Goal: Task Accomplishment & Management: Manage account settings

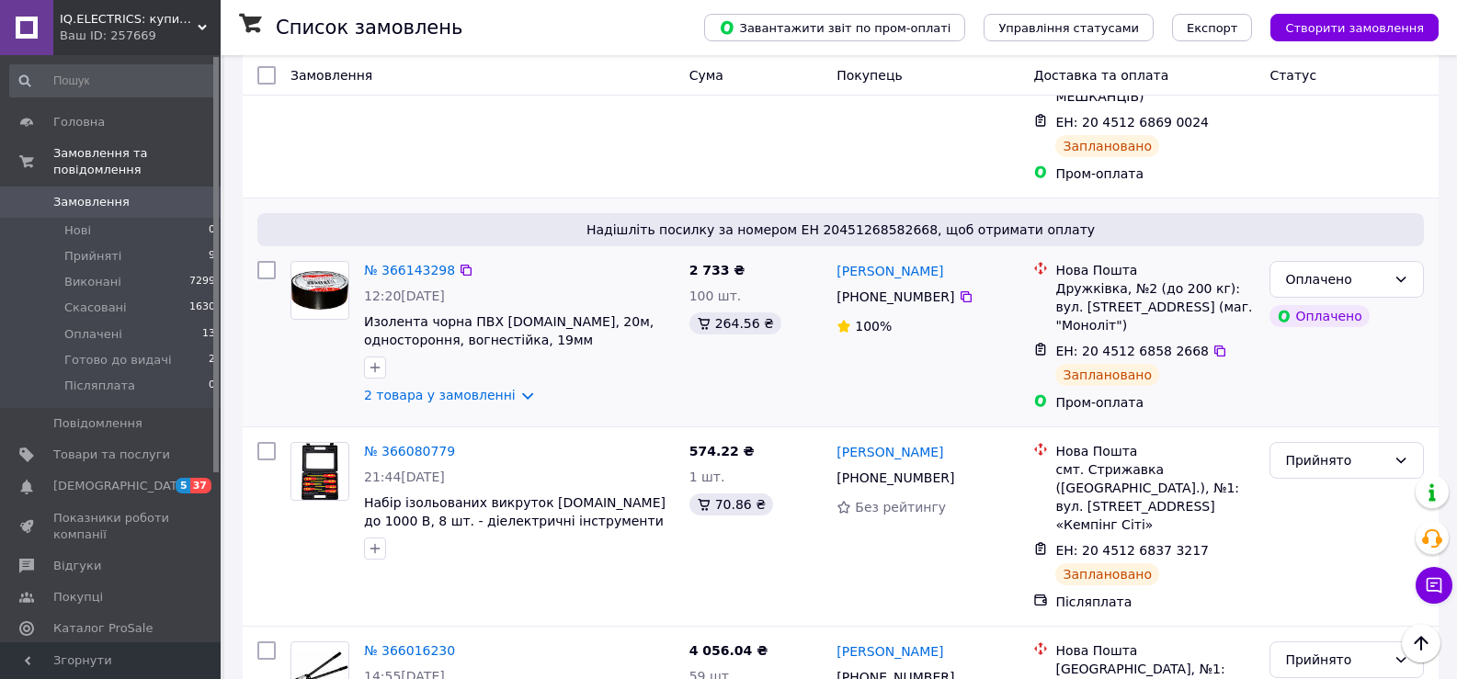
scroll to position [2210, 0]
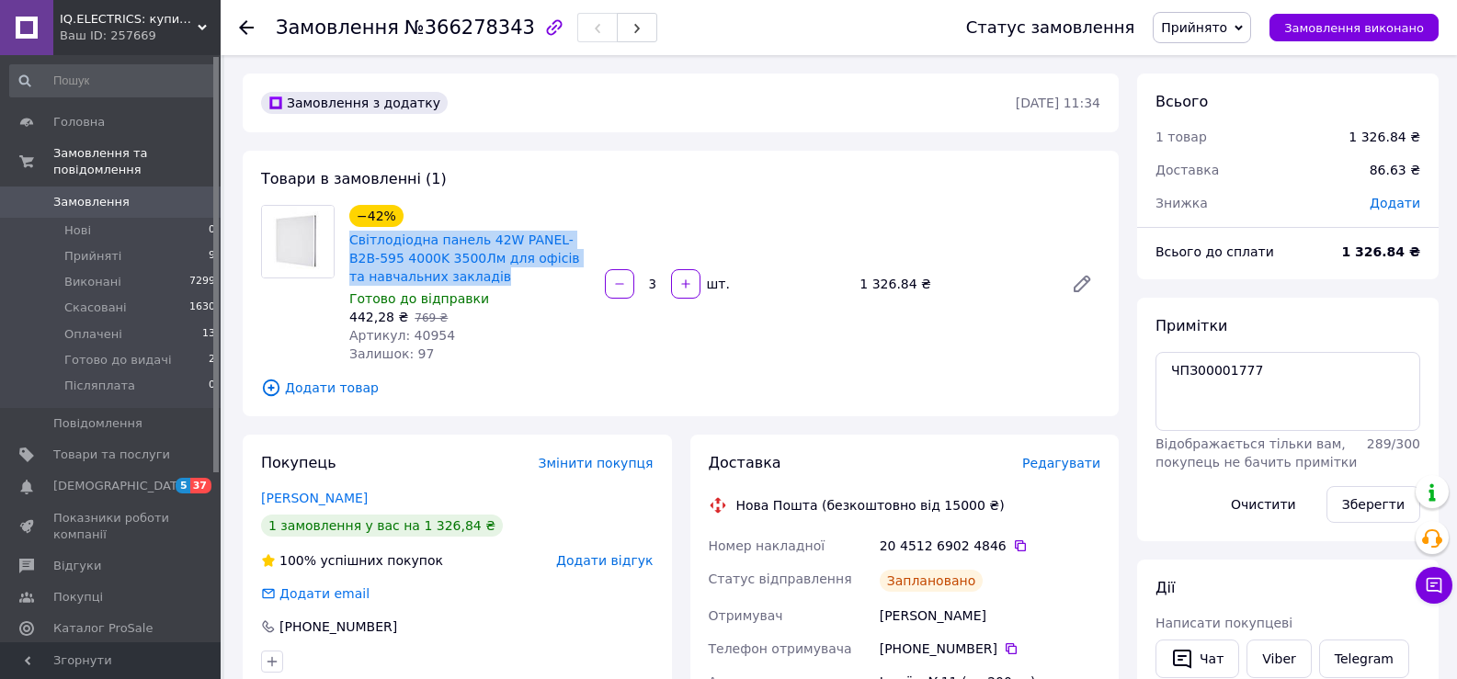
drag, startPoint x: 347, startPoint y: 236, endPoint x: 474, endPoint y: 272, distance: 131.8
click at [474, 272] on div "Світлодіодна панель 42W PANEL-B2B-595 4000K 3500Лм для офісів та навчальних зак…" at bounding box center [469, 258] width 245 height 59
copy link "Світлодіодна панель 42W PANEL-B2B-595 4000K 3500Лм для офісів та навчальних зак…"
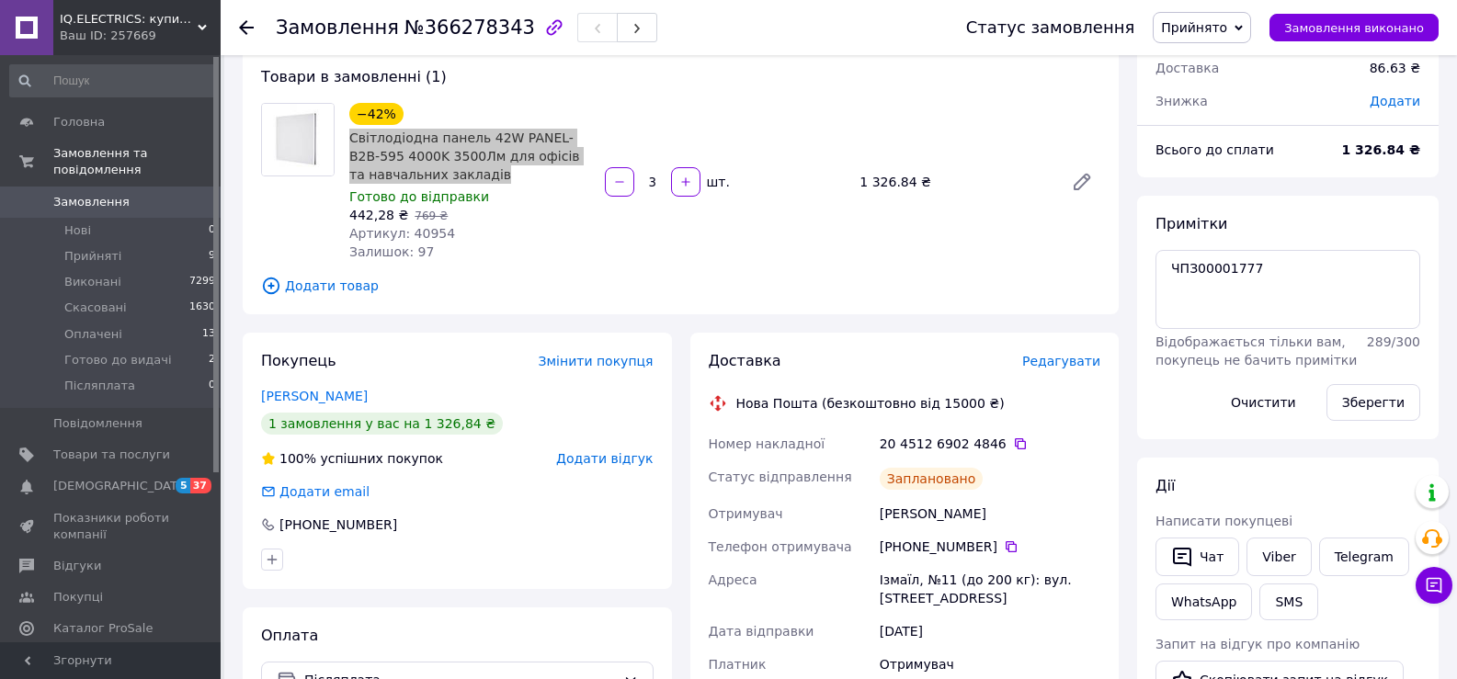
scroll to position [124, 0]
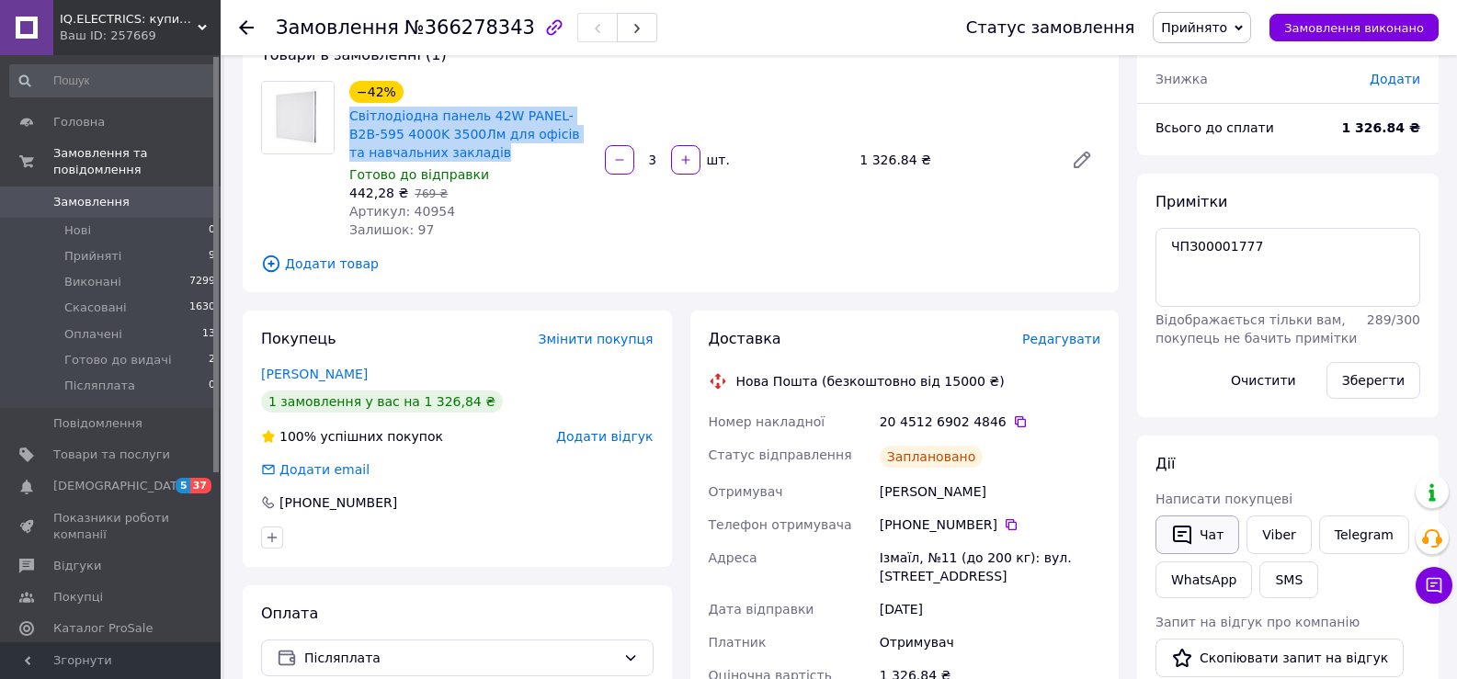
click at [1186, 548] on button "Чат" at bounding box center [1197, 535] width 84 height 39
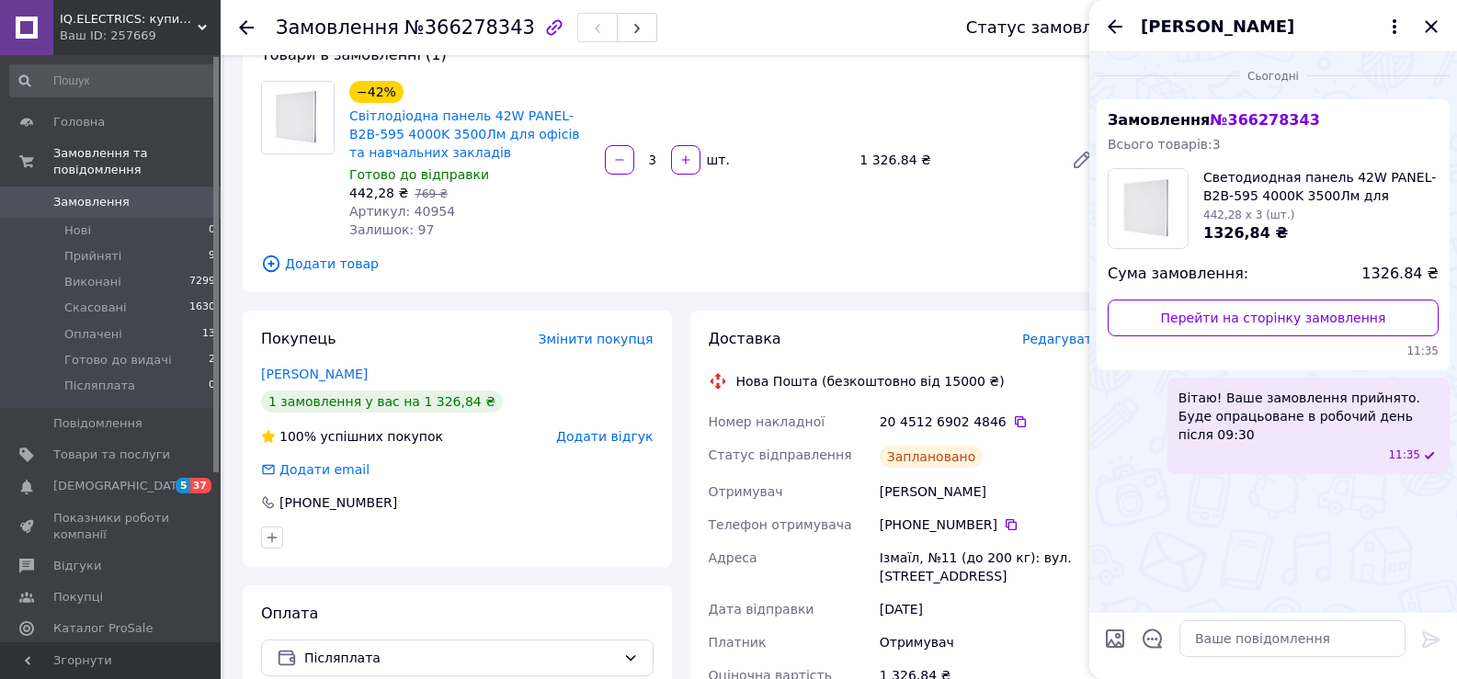
click at [1343, 419] on span "Вітаю! Ваше замовлення прийнято. Буде опрацьоване в робочий день після 09:30" at bounding box center [1308, 416] width 260 height 55
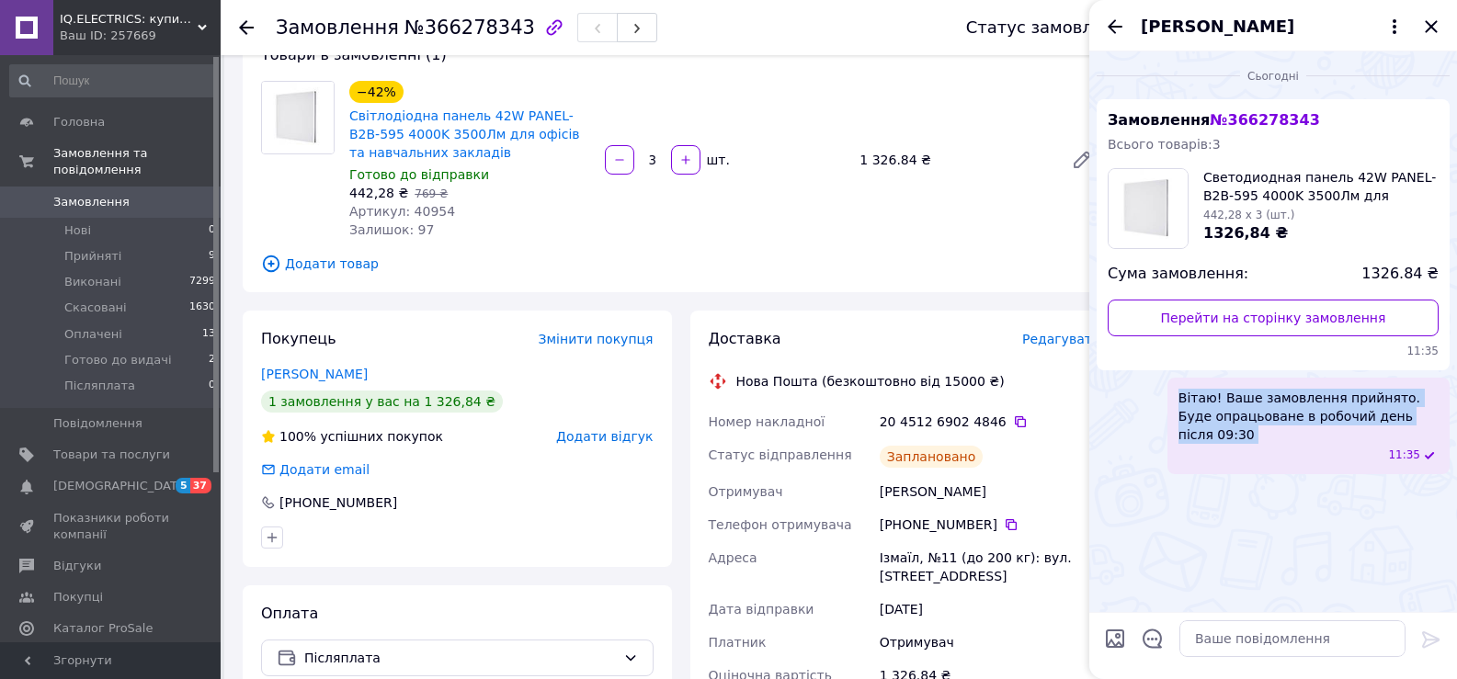
click at [1343, 419] on span "Вітаю! Ваше замовлення прийнято. Буде опрацьоване в робочий день після 09:30" at bounding box center [1308, 416] width 260 height 55
copy span "Вітаю! Ваше замовлення прийнято. Буде опрацьоване в робочий день після 09:30"
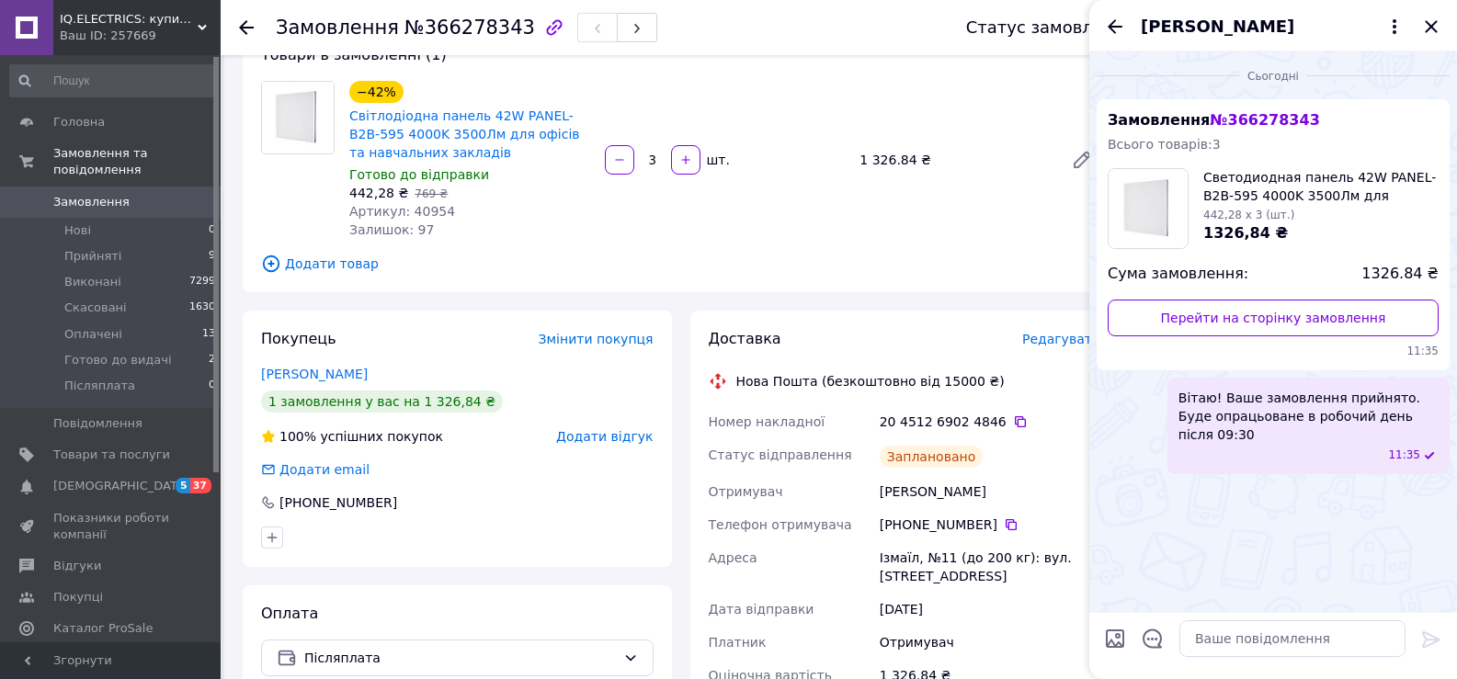
click at [1419, 28] on div "[PERSON_NAME]" at bounding box center [1273, 25] width 368 height 51
click at [1428, 27] on icon "Закрити" at bounding box center [1431, 27] width 22 height 22
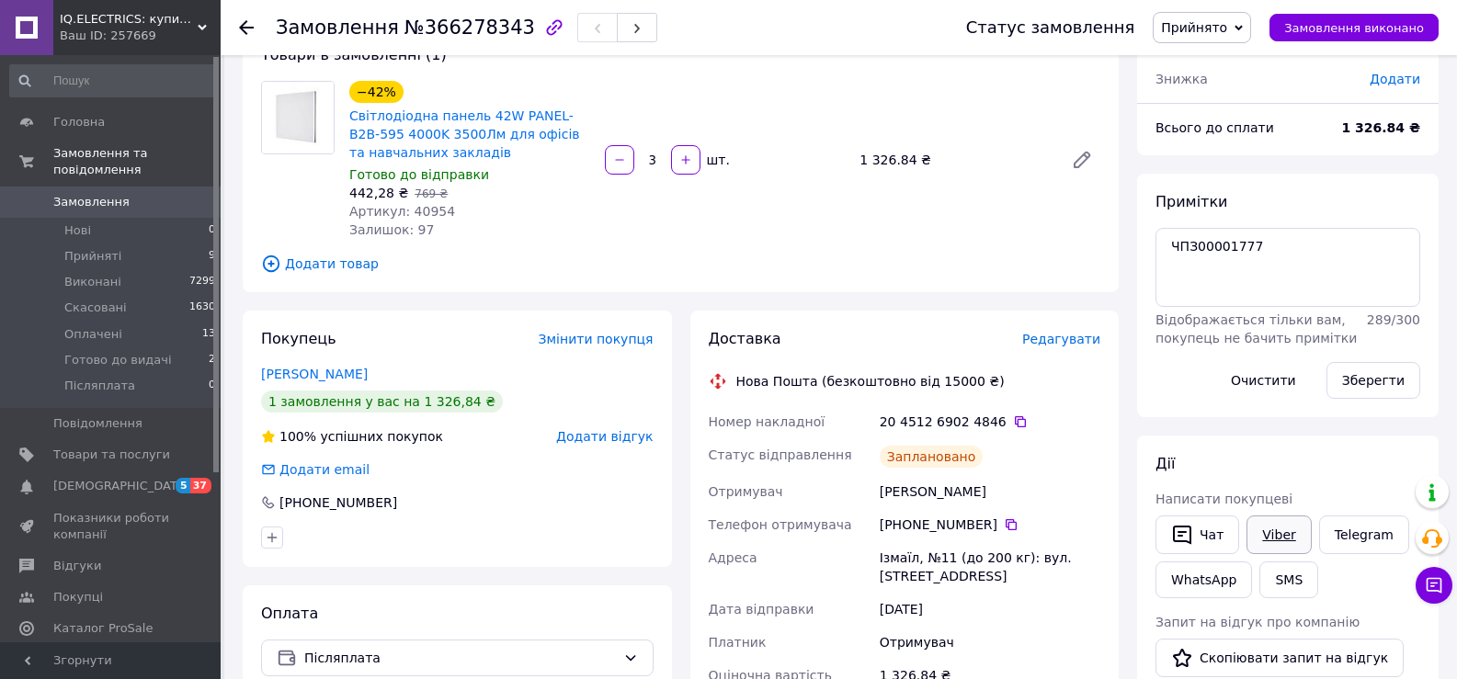
click at [1265, 531] on link "Viber" at bounding box center [1278, 535] width 64 height 39
click at [404, 26] on span "№366278343" at bounding box center [469, 28] width 131 height 22
drag, startPoint x: 391, startPoint y: 26, endPoint x: 503, endPoint y: 28, distance: 112.2
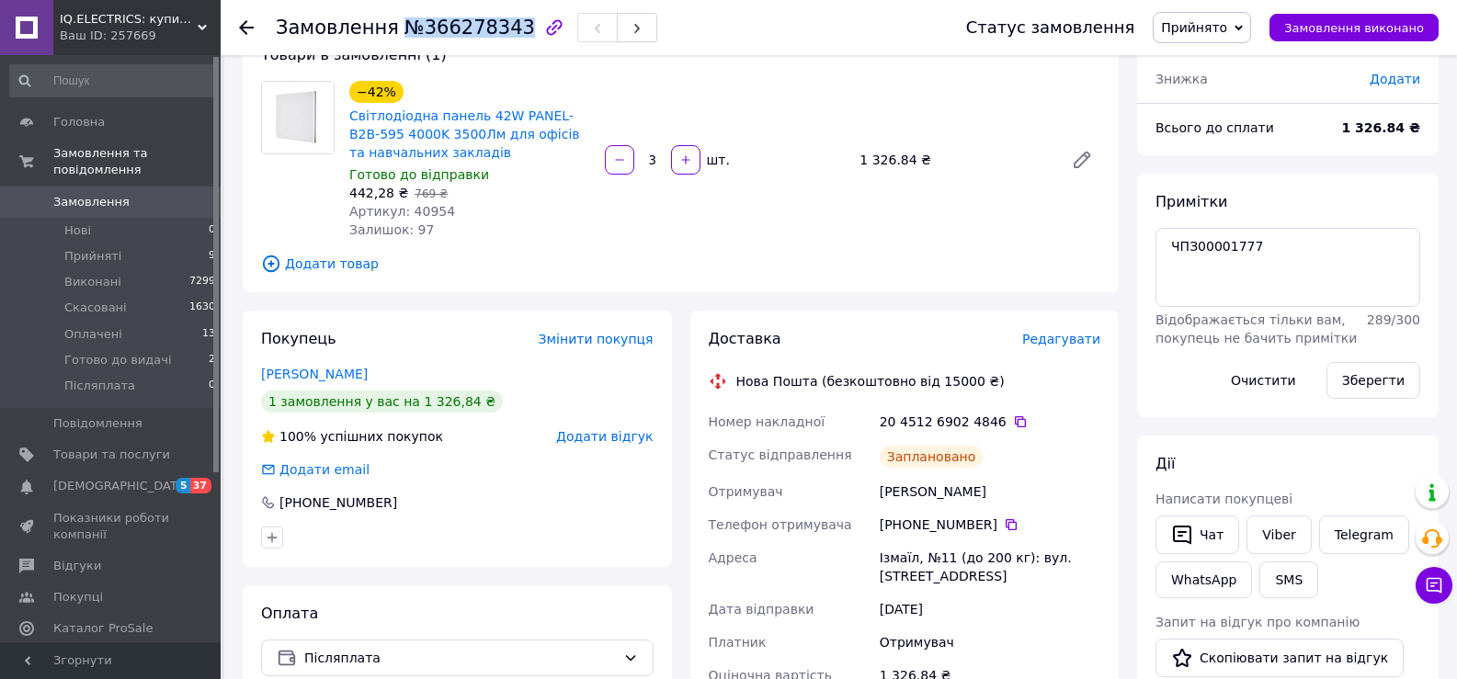
click at [503, 28] on span "№366278343" at bounding box center [469, 28] width 131 height 22
copy span "№366278343"
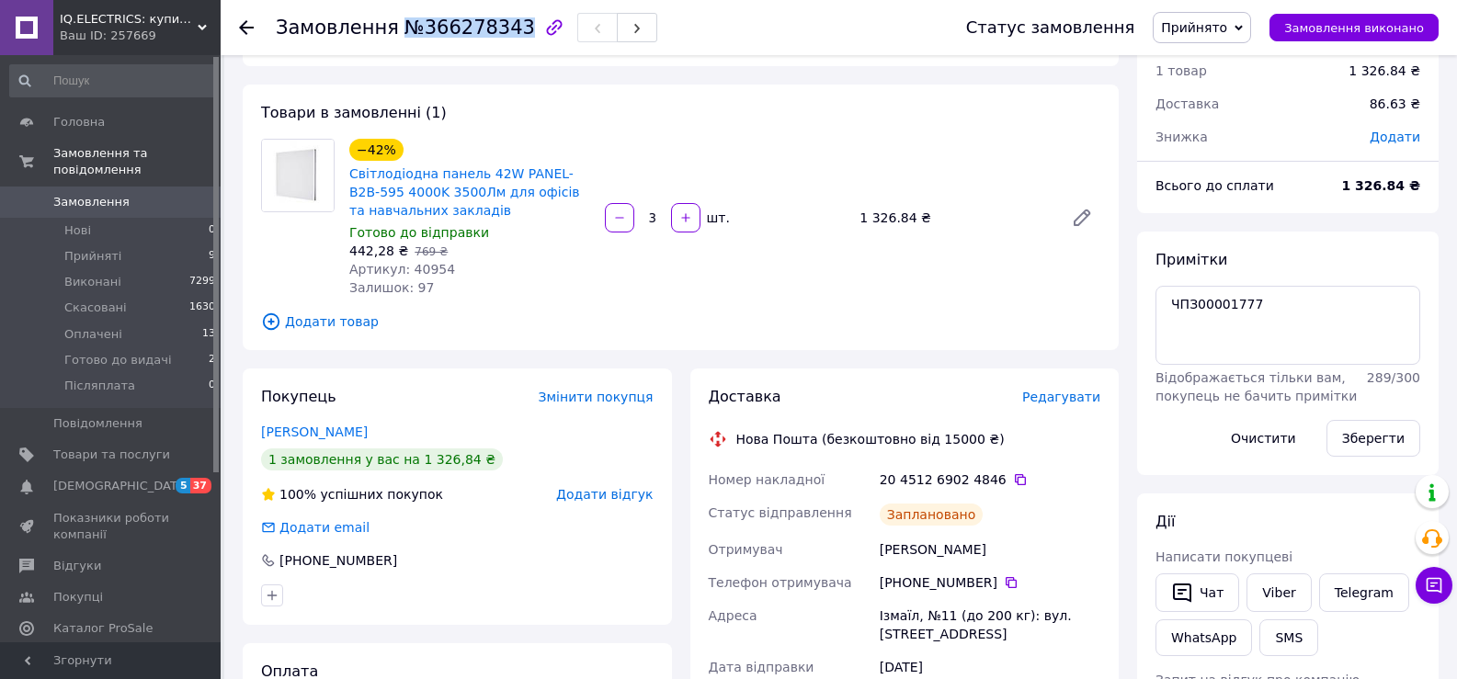
scroll to position [0, 0]
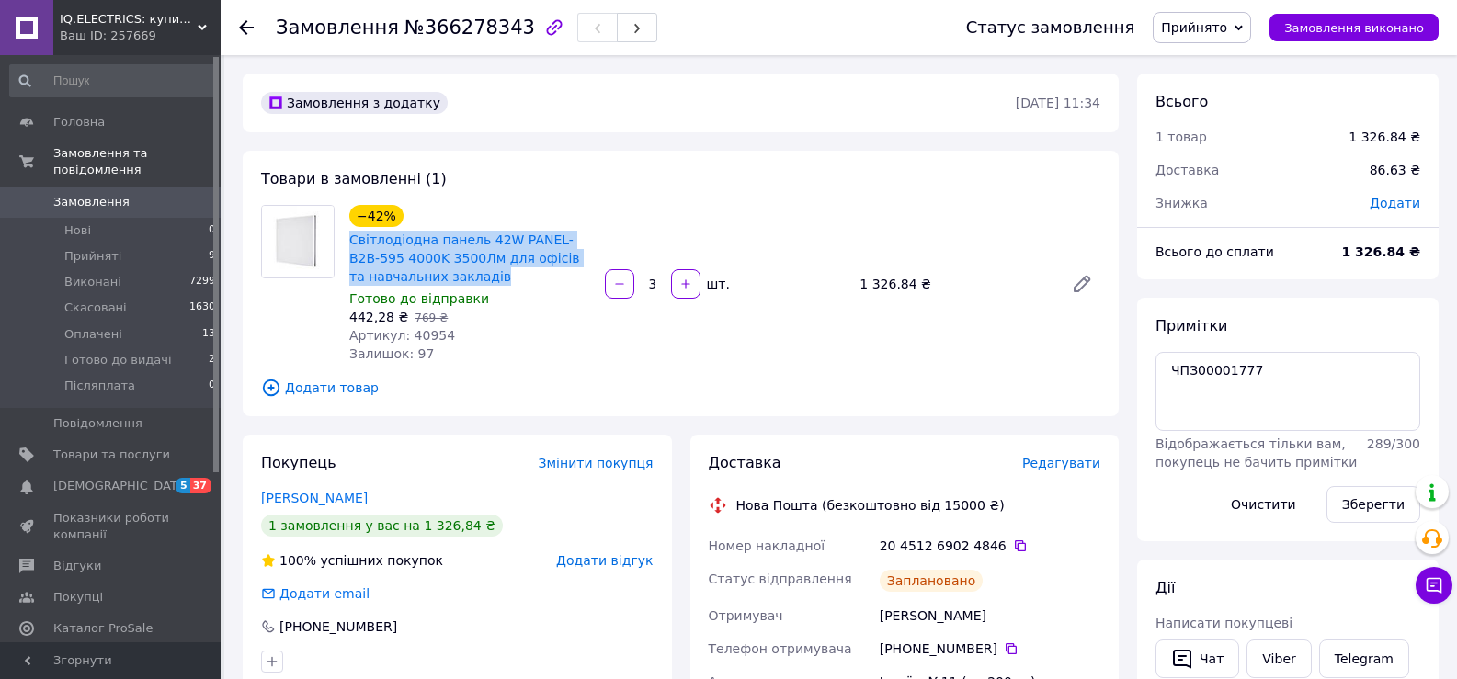
drag, startPoint x: 347, startPoint y: 236, endPoint x: 473, endPoint y: 269, distance: 131.1
click at [473, 269] on div "−42% Світлодіодна панель 42W PANEL-B2B-595 4000K 3500Лм для офісів та навчальни…" at bounding box center [470, 283] width 256 height 165
copy link "Світлодіодна панель 42W PANEL-B2B-595 4000K 3500Лм для офісів та навчальних зак…"
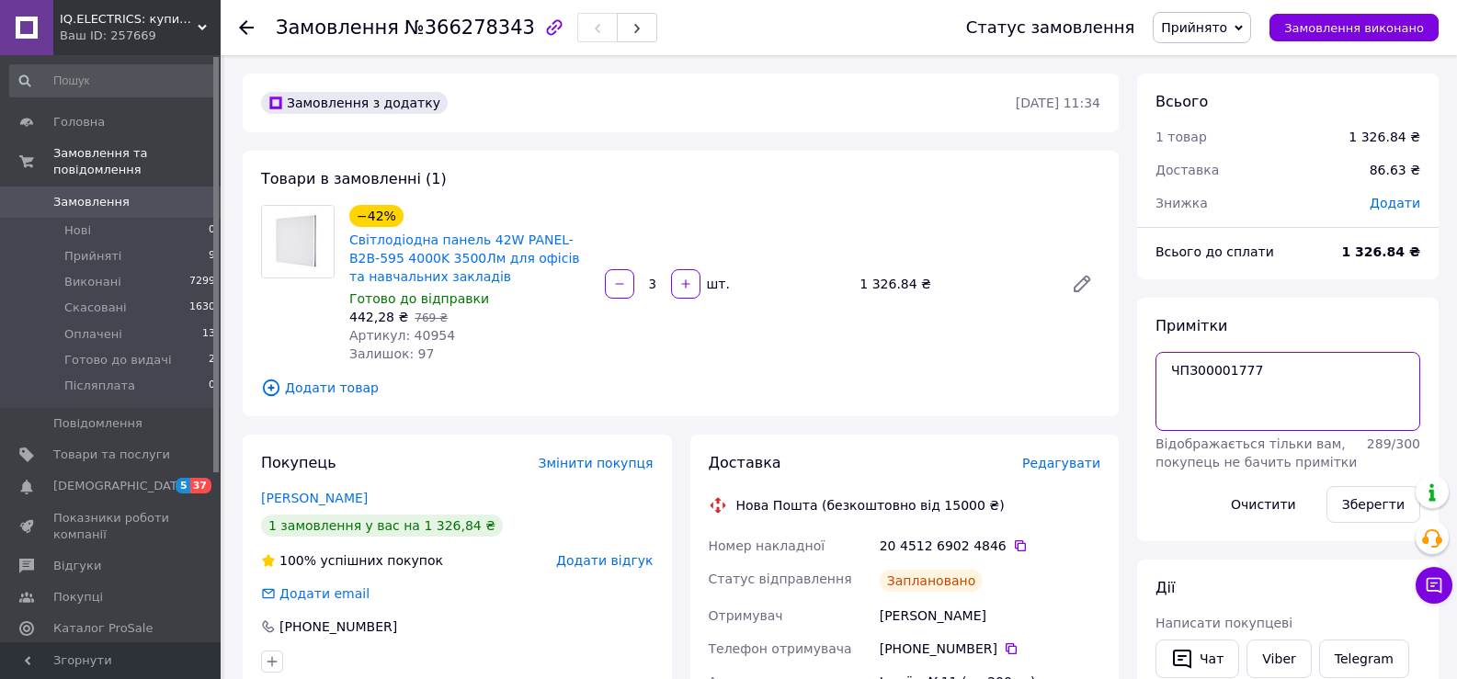
click at [1229, 369] on textarea "ЧПЗ00001777" at bounding box center [1287, 391] width 265 height 79
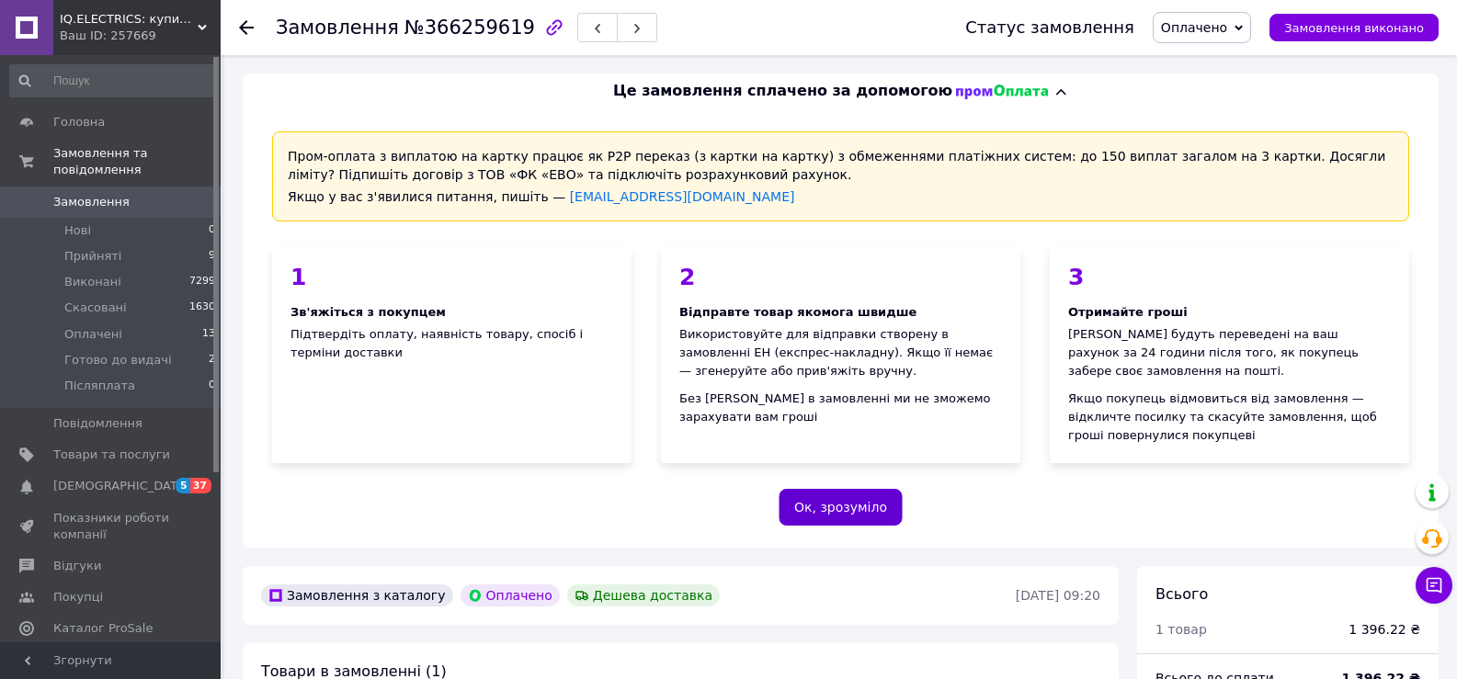
click at [790, 489] on button "Ок, зрозуміло" at bounding box center [841, 507] width 124 height 37
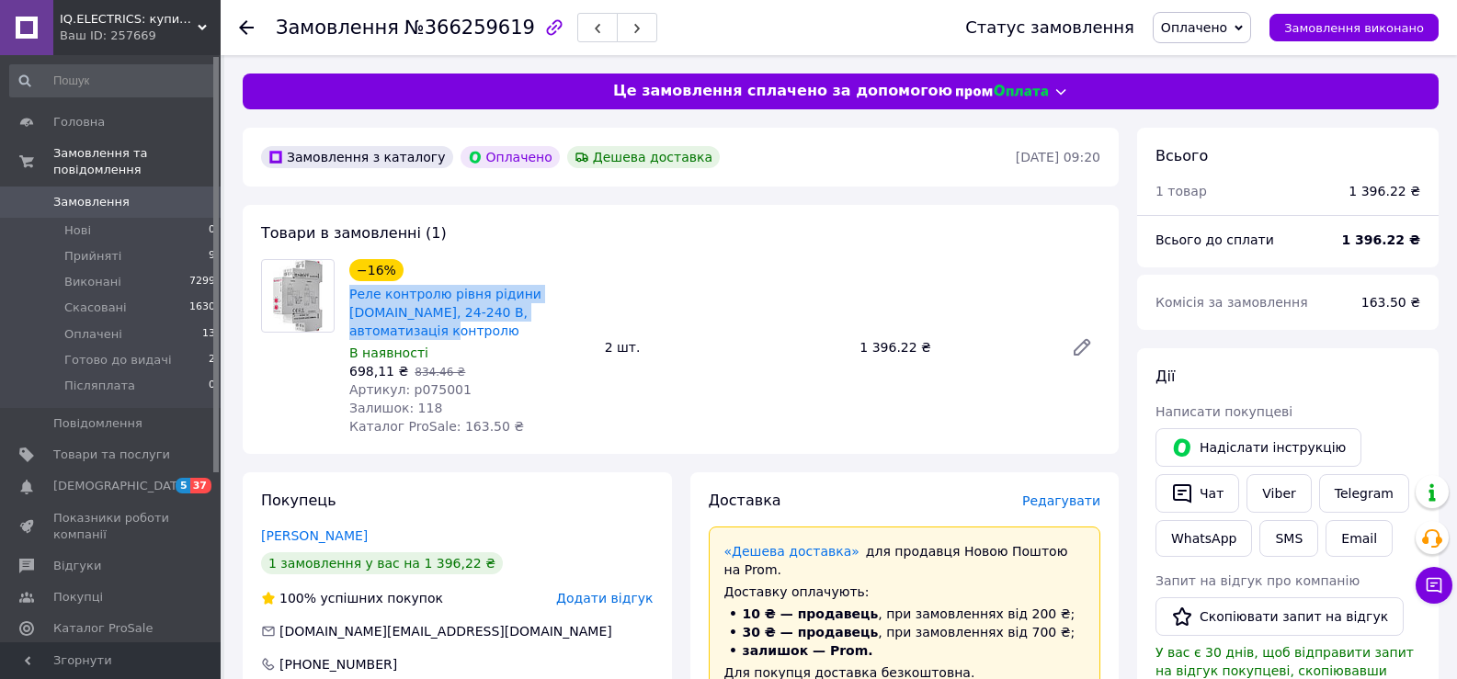
drag, startPoint x: 345, startPoint y: 290, endPoint x: 537, endPoint y: 313, distance: 193.4
click at [537, 313] on div "−16% Реле контролю рівня рідини E.NEXT, 24-240 В, автоматизація контролю В наяв…" at bounding box center [470, 348] width 256 height 184
copy link "Реле контролю рівня рідини E.NEXT, 24-240 В, автоматизація контролю"
click at [1194, 486] on button "Чат" at bounding box center [1197, 493] width 84 height 39
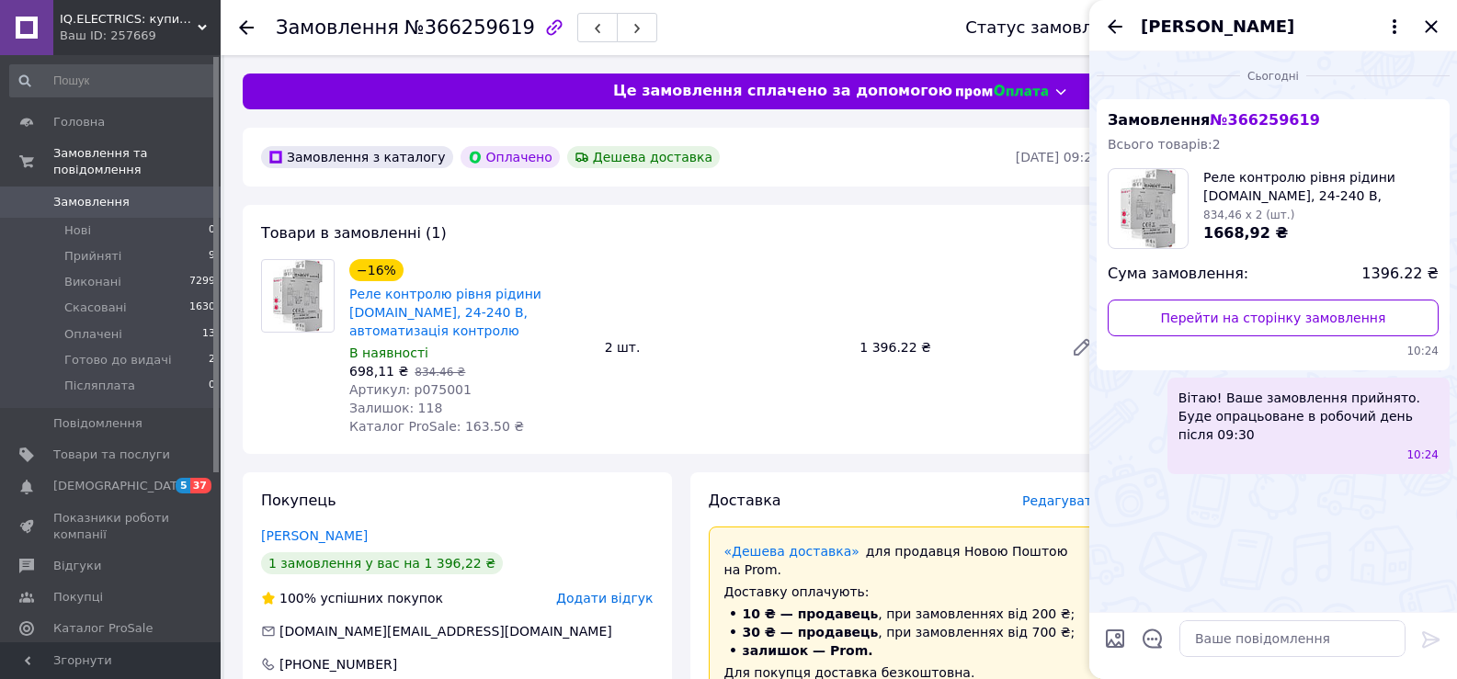
click at [1295, 418] on span "Вітаю! Ваше замовлення прийнято. Буде опрацьоване в робочий день після 09:30" at bounding box center [1308, 416] width 260 height 55
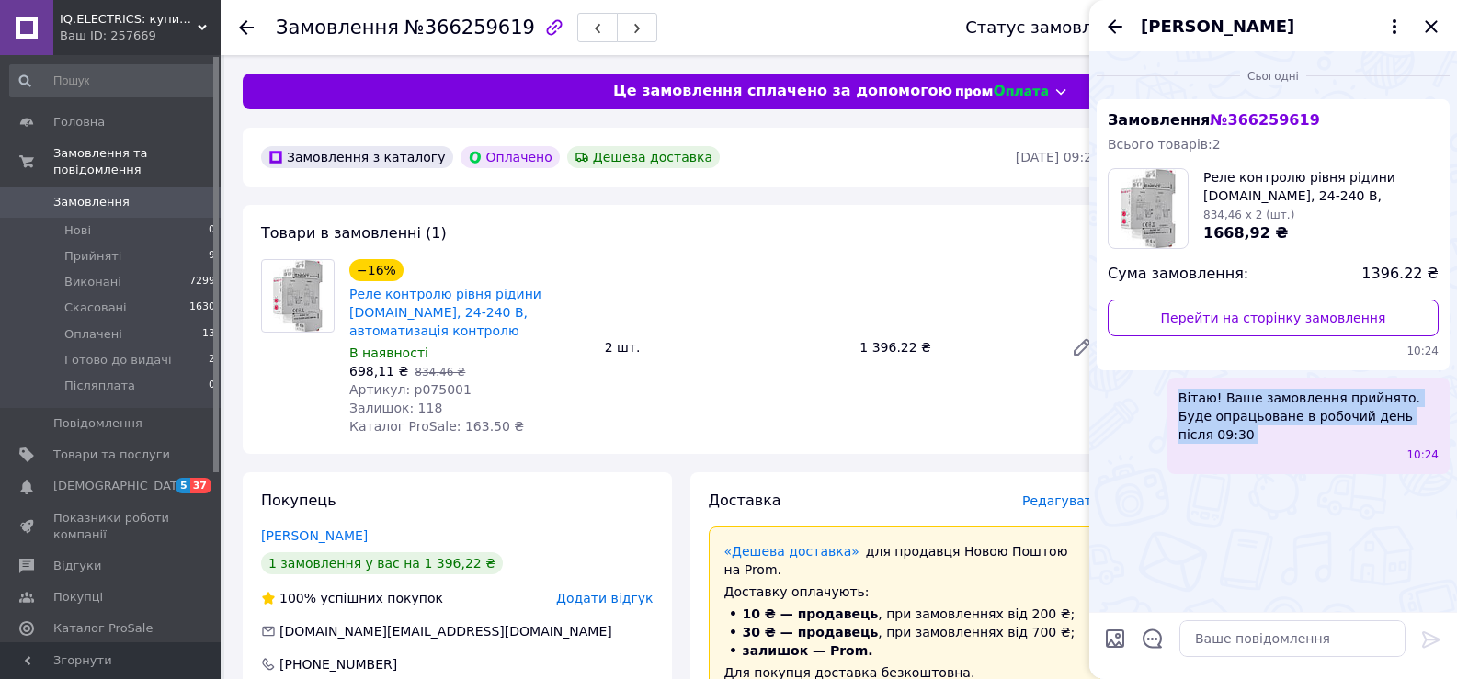
click at [1295, 418] on span "Вітаю! Ваше замовлення прийнято. Буде опрацьоване в робочий день після 09:30" at bounding box center [1308, 416] width 260 height 55
copy span "Вітаю! Ваше замовлення прийнято. Буде опрацьоване в робочий день після 09:30"
click at [1427, 37] on icon "Закрити" at bounding box center [1431, 27] width 22 height 22
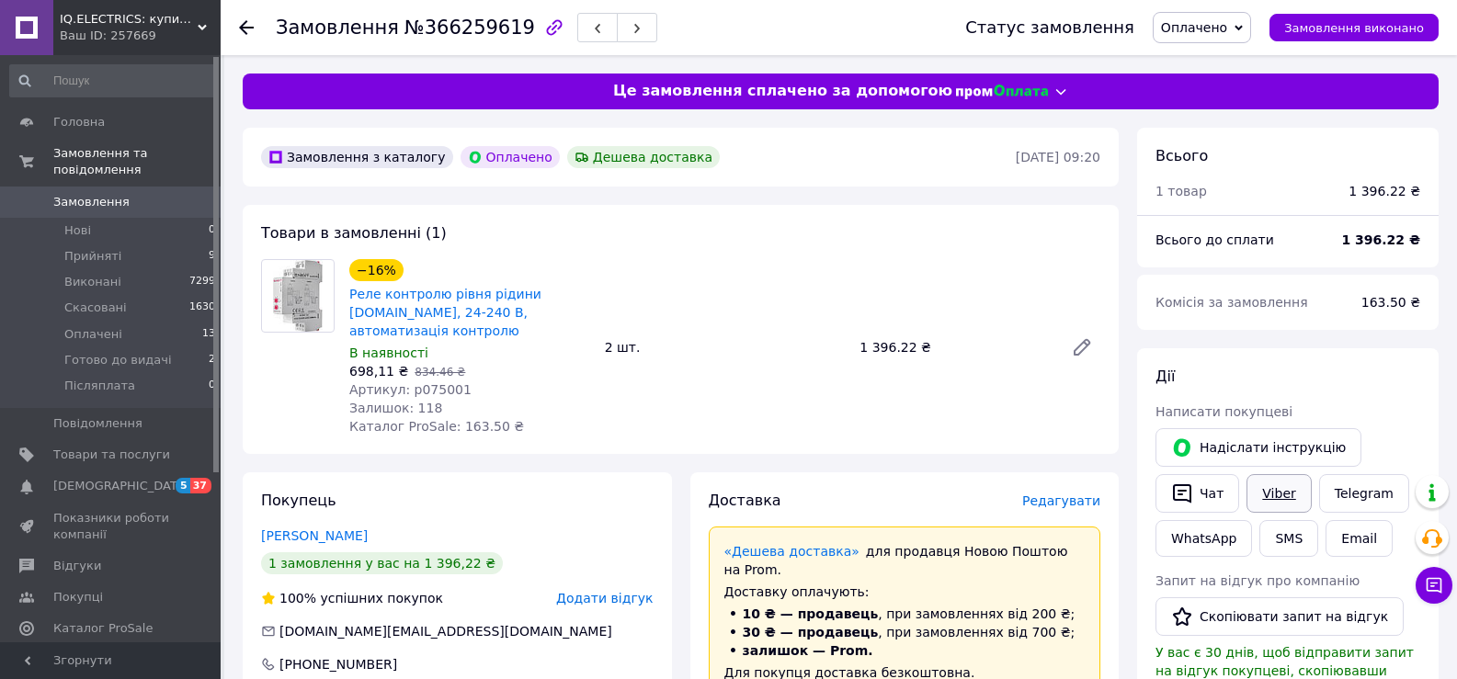
click at [1251, 498] on link "Viber" at bounding box center [1278, 493] width 64 height 39
drag, startPoint x: 391, startPoint y: 26, endPoint x: 501, endPoint y: 35, distance: 110.7
click at [501, 35] on span "№366259619" at bounding box center [469, 28] width 131 height 22
copy span "№366259619"
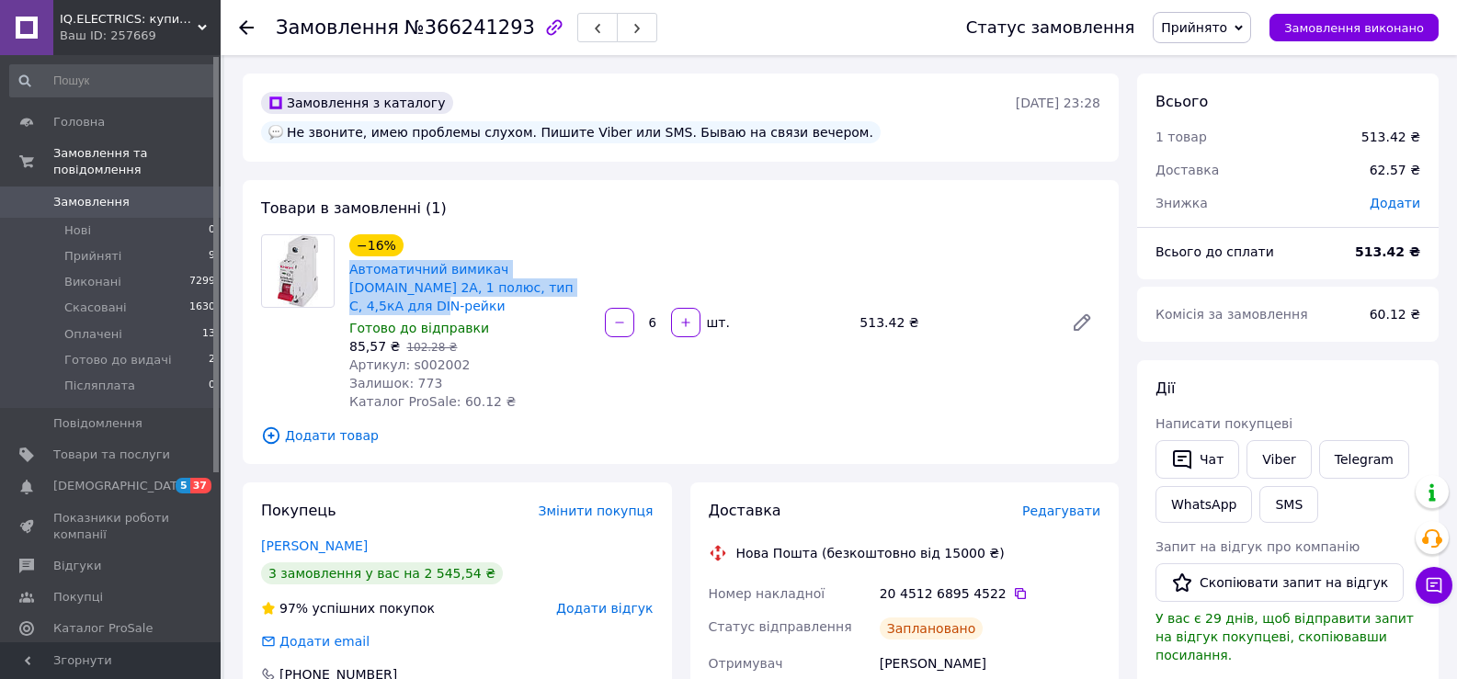
drag, startPoint x: 345, startPoint y: 234, endPoint x: 558, endPoint y: 256, distance: 214.4
click at [558, 256] on div "−16% Автоматичний вимикач E.NEXT 2А, 1 полюс, тип C, 4,5кА для DIN-рейки Готово…" at bounding box center [470, 323] width 256 height 184
copy link "Автоматичний вимикач E.NEXT 2А, 1 полюс, тип C, 4,5кА для DIN-рейки"
click at [1170, 468] on button "Чат" at bounding box center [1197, 459] width 84 height 39
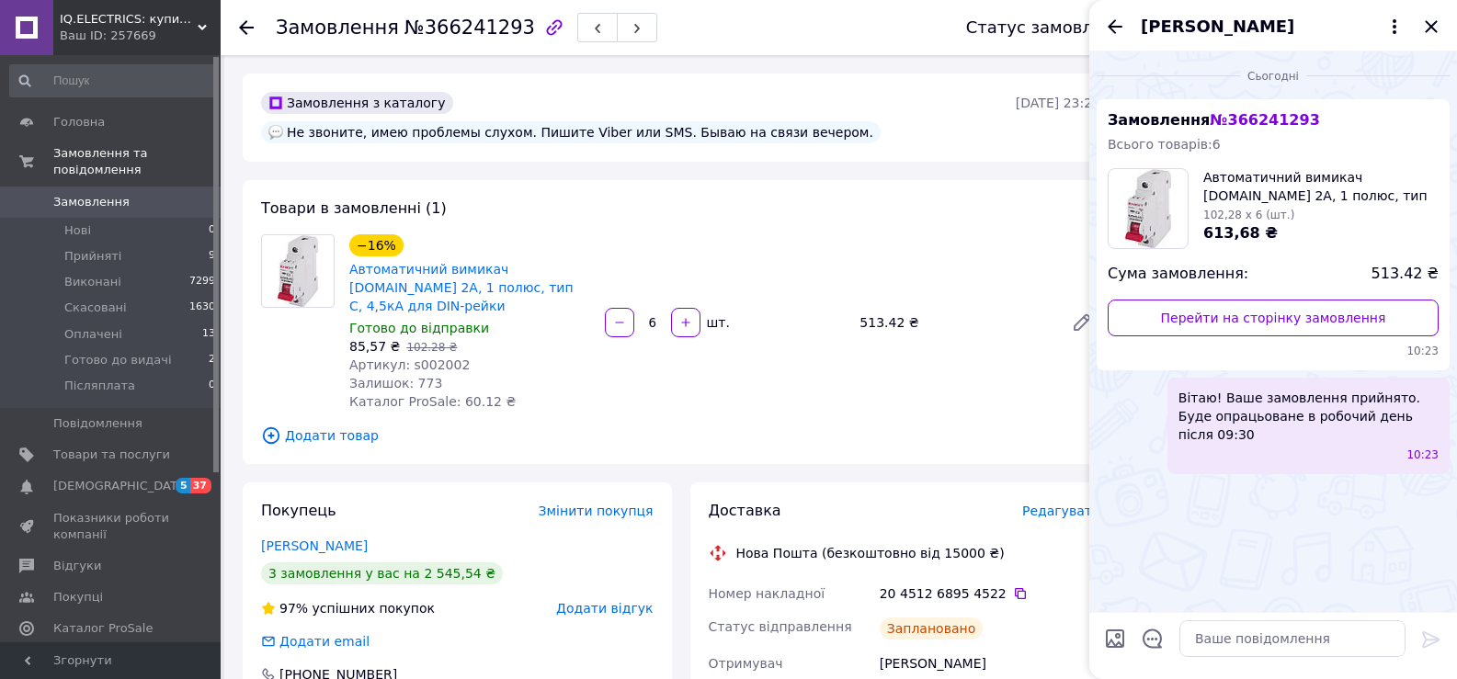
click at [1259, 416] on span "Вітаю! Ваше замовлення прийнято. Буде опрацьоване в робочий день після 09:30" at bounding box center [1308, 416] width 260 height 55
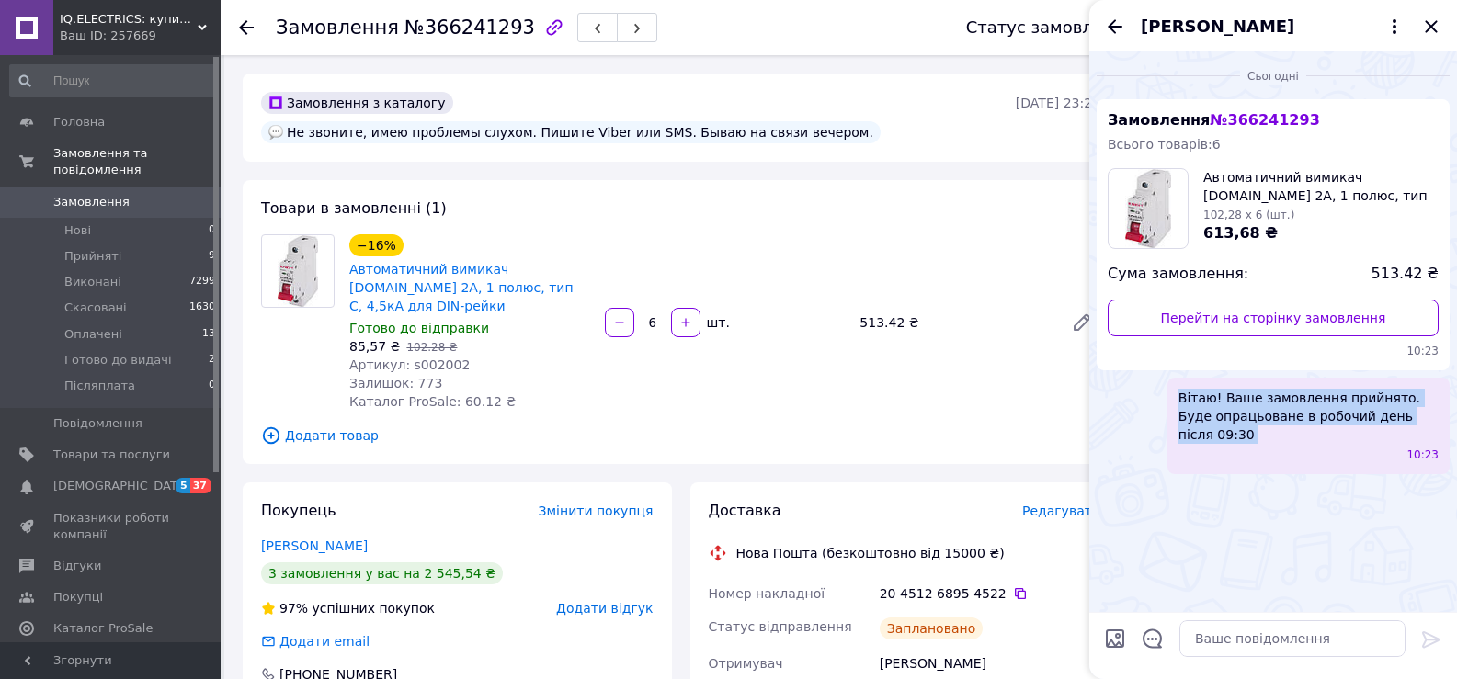
click at [1259, 416] on span "Вітаю! Ваше замовлення прийнято. Буде опрацьоване в робочий день після 09:30" at bounding box center [1308, 416] width 260 height 55
copy span "Вітаю! Ваше замовлення прийнято. Буде опрацьоване в робочий день після 09:30"
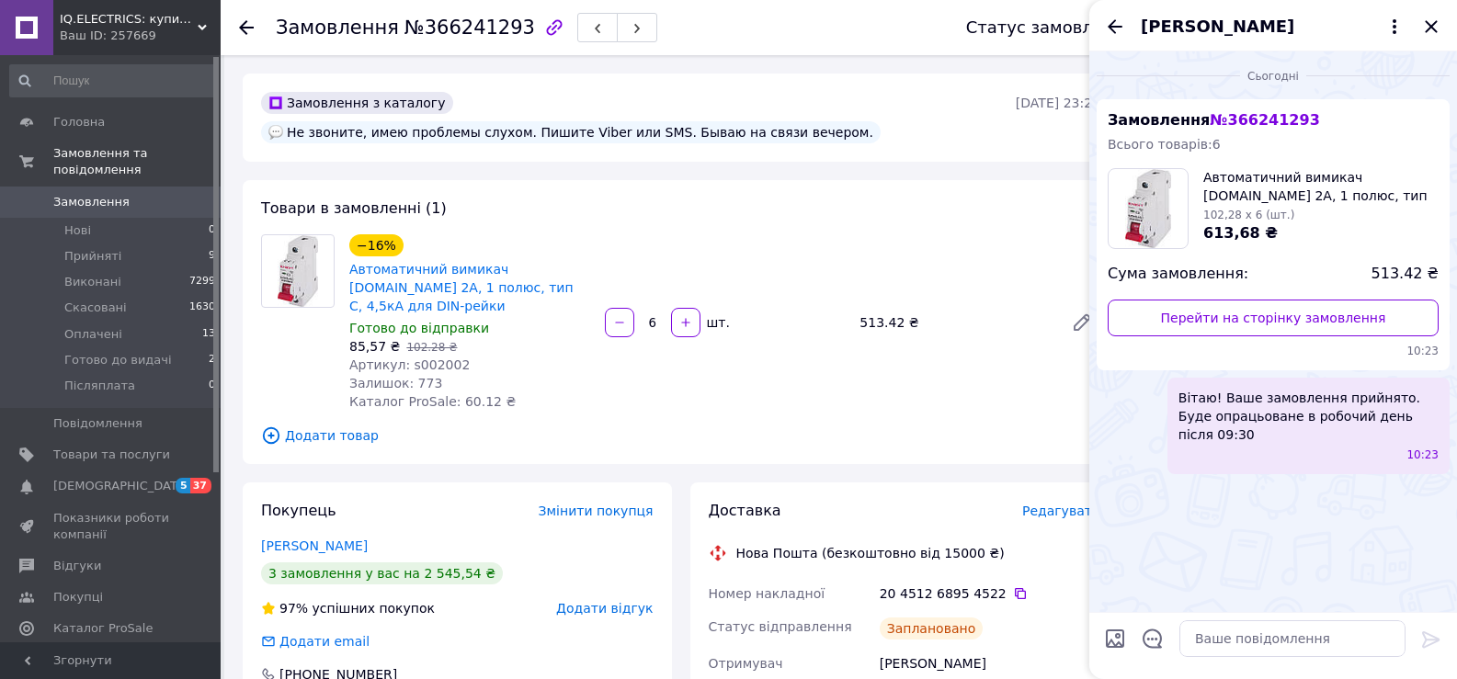
click at [1432, 14] on div "Евгений Кошалко" at bounding box center [1273, 25] width 368 height 51
click at [1431, 26] on icon "Закрити" at bounding box center [1431, 26] width 12 height 12
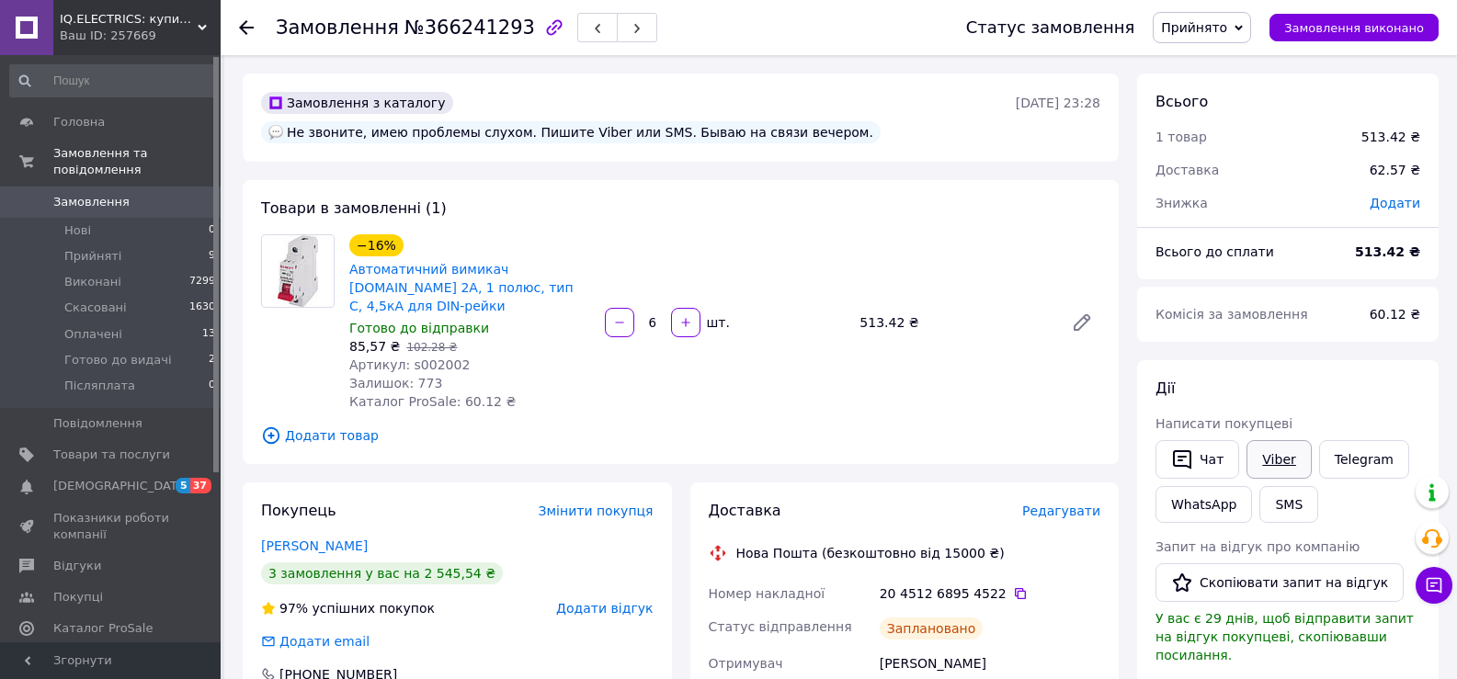
click at [1263, 468] on link "Viber" at bounding box center [1278, 459] width 64 height 39
drag, startPoint x: 391, startPoint y: 27, endPoint x: 503, endPoint y: 30, distance: 112.2
click at [503, 30] on span "№366241293" at bounding box center [469, 28] width 131 height 22
copy span "№366241293"
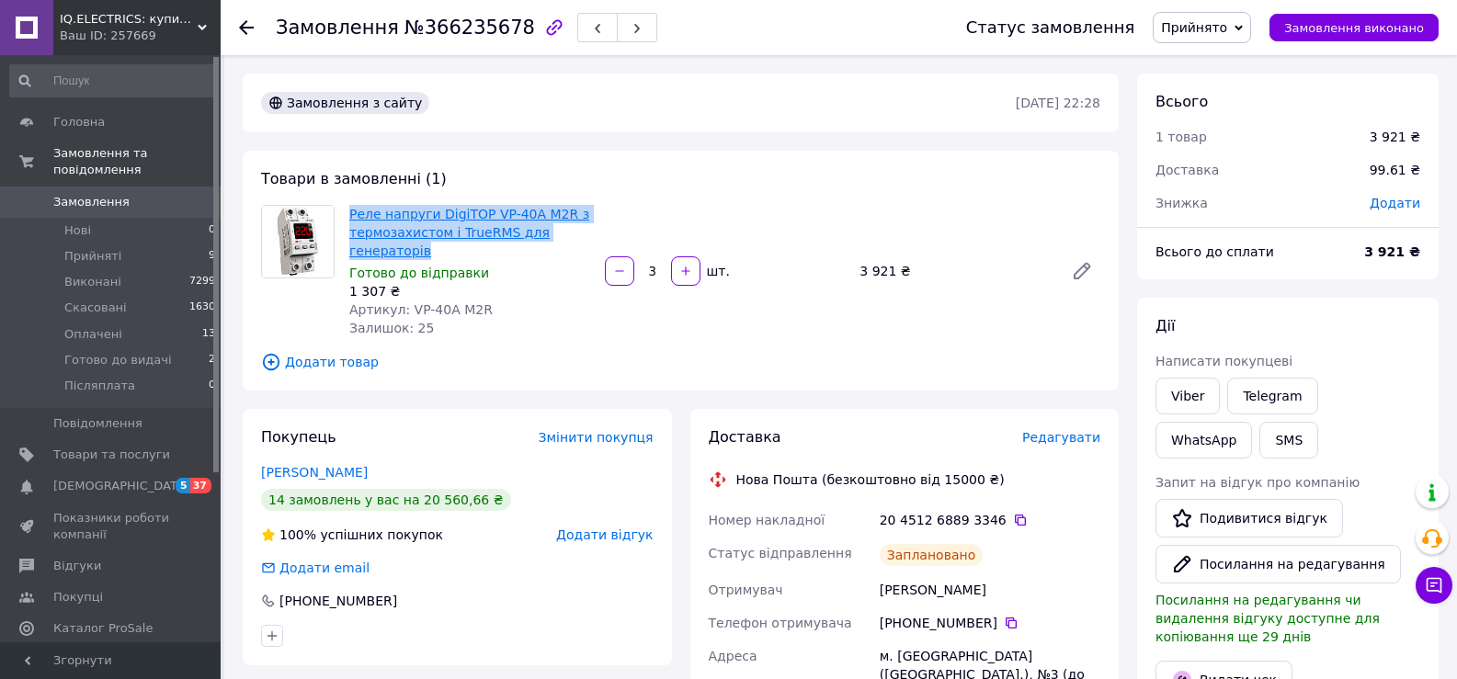
drag, startPoint x: 429, startPoint y: 256, endPoint x: 350, endPoint y: 216, distance: 88.4
click at [350, 216] on span "Реле напруги DigiTOP VP-40A M2R з термозахистом і TrueRMS для генераторів" at bounding box center [469, 232] width 241 height 55
copy link "Реле напруги DigiTOP VP-40A M2R з термозахистом і TrueRMS для генераторів"
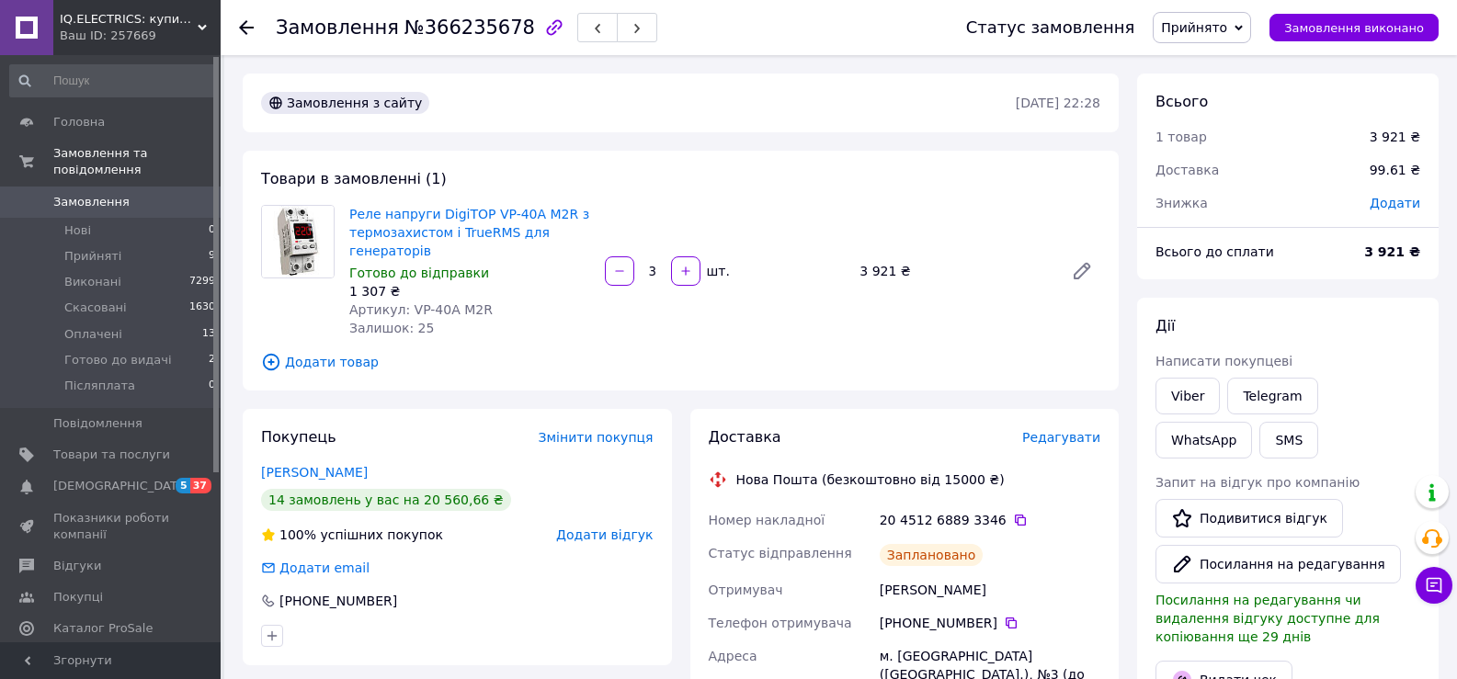
click at [475, 108] on div "Замовлення з сайту" at bounding box center [636, 102] width 758 height 29
click at [1183, 519] on icon at bounding box center [1182, 518] width 22 height 22
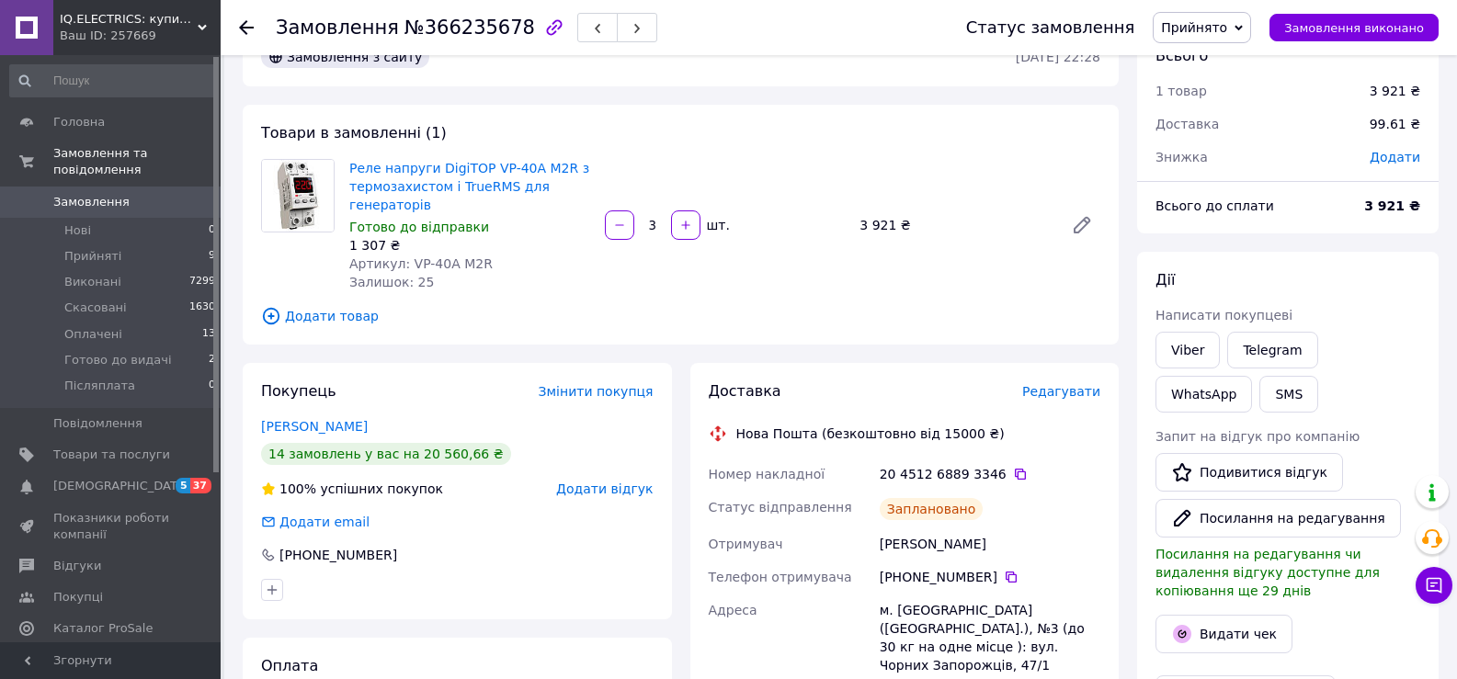
scroll to position [58, 0]
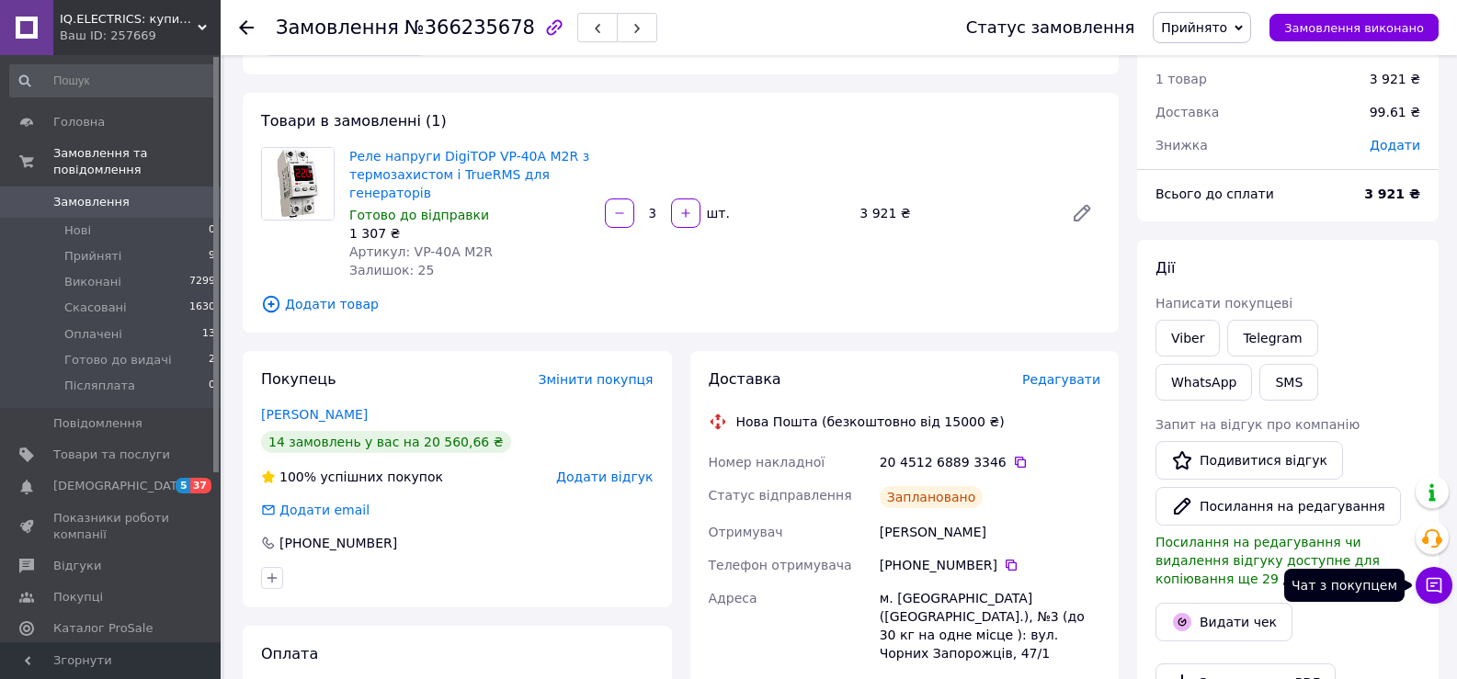
click at [1449, 594] on button "Чат з покупцем" at bounding box center [1434, 585] width 37 height 37
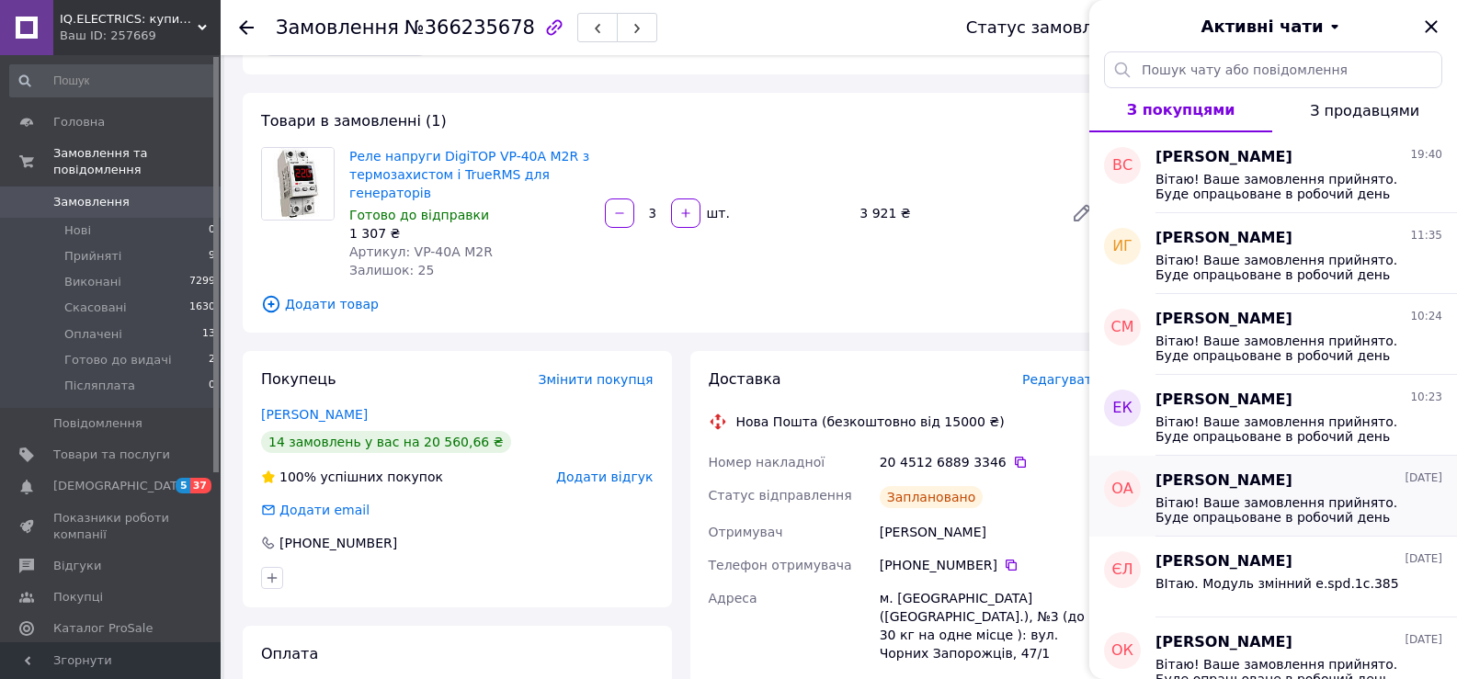
click at [1377, 476] on div "[PERSON_NAME] [DATE]" at bounding box center [1298, 481] width 287 height 21
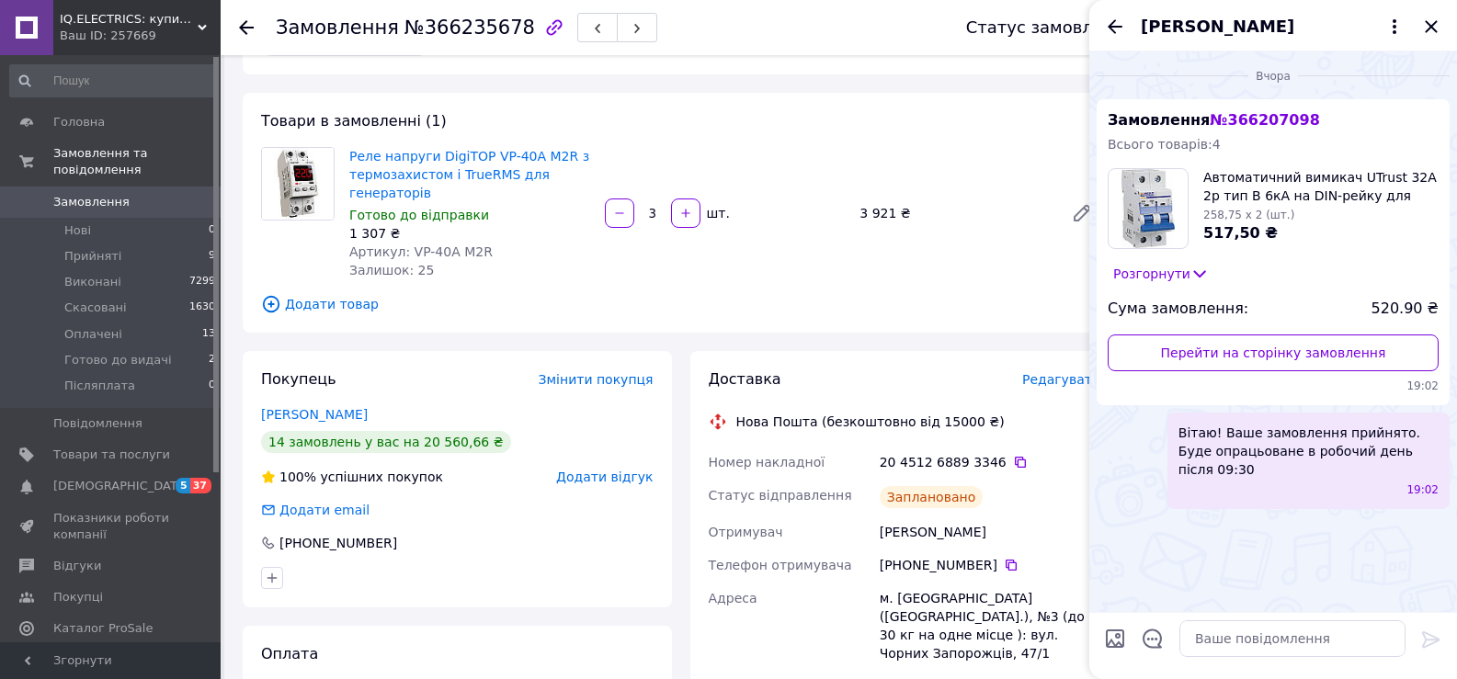
click at [1347, 447] on span "Вітаю! Ваше замовлення прийнято. Буде опрацьоване в робочий день після 09:30" at bounding box center [1308, 451] width 260 height 55
copy span "Вітаю! Ваше замовлення прийнято. Буде опрацьоване в робочий день після 09:30"
click at [1423, 34] on icon "Закрити" at bounding box center [1431, 27] width 22 height 22
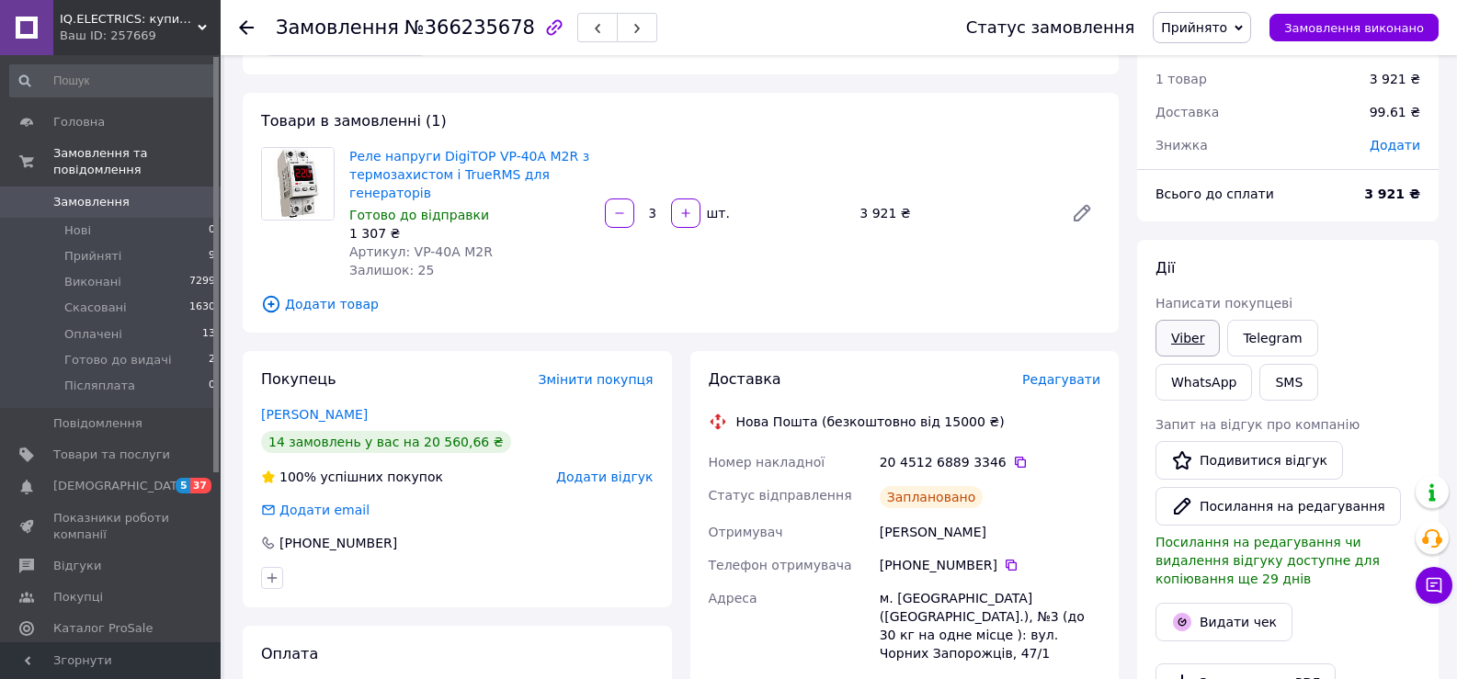
click at [1184, 329] on link "Viber" at bounding box center [1187, 338] width 64 height 37
drag, startPoint x: 393, startPoint y: 24, endPoint x: 504, endPoint y: 28, distance: 111.3
click at [504, 28] on span "№366235678" at bounding box center [469, 28] width 131 height 22
copy span "№366235678"
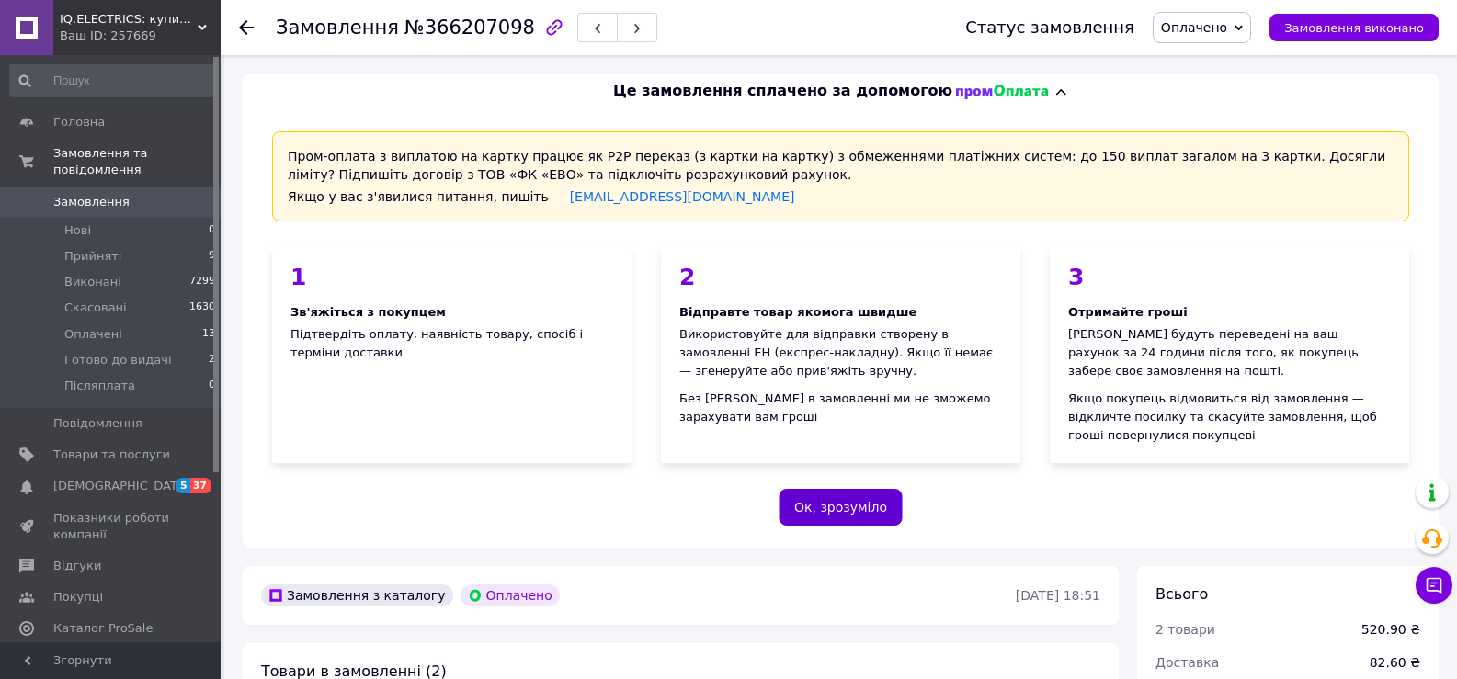
click at [843, 489] on button "Ок, зрозуміло" at bounding box center [841, 507] width 124 height 37
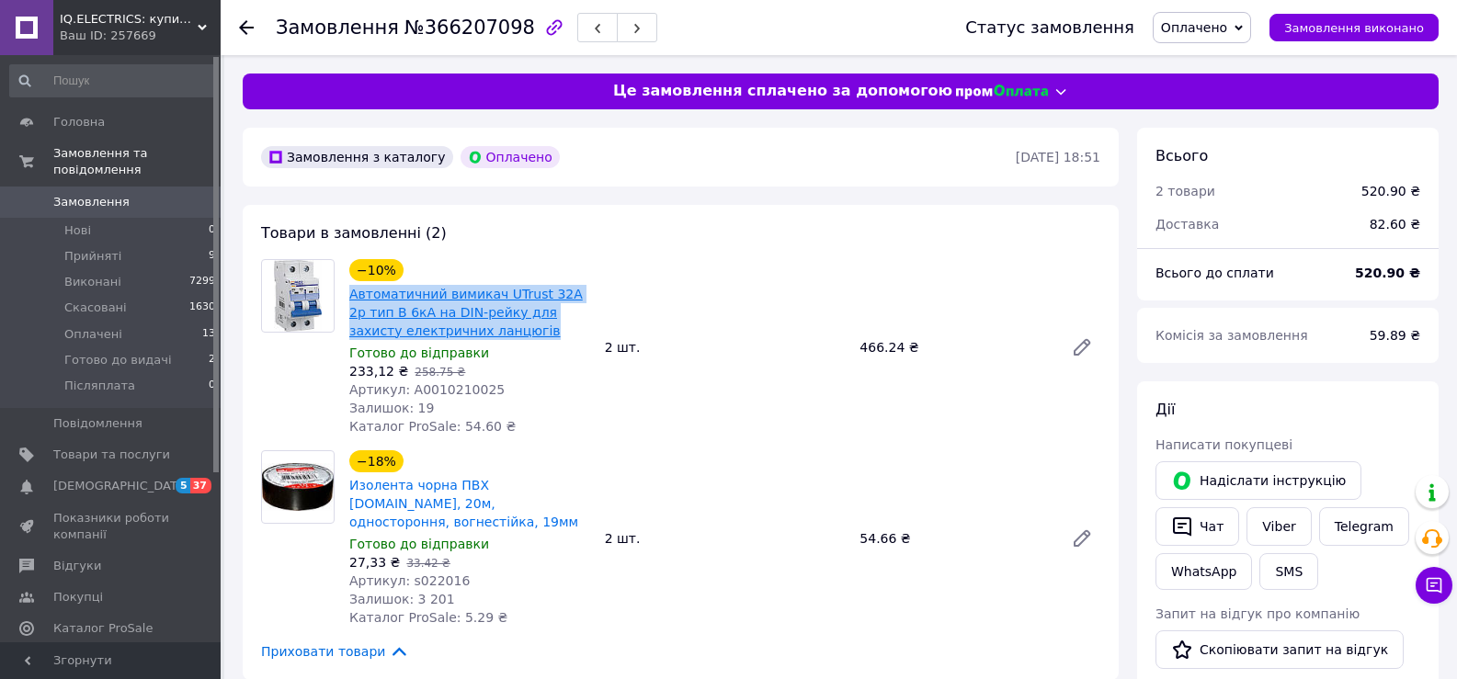
drag, startPoint x: 488, startPoint y: 329, endPoint x: 351, endPoint y: 300, distance: 140.1
click at [351, 300] on span "Автоматичний вимикач UTrust 32А 2p тип B 6кА на DIN-рейку для захисту електричн…" at bounding box center [469, 312] width 241 height 55
copy link "Автоматичний вимикач UTrust 32А 2p тип B 6кА на DIN-рейку для захисту електричн…"
click at [1213, 519] on button "Чат" at bounding box center [1197, 526] width 84 height 39
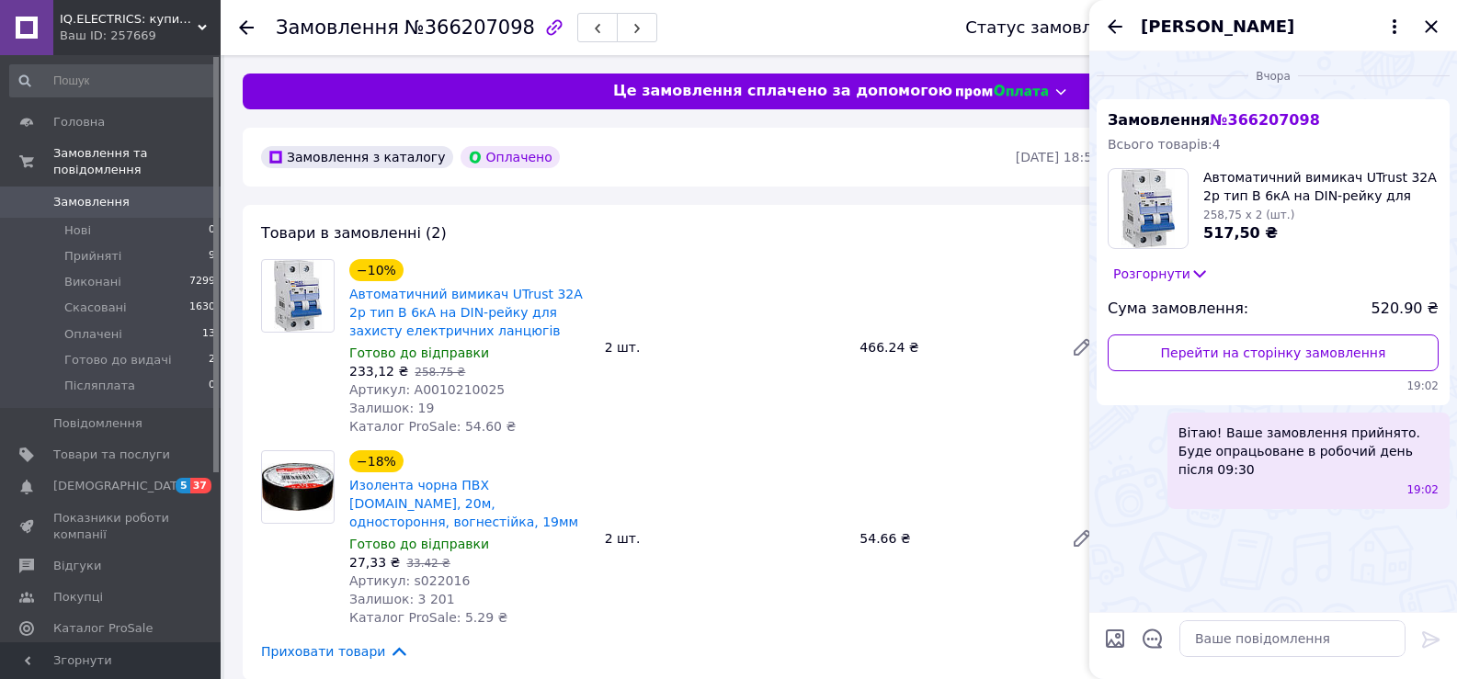
click at [1315, 452] on span "Вітаю! Ваше замовлення прийнято. Буде опрацьоване в робочий день після 09:30" at bounding box center [1308, 451] width 260 height 55
copy span "Вітаю! Ваше замовлення прийнято. Буде опрацьоване в робочий день після 09:30"
click at [1430, 33] on icon "Закрити" at bounding box center [1431, 27] width 22 height 22
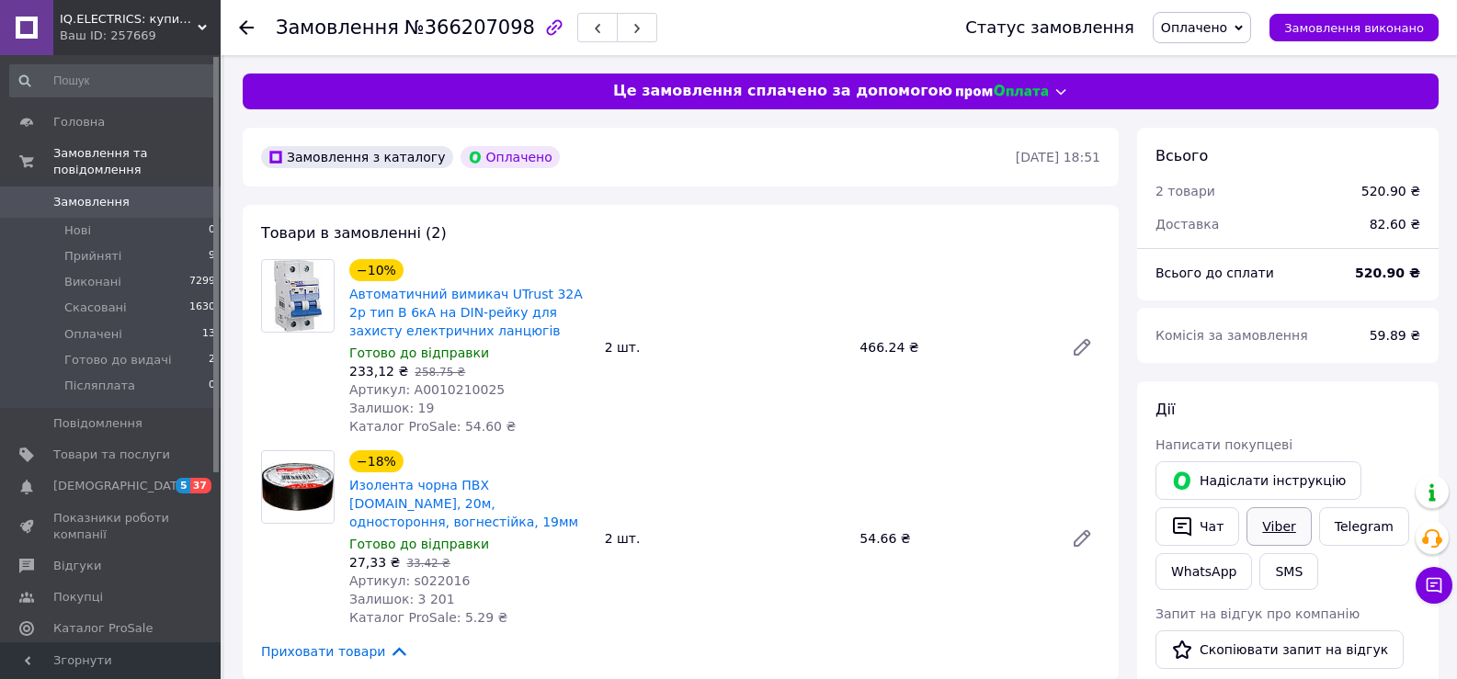
click at [1278, 532] on link "Viber" at bounding box center [1278, 526] width 64 height 39
drag, startPoint x: 389, startPoint y: 27, endPoint x: 500, endPoint y: 24, distance: 111.3
click at [500, 24] on span "№366207098" at bounding box center [469, 28] width 131 height 22
copy span "№366207098"
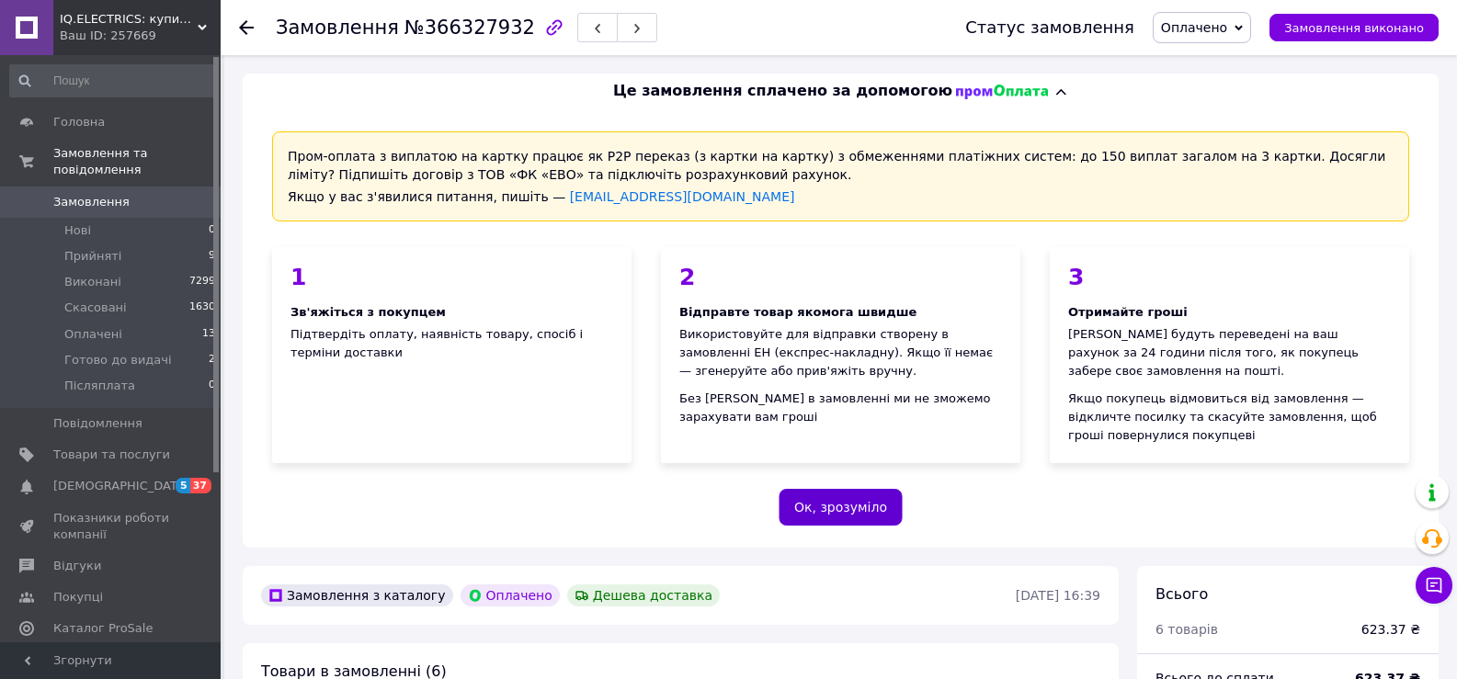
click at [853, 489] on button "Ок, зрозуміло" at bounding box center [841, 507] width 124 height 37
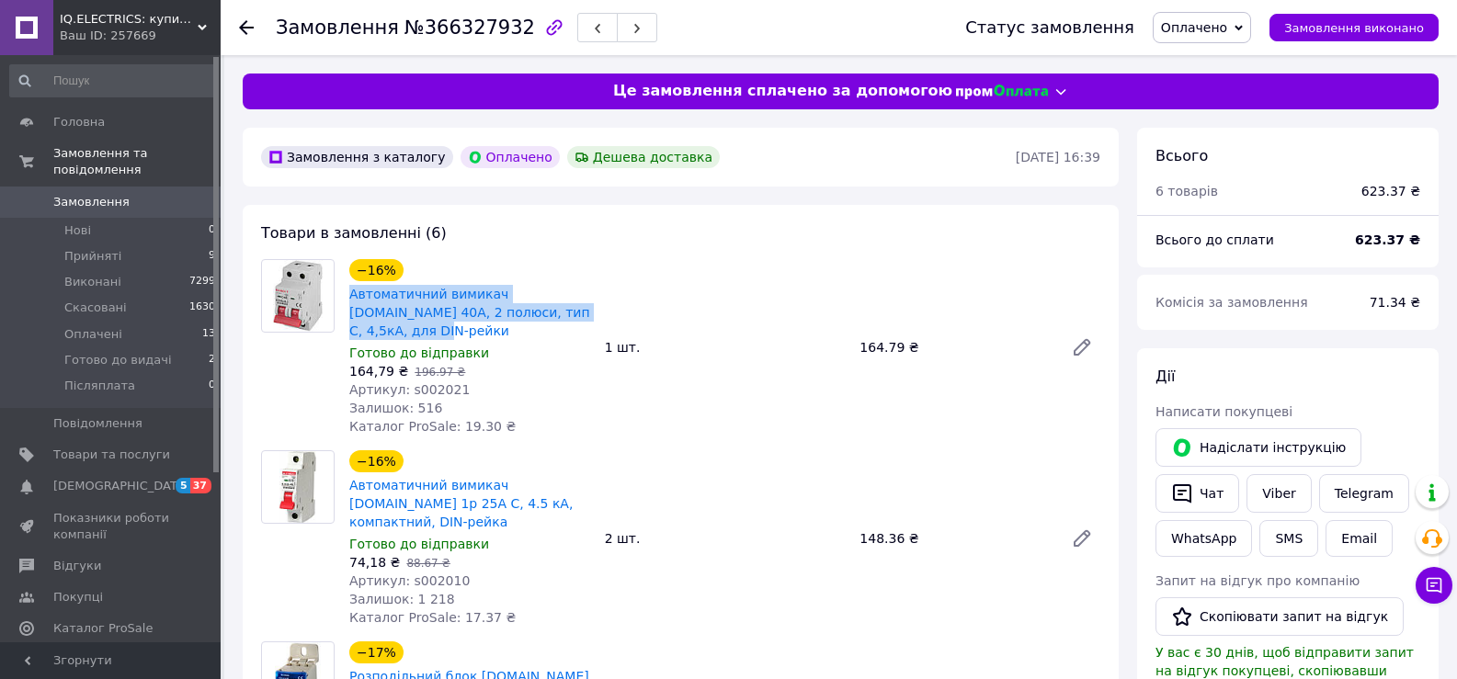
drag, startPoint x: 345, startPoint y: 286, endPoint x: 593, endPoint y: 318, distance: 250.3
click at [593, 318] on div "−16% Автоматичний вимикач E.NEXT 40А, 2 полюси, тип C, 4,5кА, для DIN-рейки Гот…" at bounding box center [470, 348] width 256 height 184
copy link "Автоматичний вимикач E.NEXT 40А, 2 полюси, тип C, 4,5кА, для DIN-рейки"
click at [1202, 496] on button "Чат" at bounding box center [1197, 493] width 84 height 39
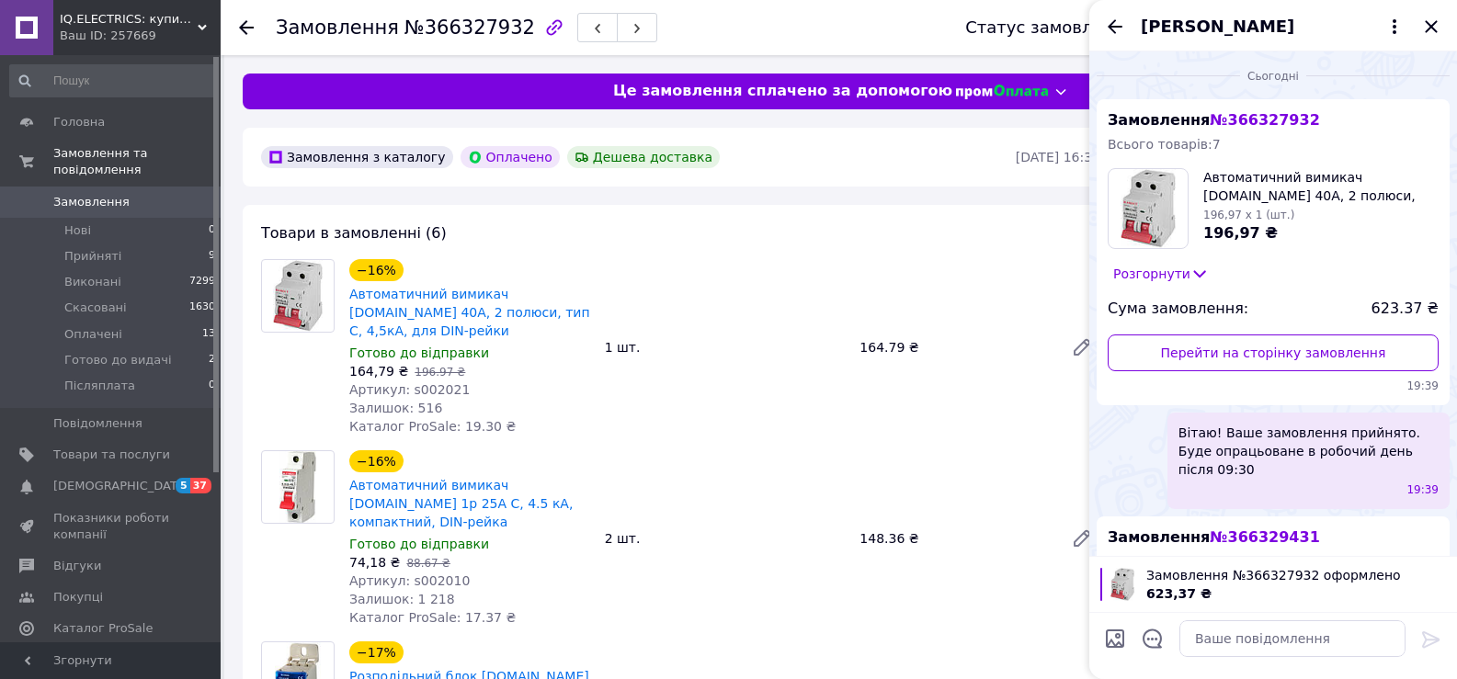
click at [1337, 450] on span "Вітаю! Ваше замовлення прийнято. Буде опрацьоване в робочий день після 09:30" at bounding box center [1308, 451] width 260 height 55
copy span "Вітаю! Ваше замовлення прийнято. Буде опрацьоване в робочий день після 09:30"
click at [1435, 31] on icon "Закрити" at bounding box center [1431, 26] width 12 height 12
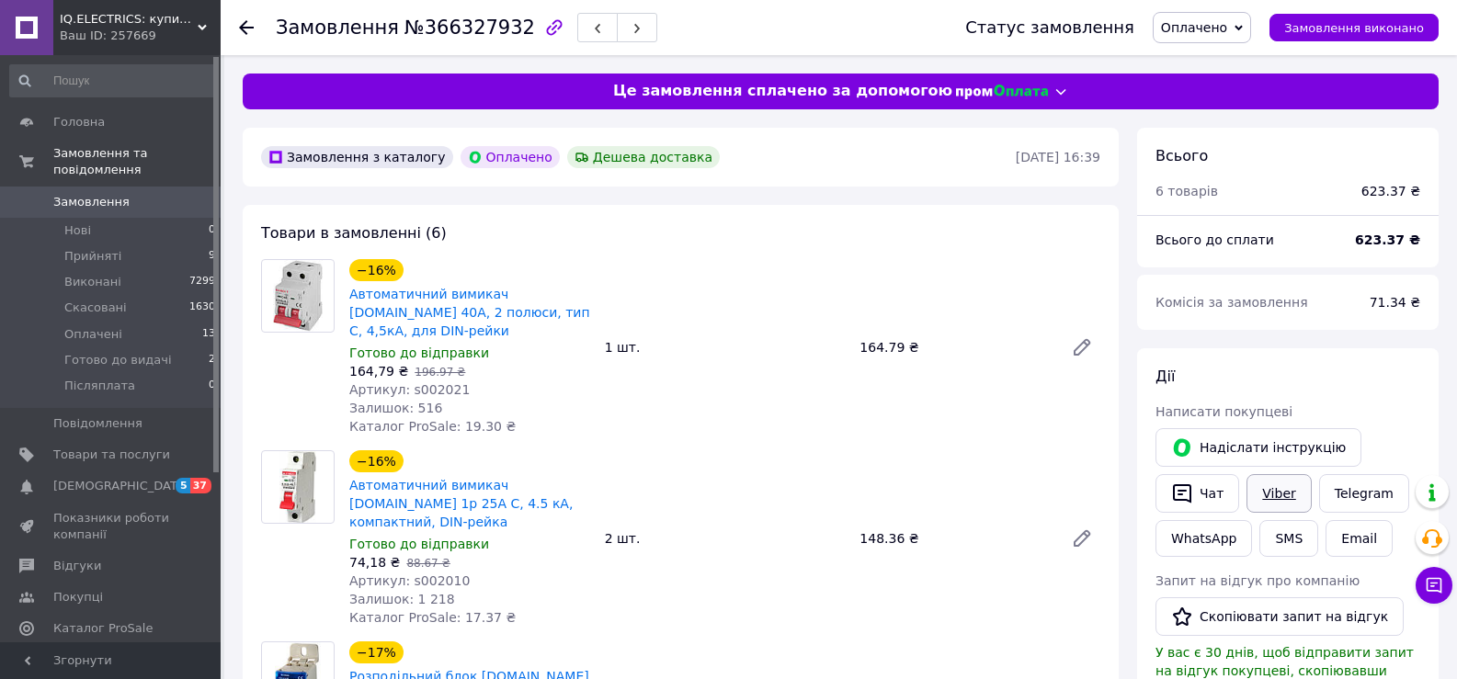
click at [1269, 495] on link "Viber" at bounding box center [1278, 493] width 64 height 39
click at [404, 28] on span "№366327932" at bounding box center [469, 28] width 131 height 22
drag, startPoint x: 391, startPoint y: 28, endPoint x: 501, endPoint y: 22, distance: 110.4
click at [501, 22] on span "№366327932" at bounding box center [469, 28] width 131 height 22
copy span "№366327932"
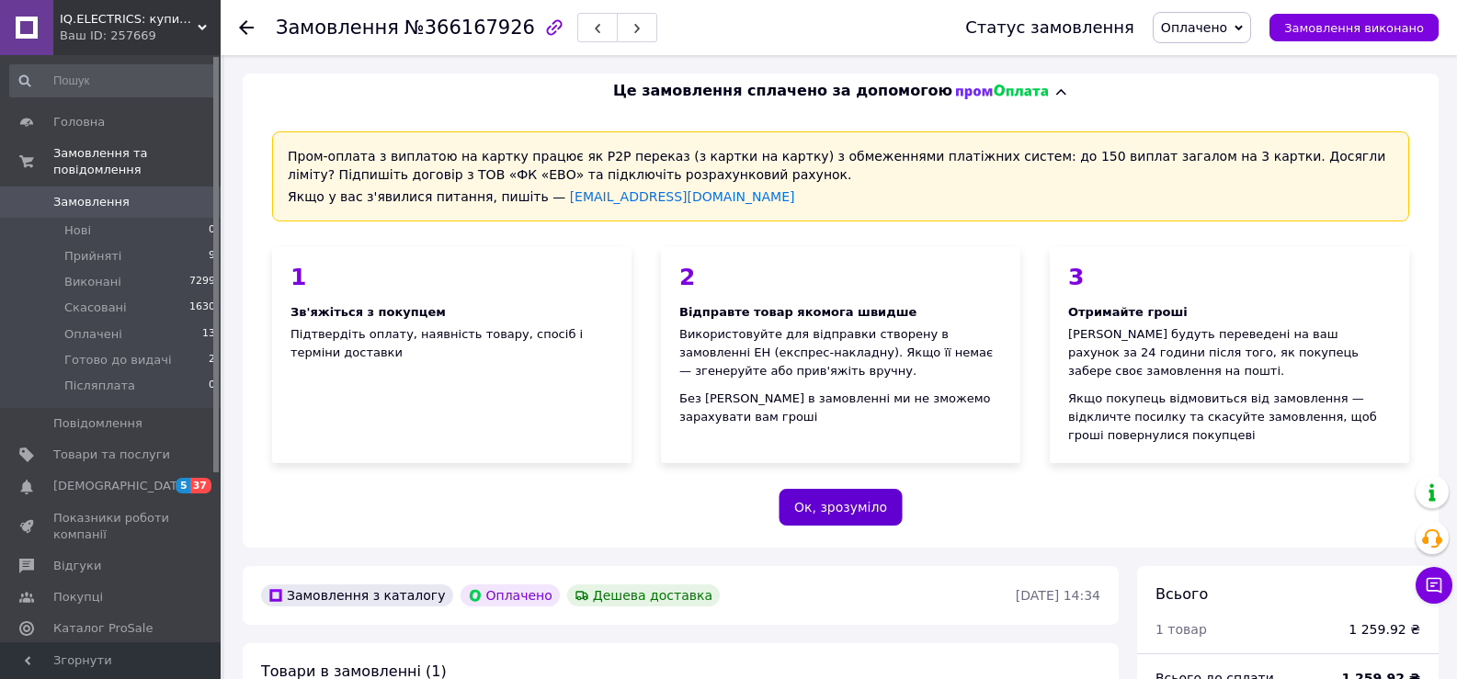
click at [831, 500] on button "Ок, зрозуміло" at bounding box center [841, 507] width 124 height 37
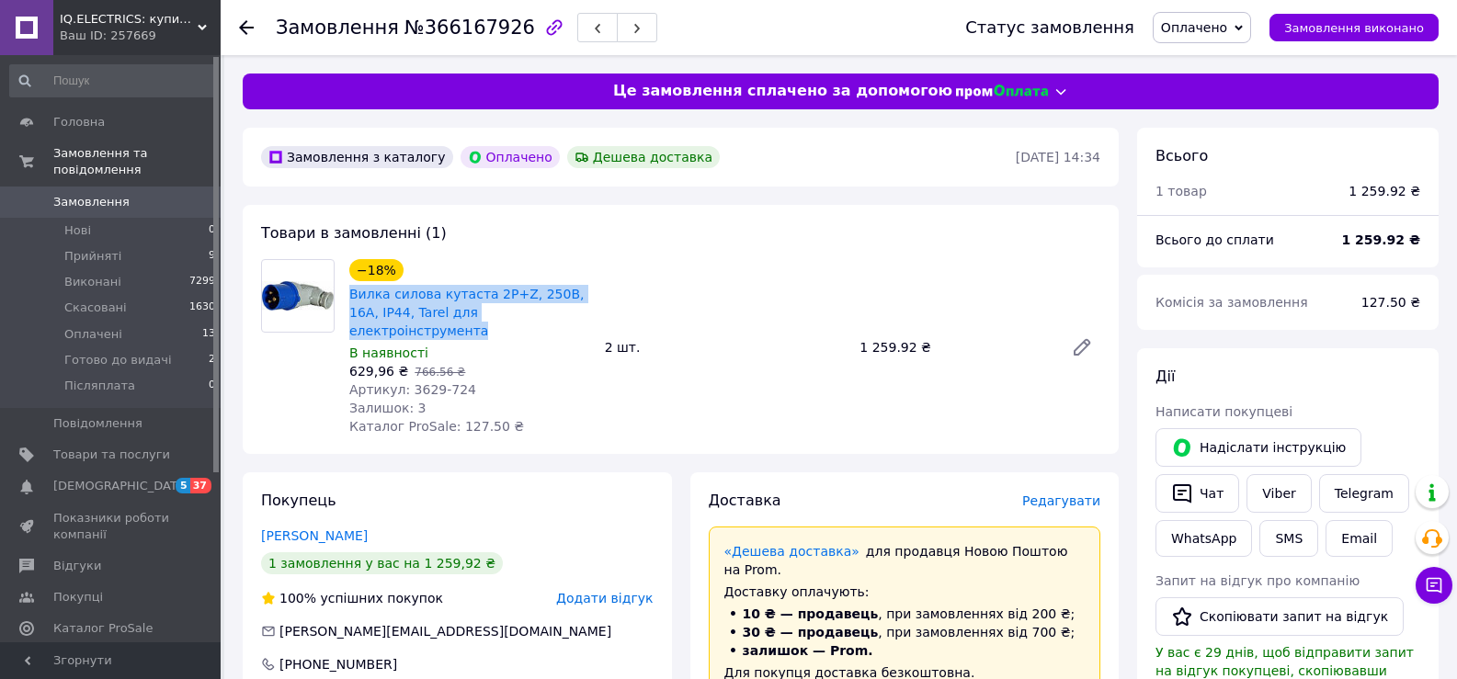
drag, startPoint x: 347, startPoint y: 292, endPoint x: 588, endPoint y: 313, distance: 242.6
click at [588, 313] on div "−18% Вилка силова кутаста 2Р+Z, 250В, 16A, IP44, Tarel для електроінструмента В…" at bounding box center [470, 348] width 256 height 184
copy link "Вилка силова кутаста 2Р+Z, 250В, 16A, IP44, Tarel для електроінструмента"
click at [1193, 505] on button "Чат" at bounding box center [1197, 493] width 84 height 39
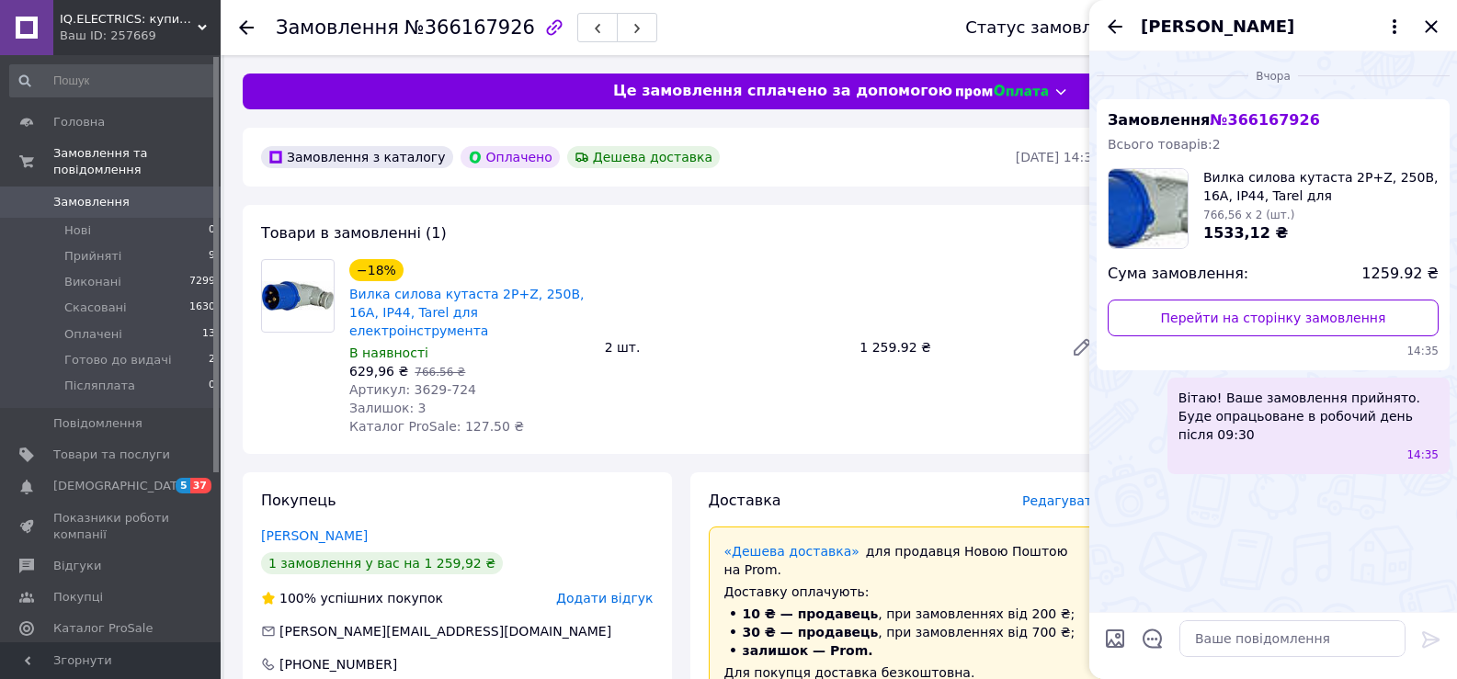
click at [1341, 424] on span "Вітаю! Ваше замовлення прийнято. Буде опрацьоване в робочий день після 09:30" at bounding box center [1308, 416] width 260 height 55
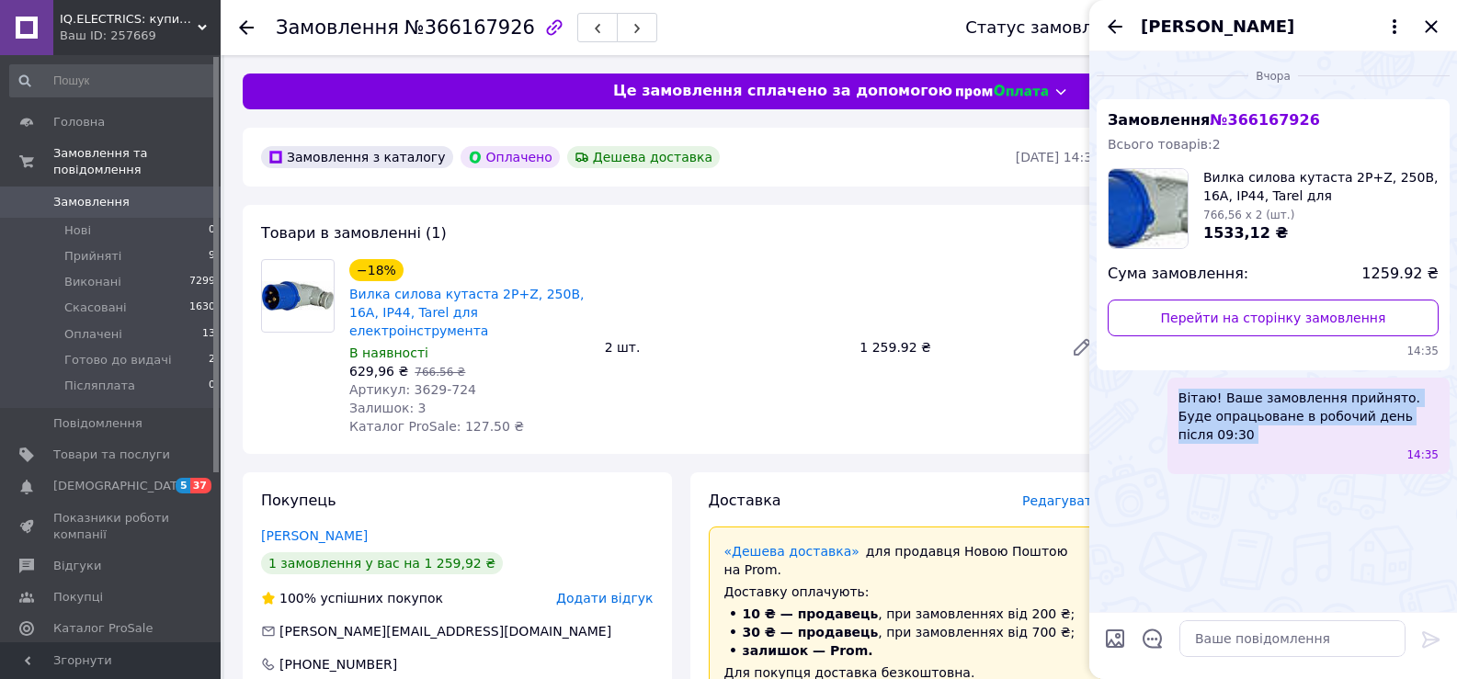
click at [1341, 424] on span "Вітаю! Ваше замовлення прийнято. Буде опрацьоване в робочий день після 09:30" at bounding box center [1308, 416] width 260 height 55
copy span "Вітаю! Ваше замовлення прийнято. Буде опрацьоване в робочий день після 09:30"
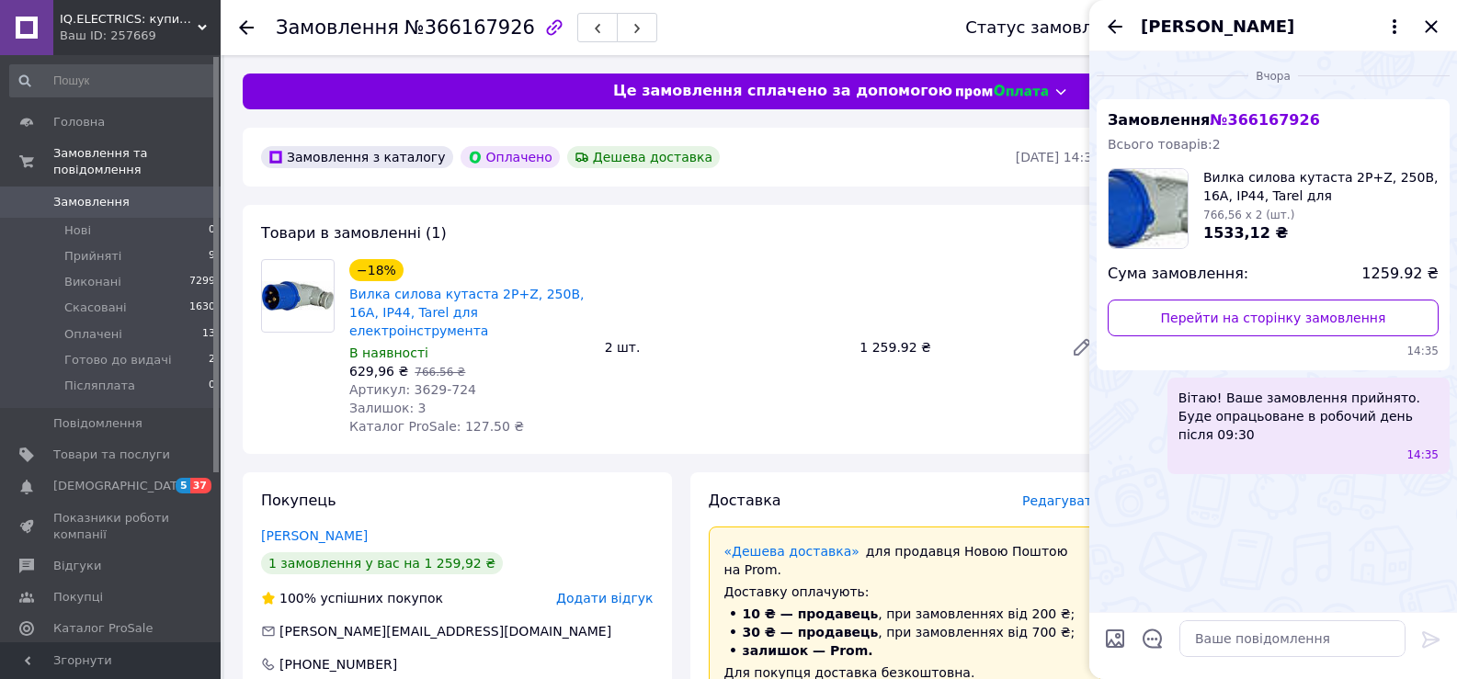
click at [1426, 39] on div "Олег Калінченко" at bounding box center [1273, 25] width 368 height 51
click at [1427, 38] on div "Олег Калінченко" at bounding box center [1273, 25] width 368 height 51
click at [1431, 32] on icon "Закрити" at bounding box center [1431, 27] width 22 height 22
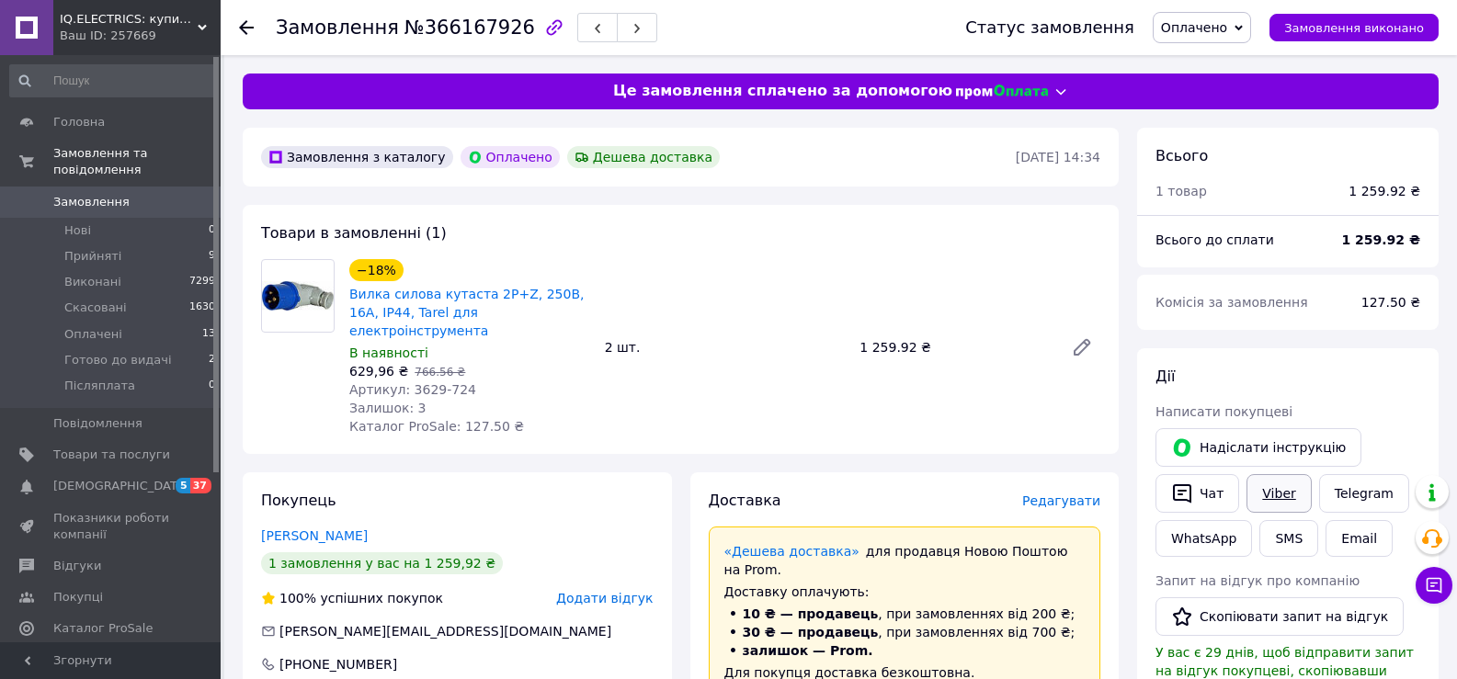
click at [1267, 491] on link "Viber" at bounding box center [1278, 493] width 64 height 39
drag, startPoint x: 391, startPoint y: 23, endPoint x: 539, endPoint y: 51, distance: 150.5
click at [539, 51] on div "Замовлення №366167926" at bounding box center [602, 27] width 653 height 55
copy span "№366167926"
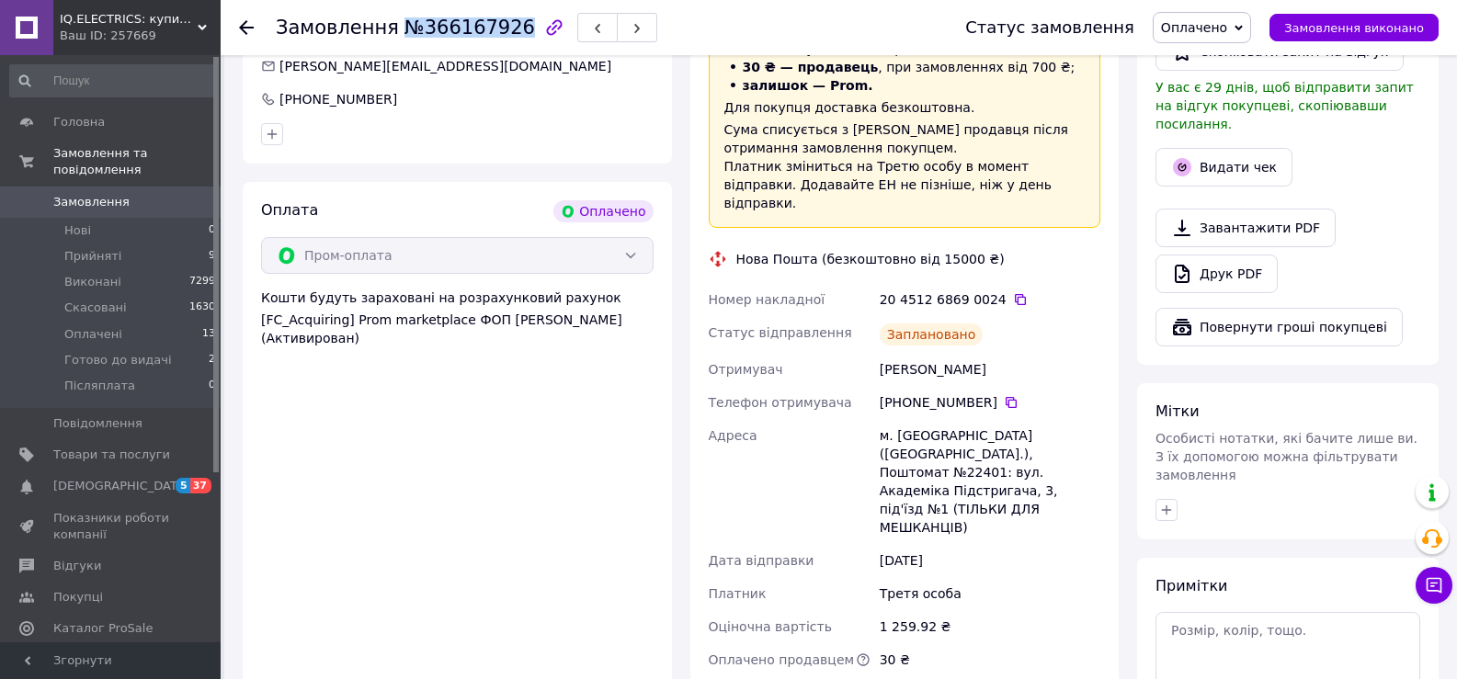
scroll to position [577, 0]
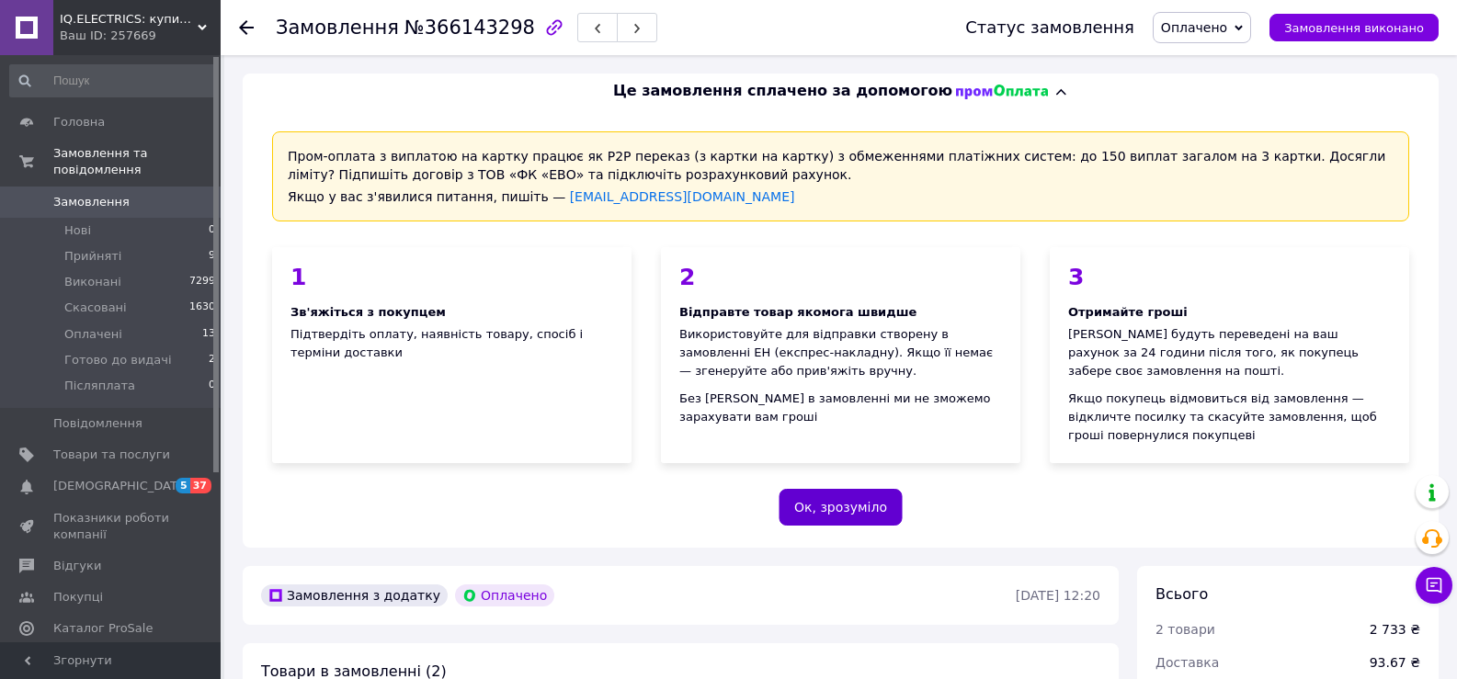
click at [831, 489] on button "Ок, зрозуміло" at bounding box center [841, 507] width 124 height 37
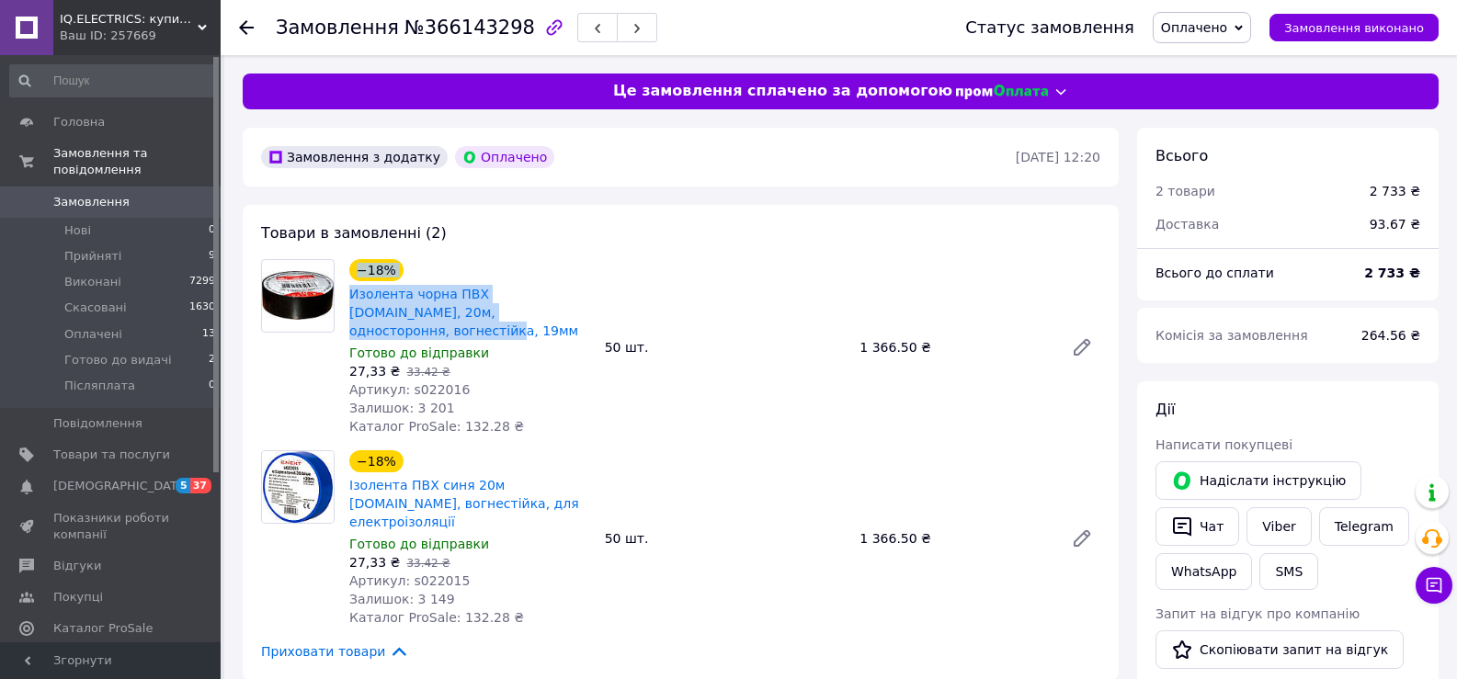
drag, startPoint x: 555, startPoint y: 313, endPoint x: 341, endPoint y: 302, distance: 214.5
click at [341, 302] on div "−18% Изолента чорна ПВХ [DOMAIN_NAME], 20м, одностороння, вогнестійка, 19мм Гот…" at bounding box center [681, 347] width 854 height 176
click at [527, 213] on div "Товари в замовленні (2) −18% Изолента чорна ПВХ [DOMAIN_NAME], 20м, односторонн…" at bounding box center [681, 442] width 876 height 475
drag, startPoint x: 347, startPoint y: 290, endPoint x: 555, endPoint y: 319, distance: 209.8
click at [555, 319] on div "Изолента чорна ПВХ [DOMAIN_NAME], 20м, одностороння, вогнестійка, 19мм" at bounding box center [469, 312] width 245 height 59
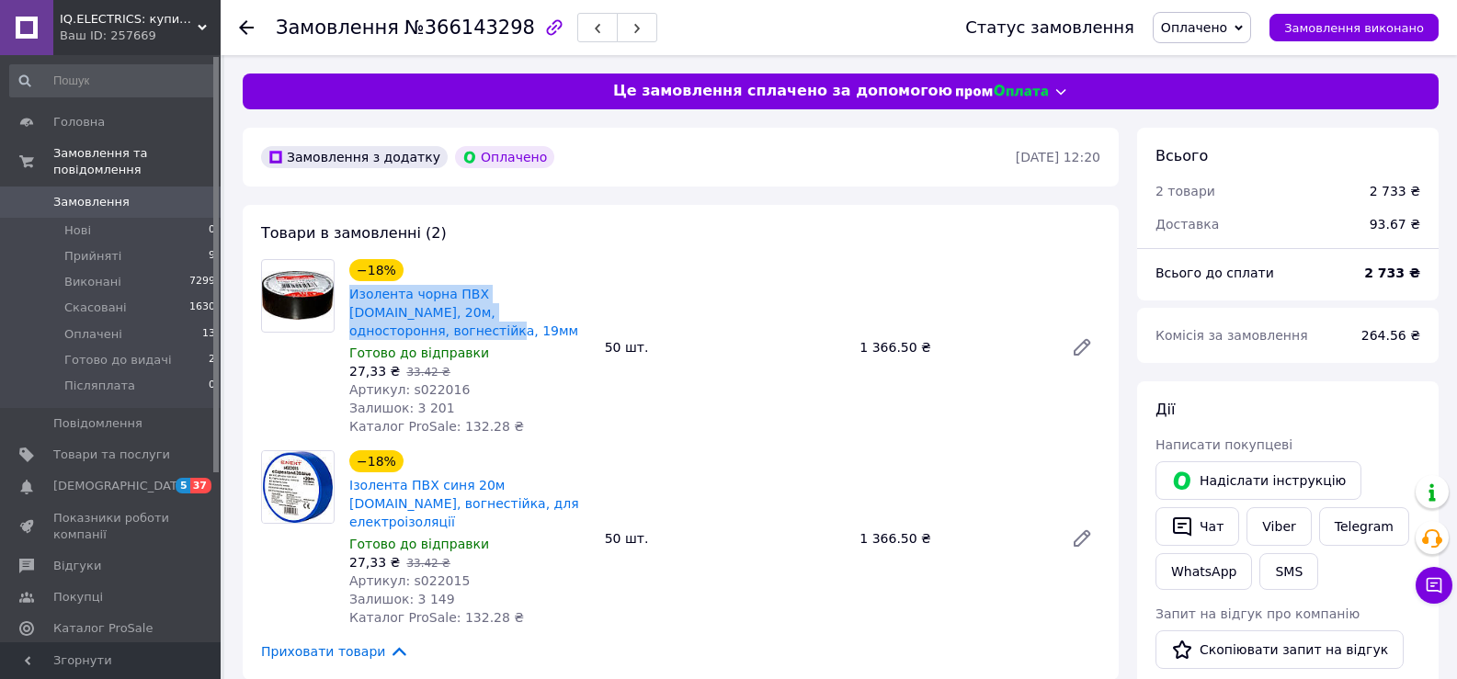
copy link "Изолента чорна ПВХ [DOMAIN_NAME], 20м, одностороння, вогнестійка, 19мм"
click at [1209, 531] on button "Чат" at bounding box center [1197, 526] width 84 height 39
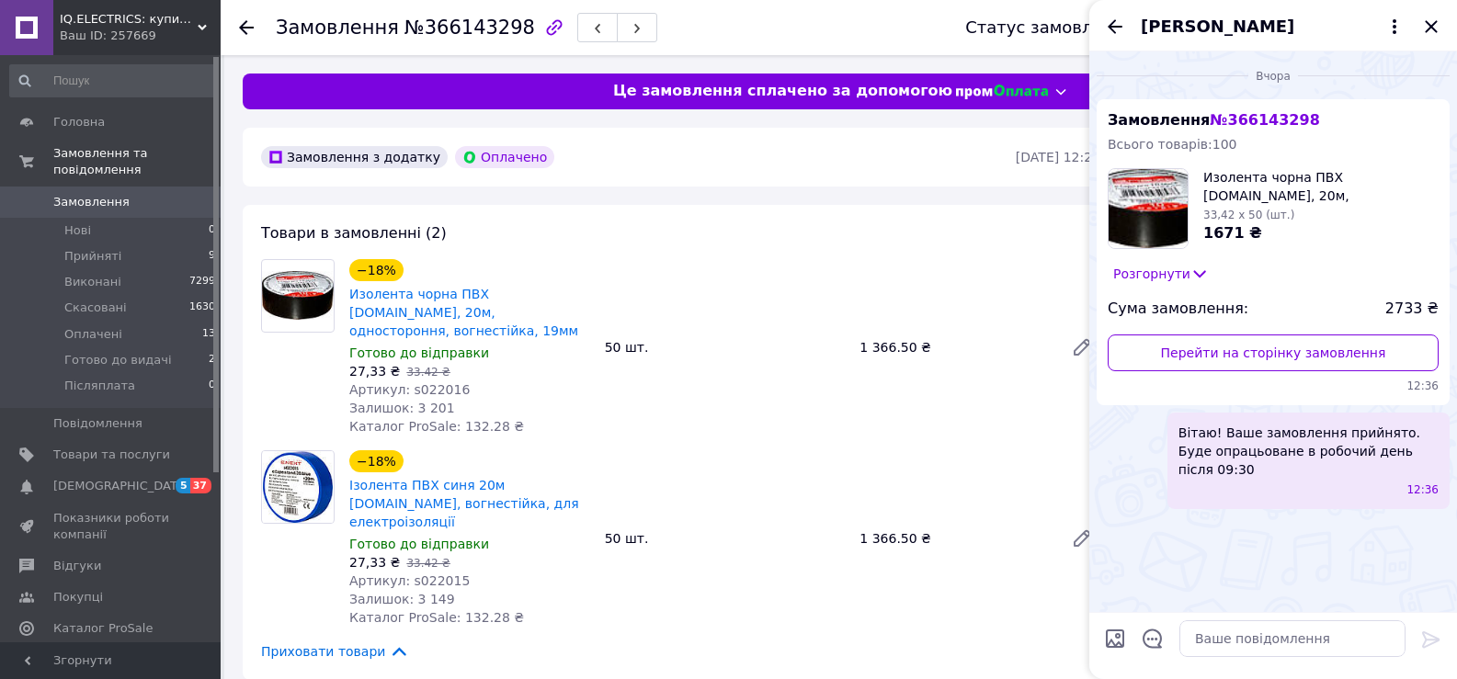
click at [1251, 427] on span "Вітаю! Ваше замовлення прийнято. Буде опрацьоване в робочий день після 09:30" at bounding box center [1308, 451] width 260 height 55
copy span "Вітаю! Ваше замовлення прийнято. Буде опрацьоване в робочий день після 09:30"
click at [1419, 34] on div "[PERSON_NAME]" at bounding box center [1273, 25] width 368 height 51
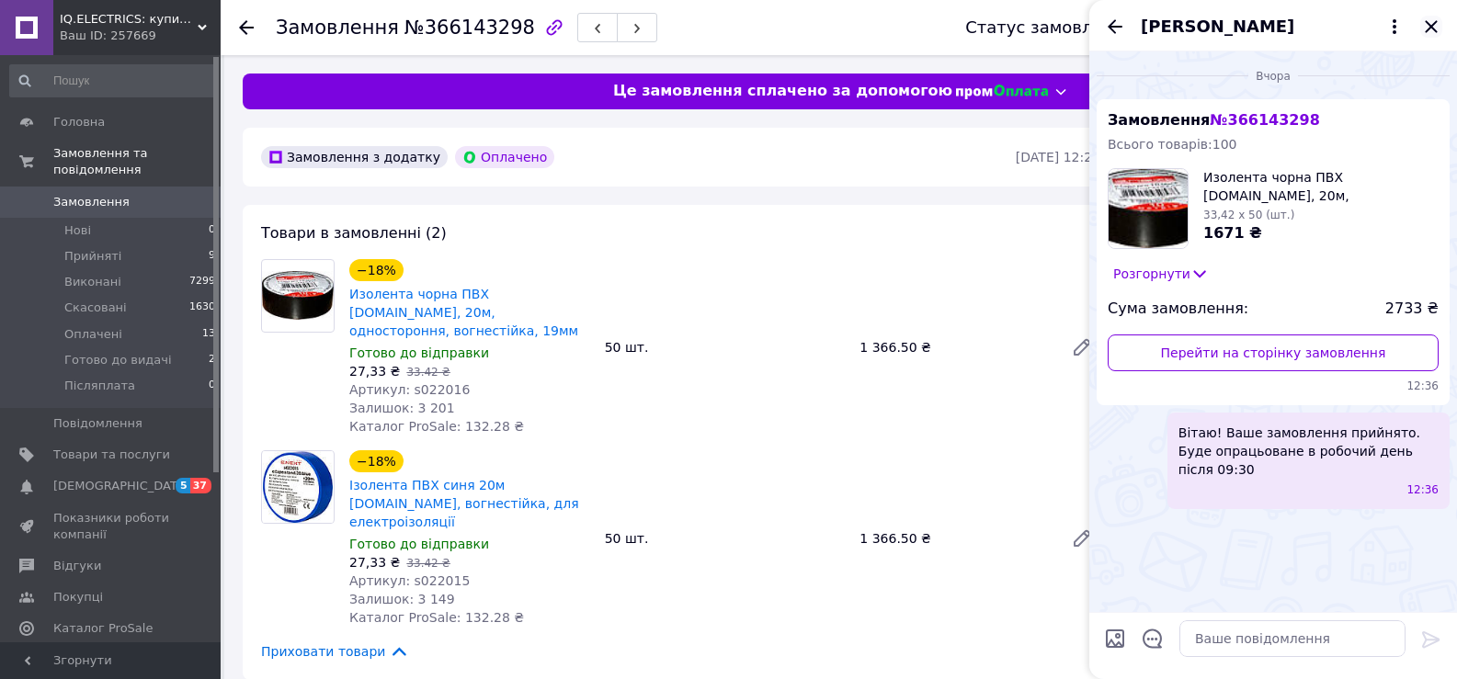
click at [1427, 31] on icon "Закрити" at bounding box center [1431, 26] width 12 height 12
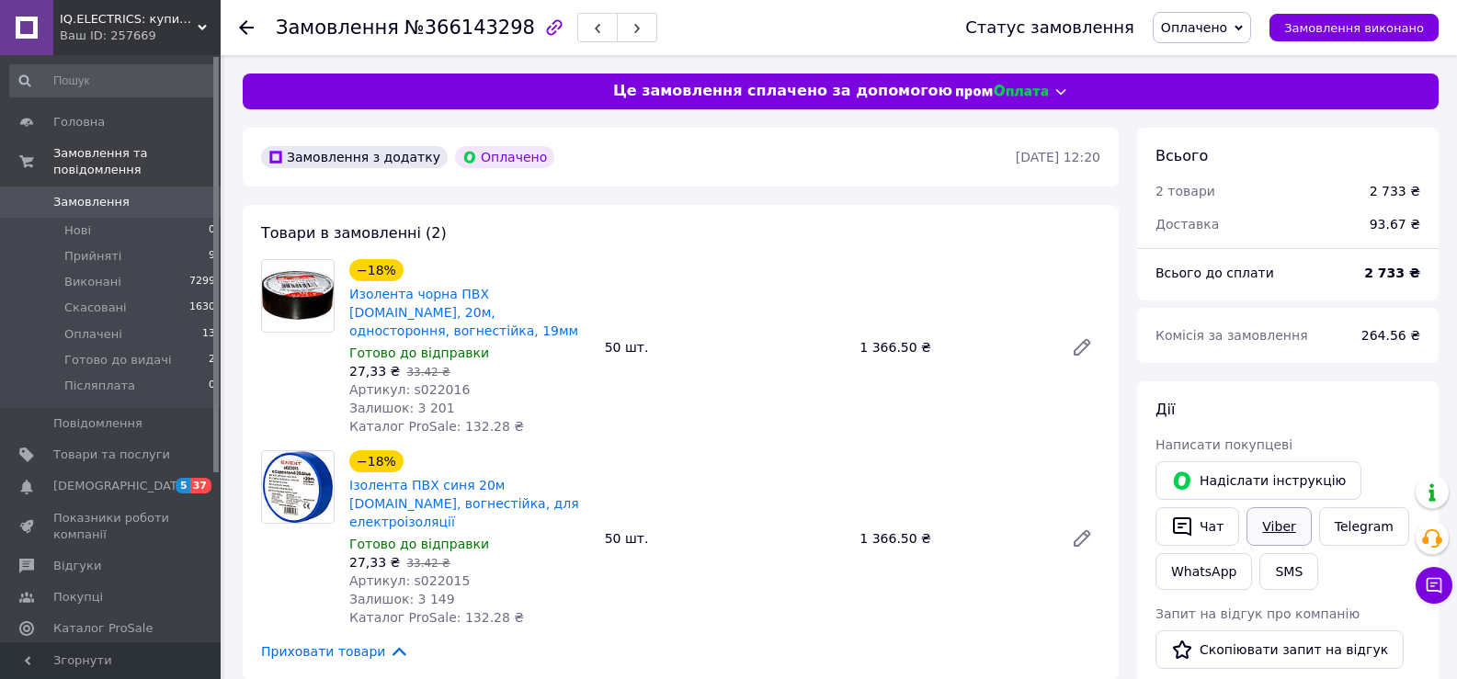
click at [1261, 535] on link "Viber" at bounding box center [1278, 526] width 64 height 39
drag, startPoint x: 391, startPoint y: 29, endPoint x: 501, endPoint y: 23, distance: 110.5
click at [501, 23] on span "№366143298" at bounding box center [469, 28] width 131 height 22
copy span "№366143298"
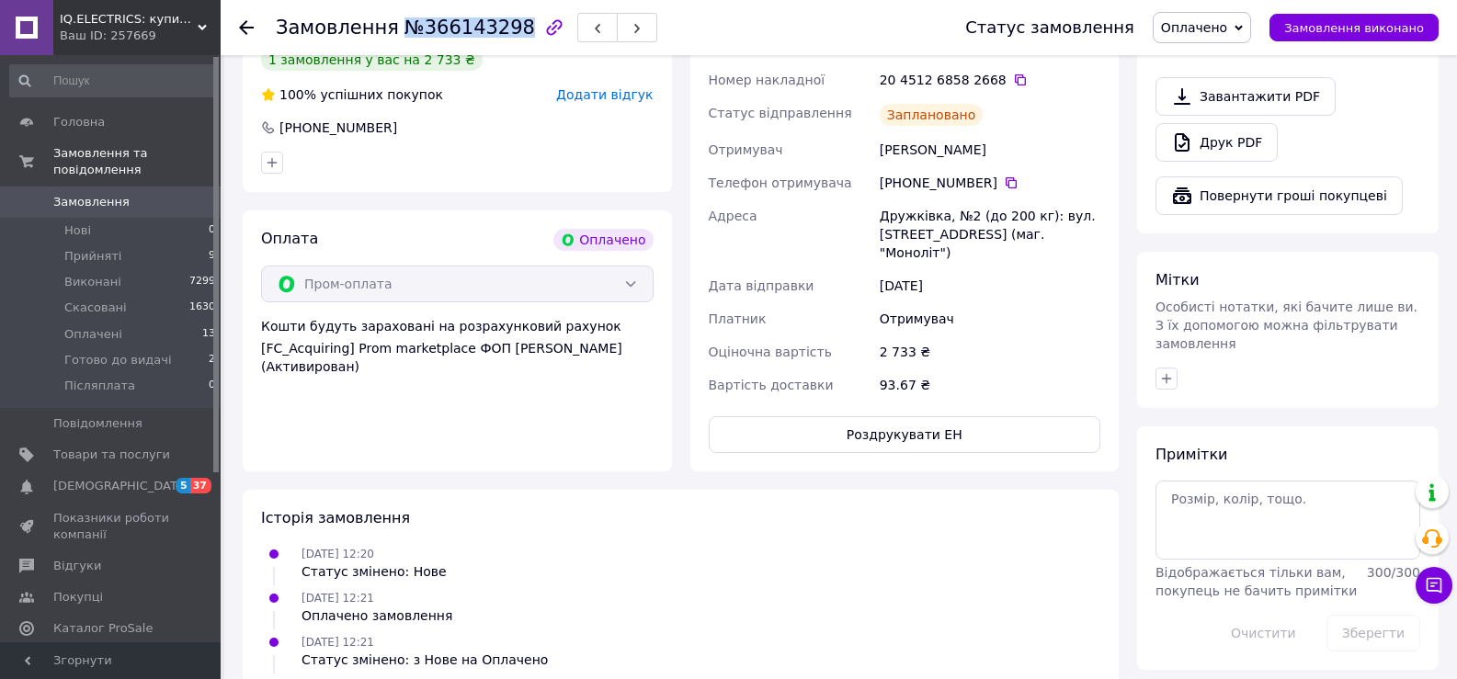
scroll to position [745, 0]
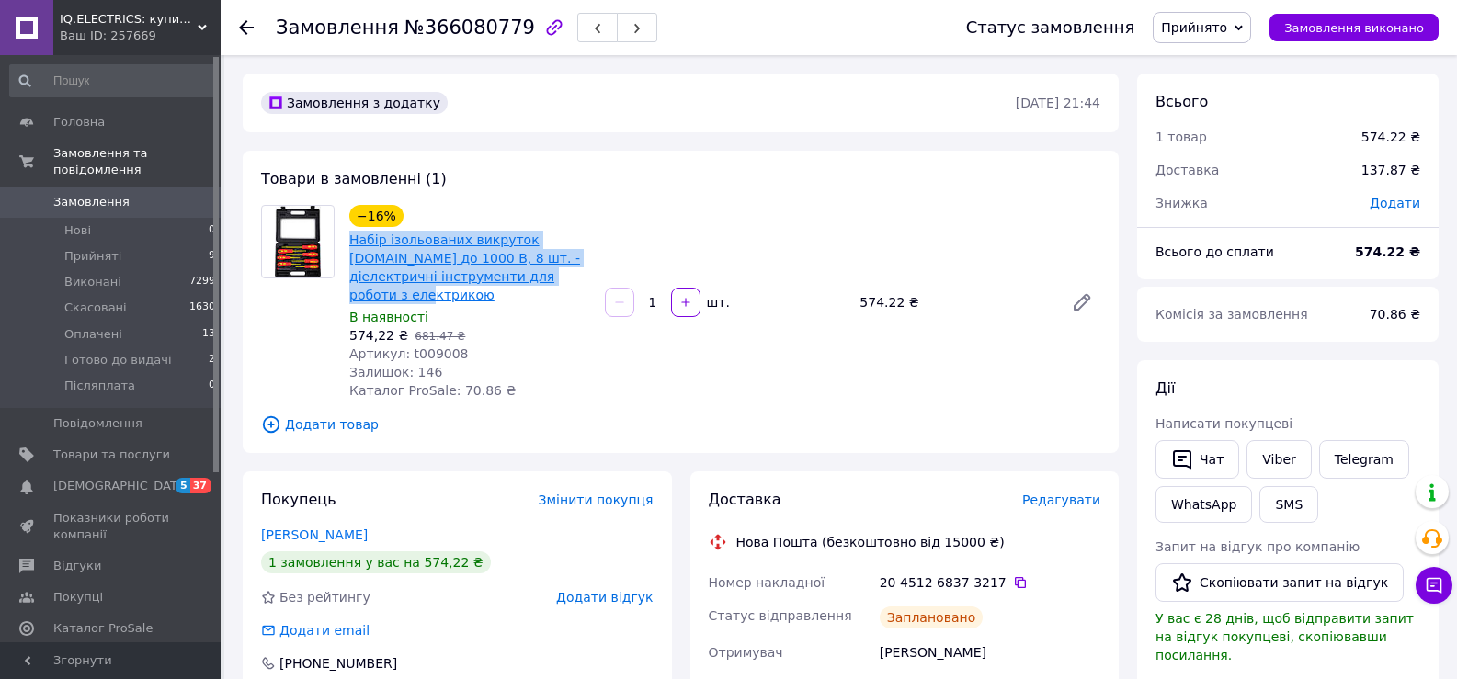
drag, startPoint x: 507, startPoint y: 277, endPoint x: 351, endPoint y: 244, distance: 158.8
click at [351, 244] on span "Набір ізольованих викруток [DOMAIN_NAME] до 1000 В, 8 шт. - діелектричні інстру…" at bounding box center [469, 268] width 241 height 74
copy link "Набір ізольованих викруток [DOMAIN_NAME] до 1000 В, 8 шт. - діелектричні інстру…"
click at [1180, 464] on icon "button" at bounding box center [1182, 460] width 22 height 22
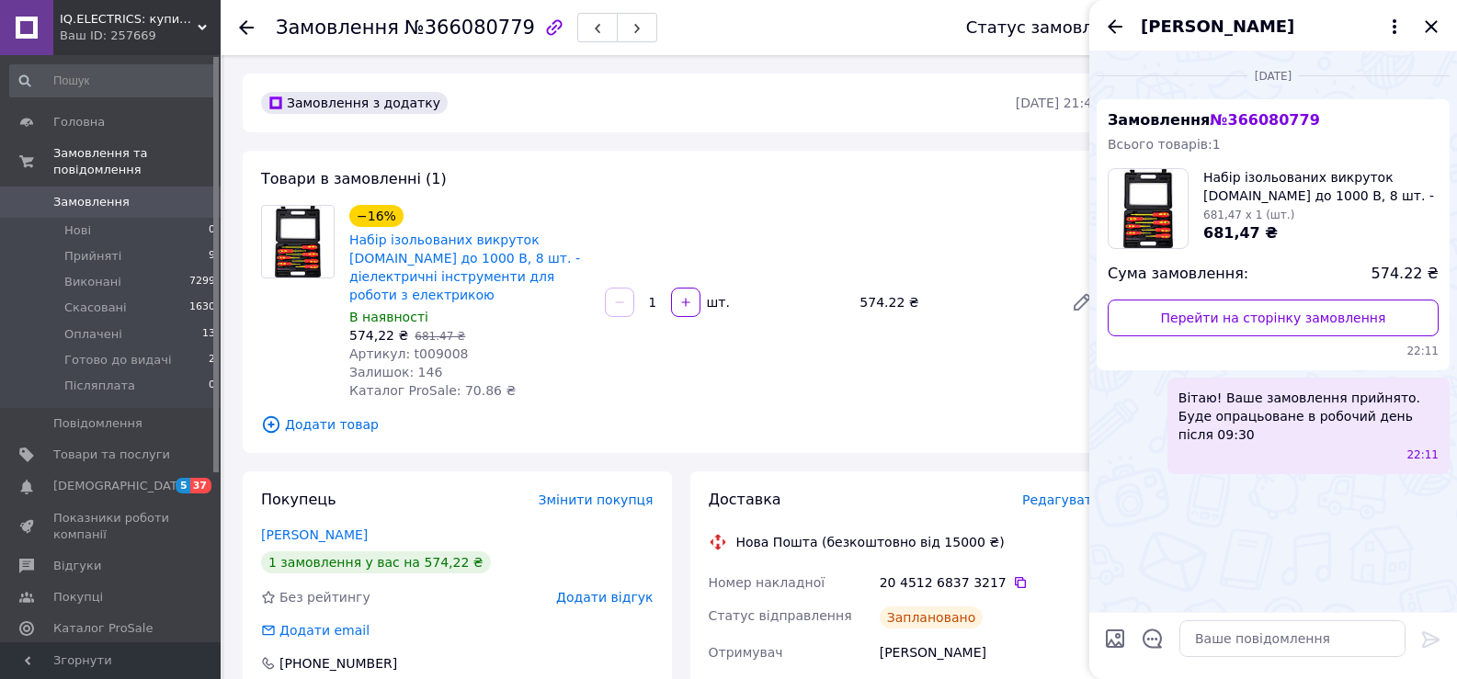
click at [1224, 426] on div "Вітаю! Ваше замовлення прийнято. Буде опрацьоване в робочий день після 09:30 22…" at bounding box center [1308, 426] width 282 height 97
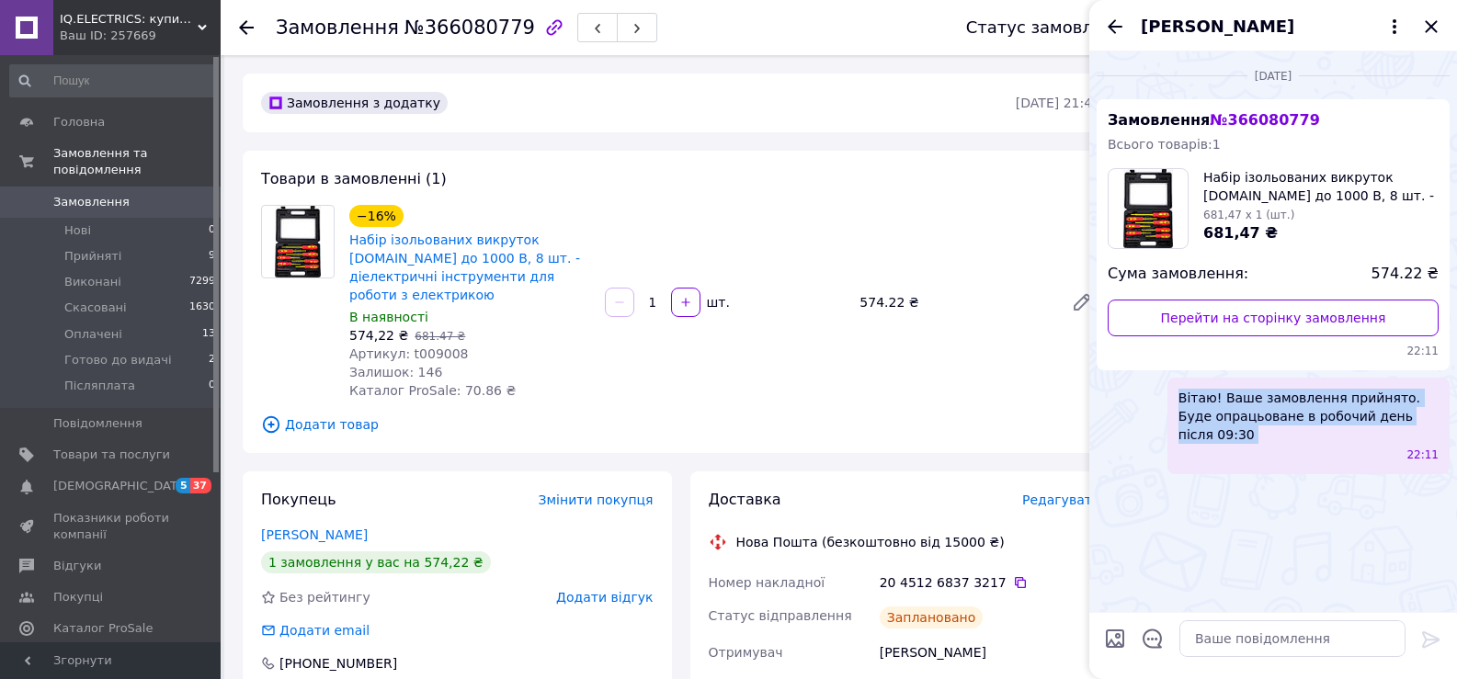
click at [1224, 426] on div "Вітаю! Ваше замовлення прийнято. Буде опрацьоване в робочий день після 09:30 22…" at bounding box center [1308, 426] width 282 height 97
copy span "Вітаю! Ваше замовлення прийнято. Буде опрацьоване в робочий день після 09:30"
click at [1432, 36] on icon "Закрити" at bounding box center [1431, 27] width 22 height 22
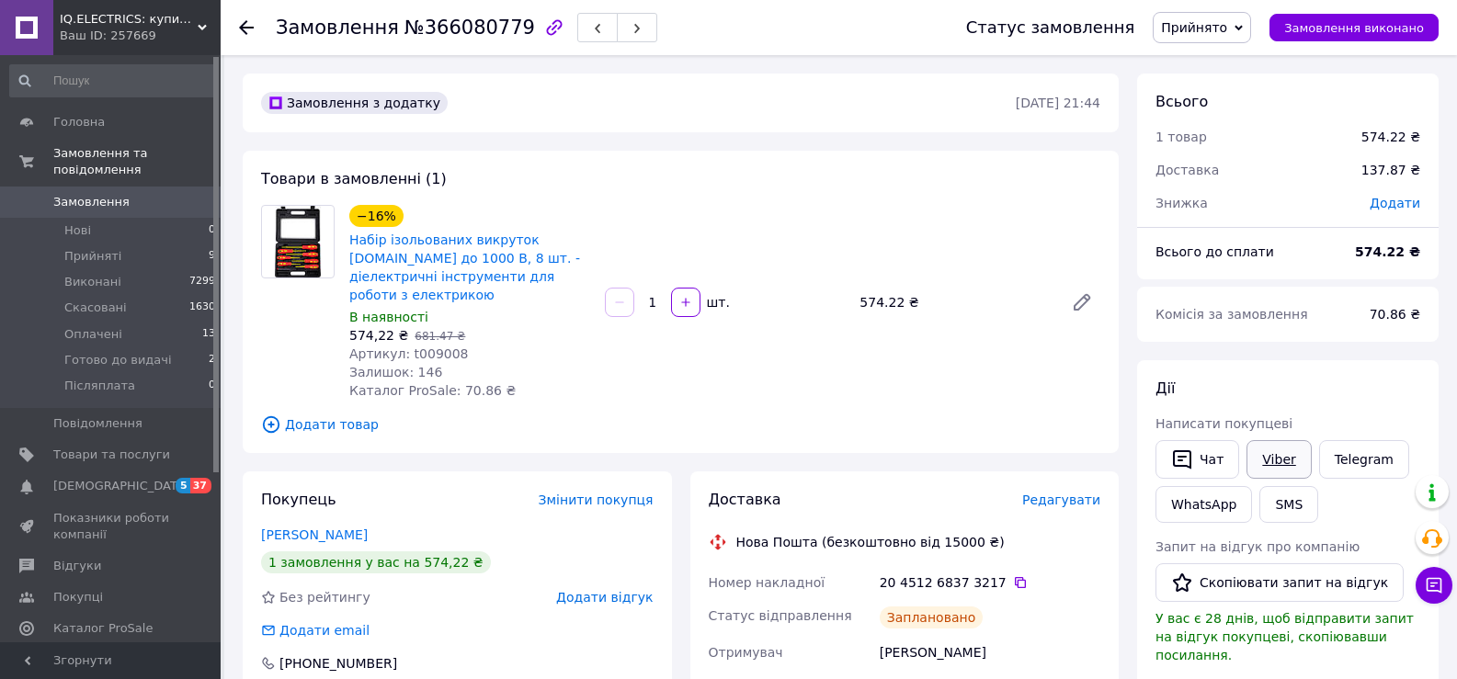
click at [1250, 458] on link "Viber" at bounding box center [1278, 459] width 64 height 39
drag, startPoint x: 391, startPoint y: 29, endPoint x: 501, endPoint y: 26, distance: 110.4
click at [501, 26] on span "№366080779" at bounding box center [469, 28] width 131 height 22
copy span "№366080779"
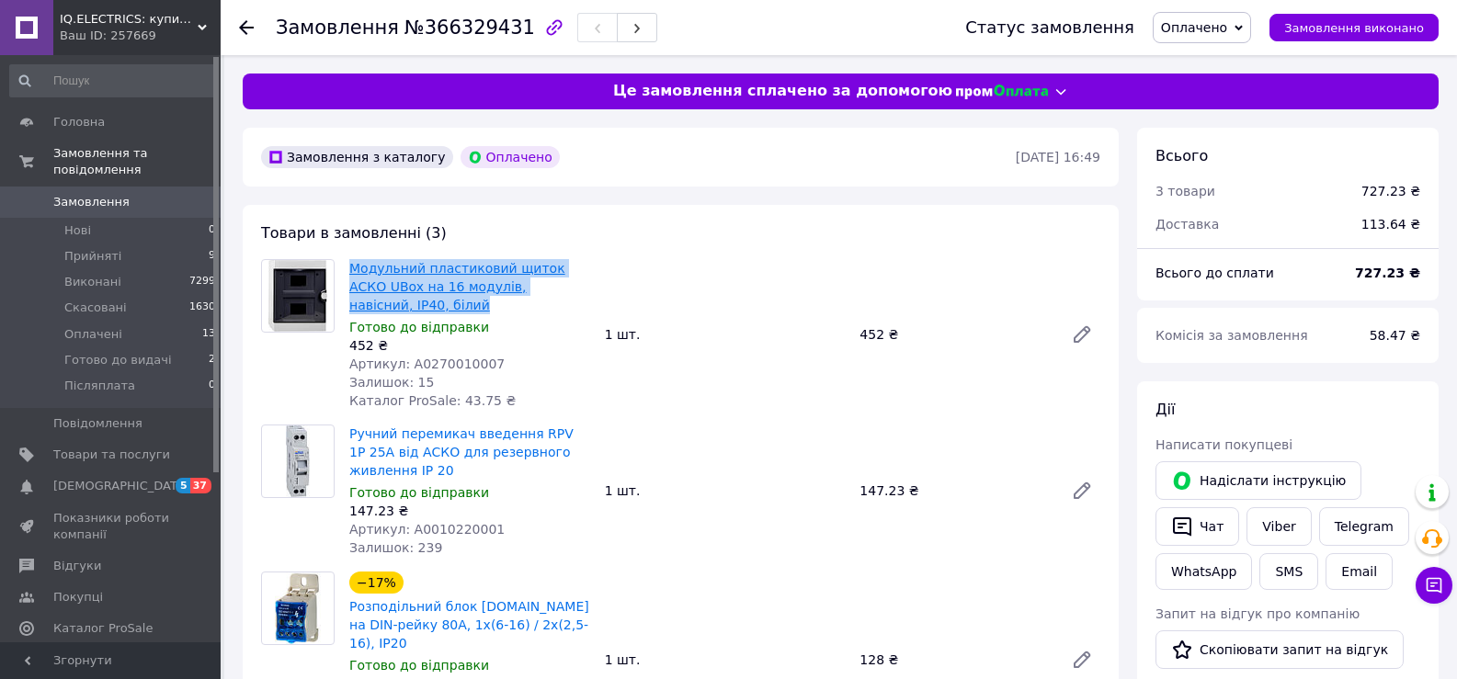
drag, startPoint x: 388, startPoint y: 302, endPoint x: 349, endPoint y: 269, distance: 50.9
click at [349, 269] on span "Модульний пластиковий щиток АСКО UBox на 16 модулів, навісний, IP40, білий" at bounding box center [469, 286] width 241 height 55
copy link "Модульний пластиковий щиток АСКО UBox на 16 модулів, навісний, IP40, білий"
click at [1200, 537] on button "Чат" at bounding box center [1197, 526] width 84 height 39
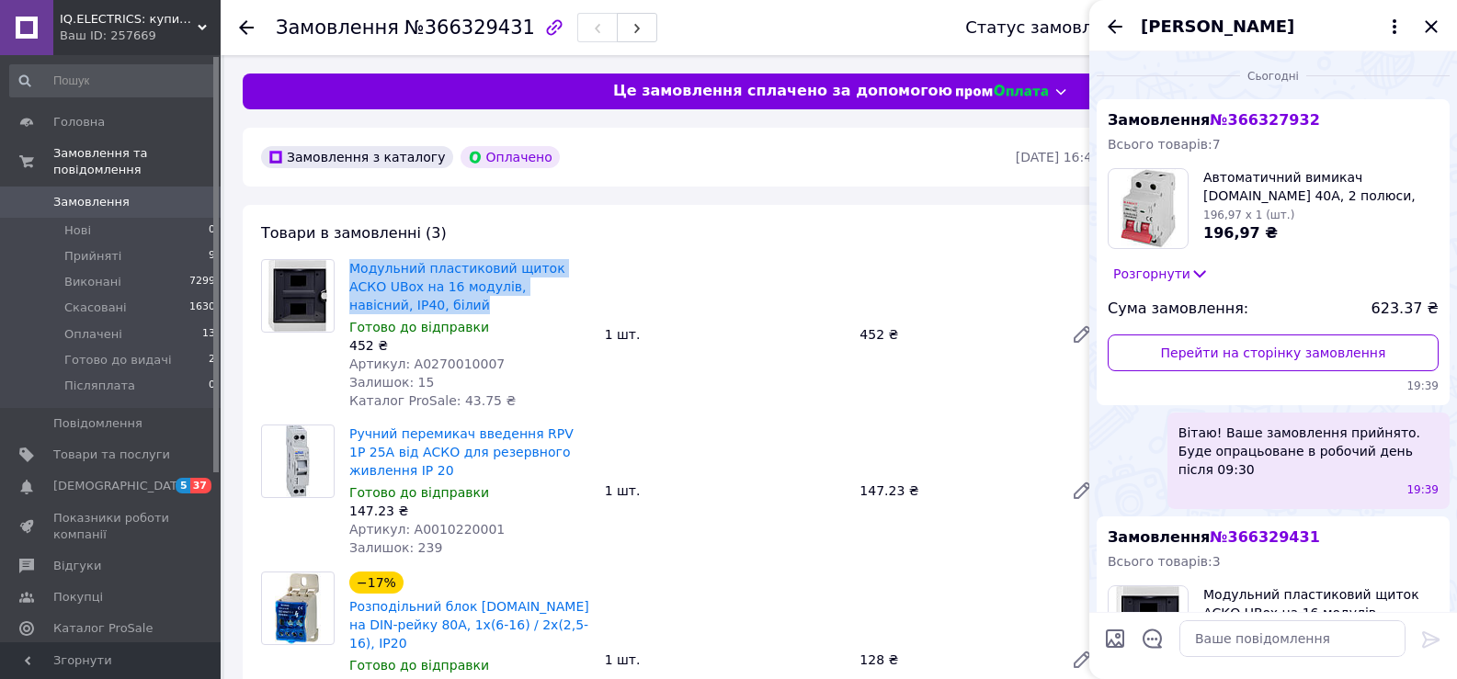
scroll to position [285, 0]
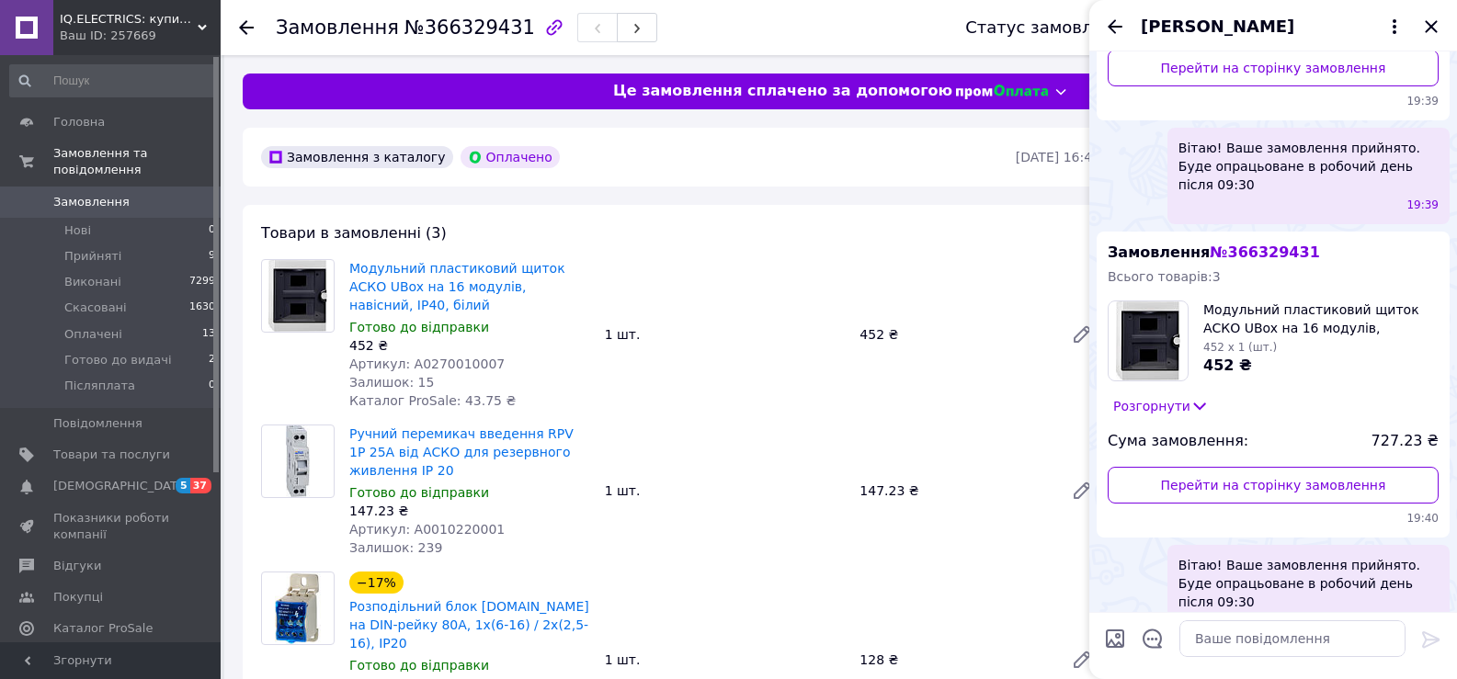
click at [1264, 556] on span "Вітаю! Ваше замовлення прийнято. Буде опрацьоване в робочий день після 09:30" at bounding box center [1308, 583] width 260 height 55
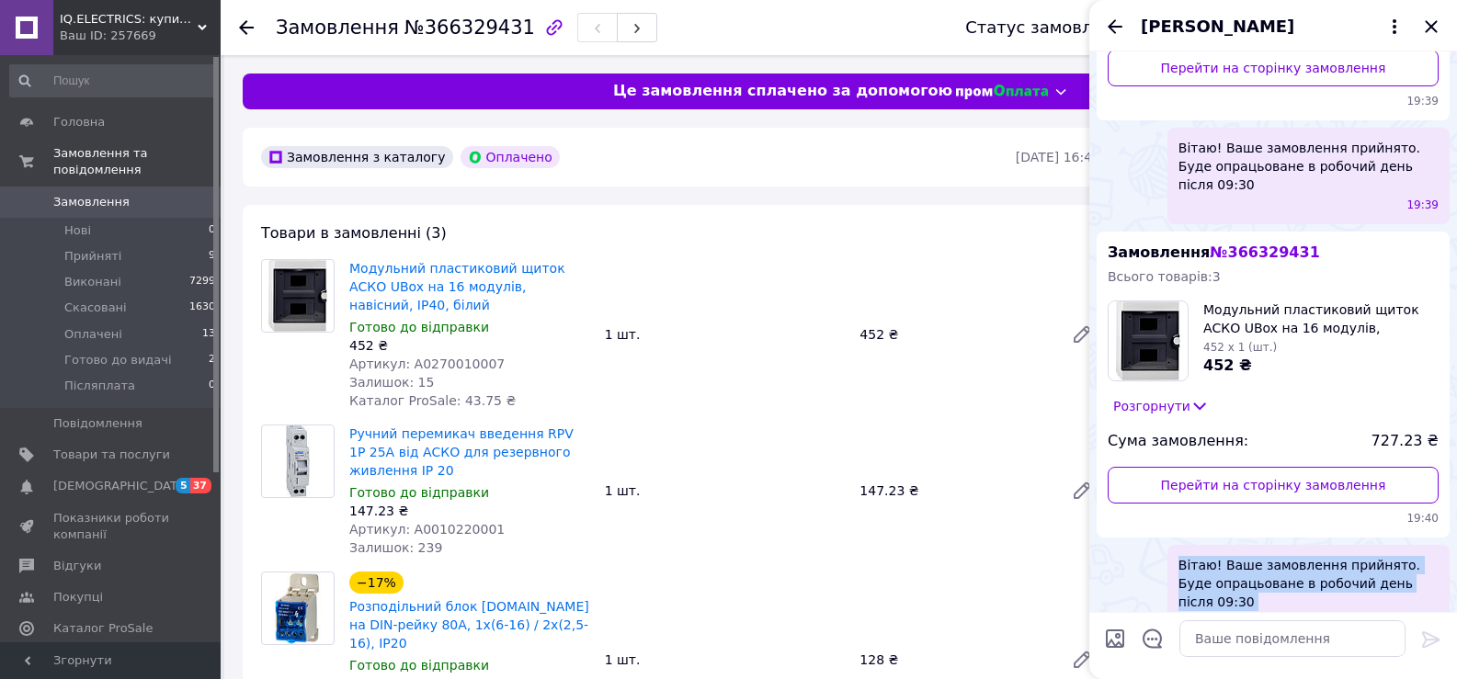
click at [1264, 556] on span "Вітаю! Ваше замовлення прийнято. Буде опрацьоване в робочий день після 09:30" at bounding box center [1308, 583] width 260 height 55
copy span "Вітаю! Ваше замовлення прийнято. Буде опрацьоване в робочий день після 09:30"
click at [1429, 23] on icon "Закрити" at bounding box center [1431, 27] width 22 height 22
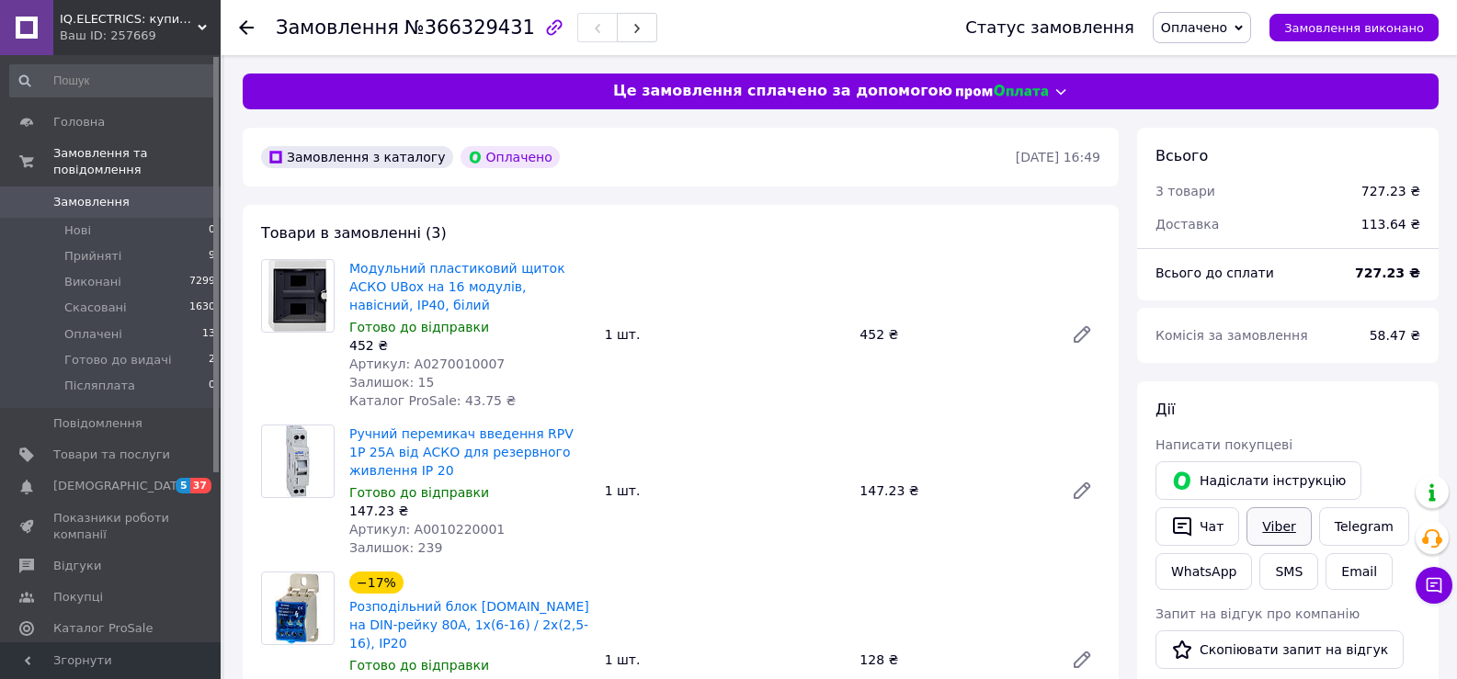
click at [1246, 519] on link "Viber" at bounding box center [1278, 526] width 64 height 39
drag, startPoint x: 390, startPoint y: 25, endPoint x: 406, endPoint y: 24, distance: 16.6
click at [406, 24] on span "№366329431" at bounding box center [469, 28] width 131 height 22
click at [404, 21] on span "№366329431" at bounding box center [469, 28] width 131 height 22
drag, startPoint x: 389, startPoint y: 21, endPoint x: 503, endPoint y: 28, distance: 114.2
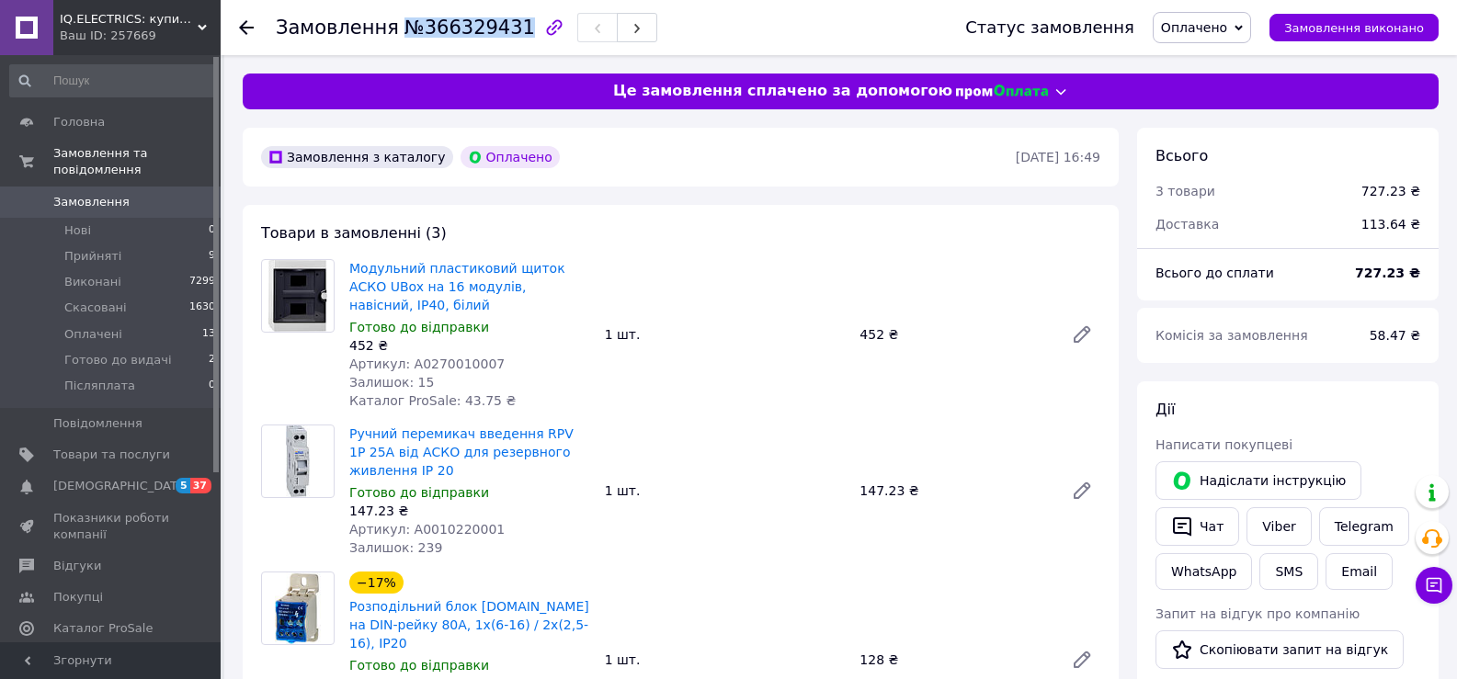
click at [503, 28] on span "№366329431" at bounding box center [469, 28] width 131 height 22
copy span "№366329431"
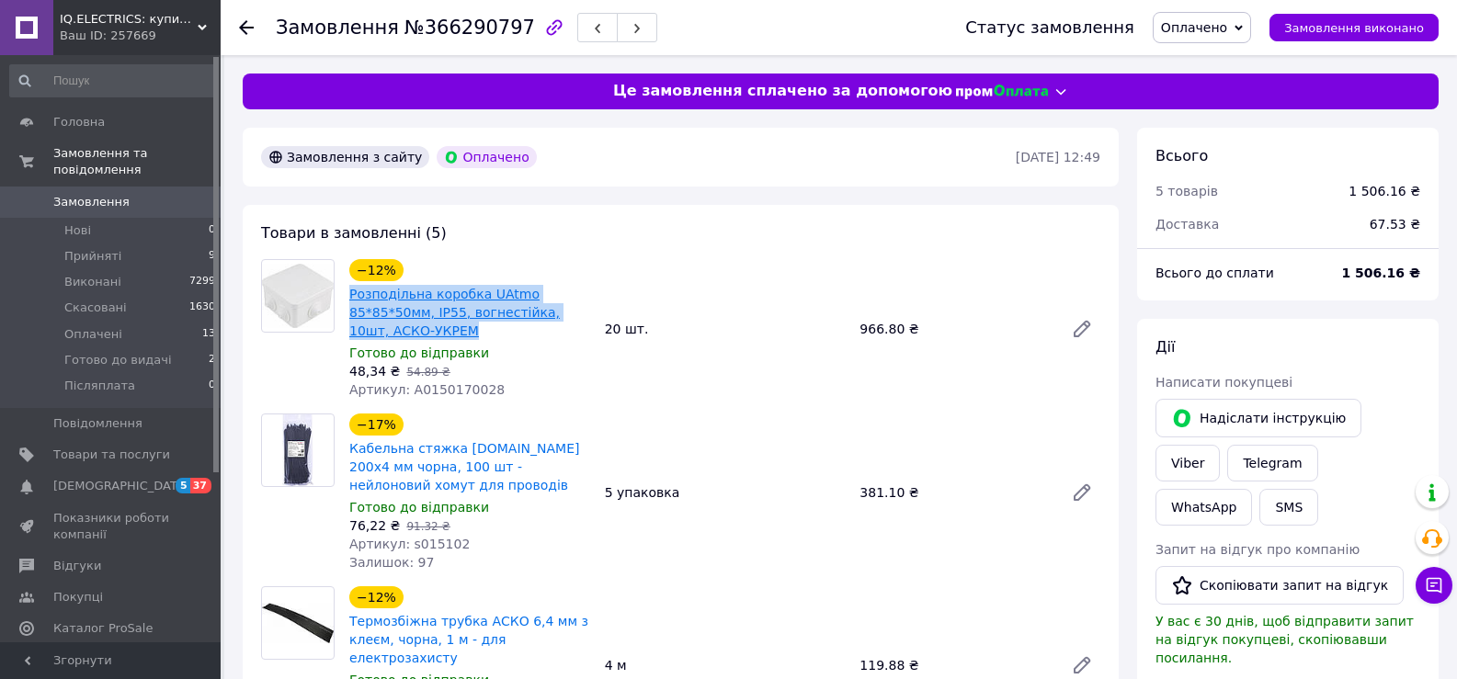
drag, startPoint x: 434, startPoint y: 331, endPoint x: 350, endPoint y: 300, distance: 89.3
click at [350, 300] on span "Розподільна коробка UAtmo 85*85*50мм, IP55, вогнестійка, 10шт, АСКО-УКРЕМ" at bounding box center [469, 312] width 241 height 55
copy link "Розподільна коробка UAtmo 85*85*50мм, IP55, вогнестійка, 10шт, АСКО-УКРЕМ"
click at [1445, 586] on button "Чат з покупцем" at bounding box center [1434, 585] width 37 height 37
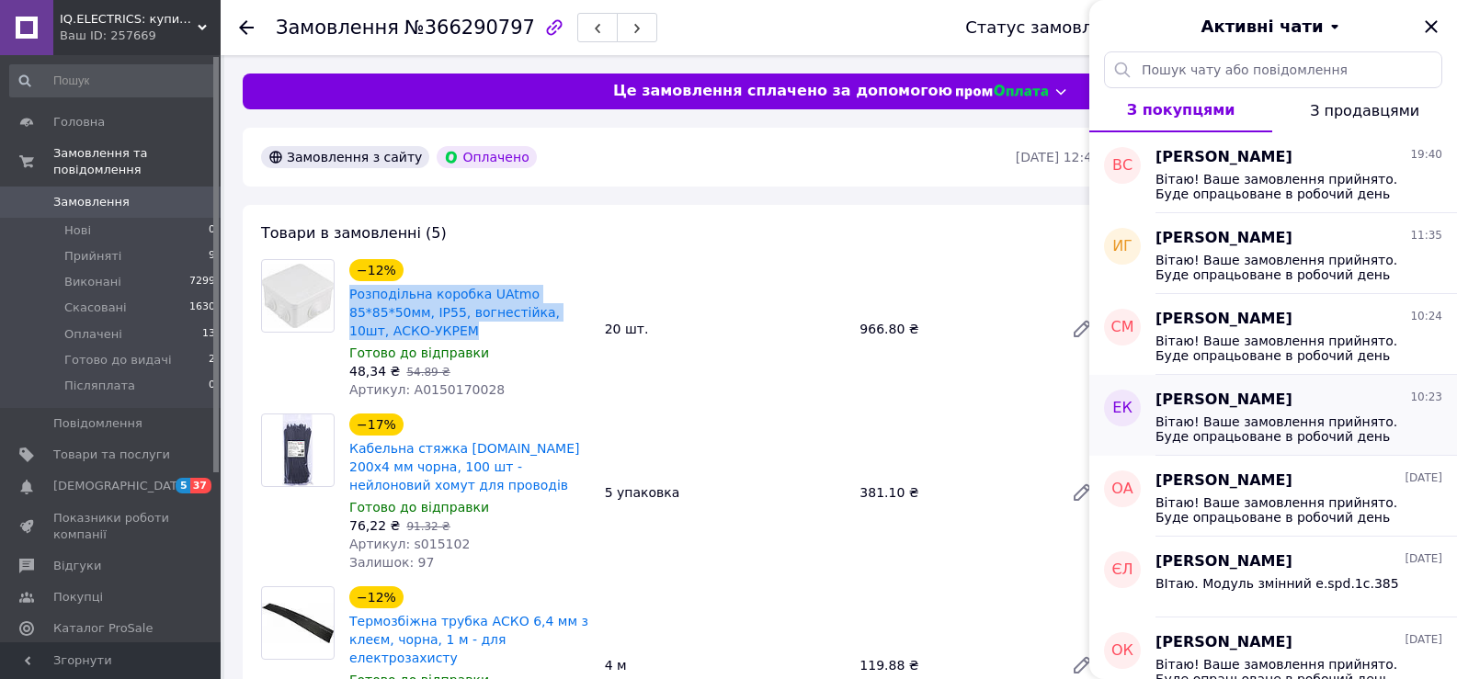
click at [1357, 406] on div "Евгений Кошалко 10:23" at bounding box center [1298, 400] width 287 height 21
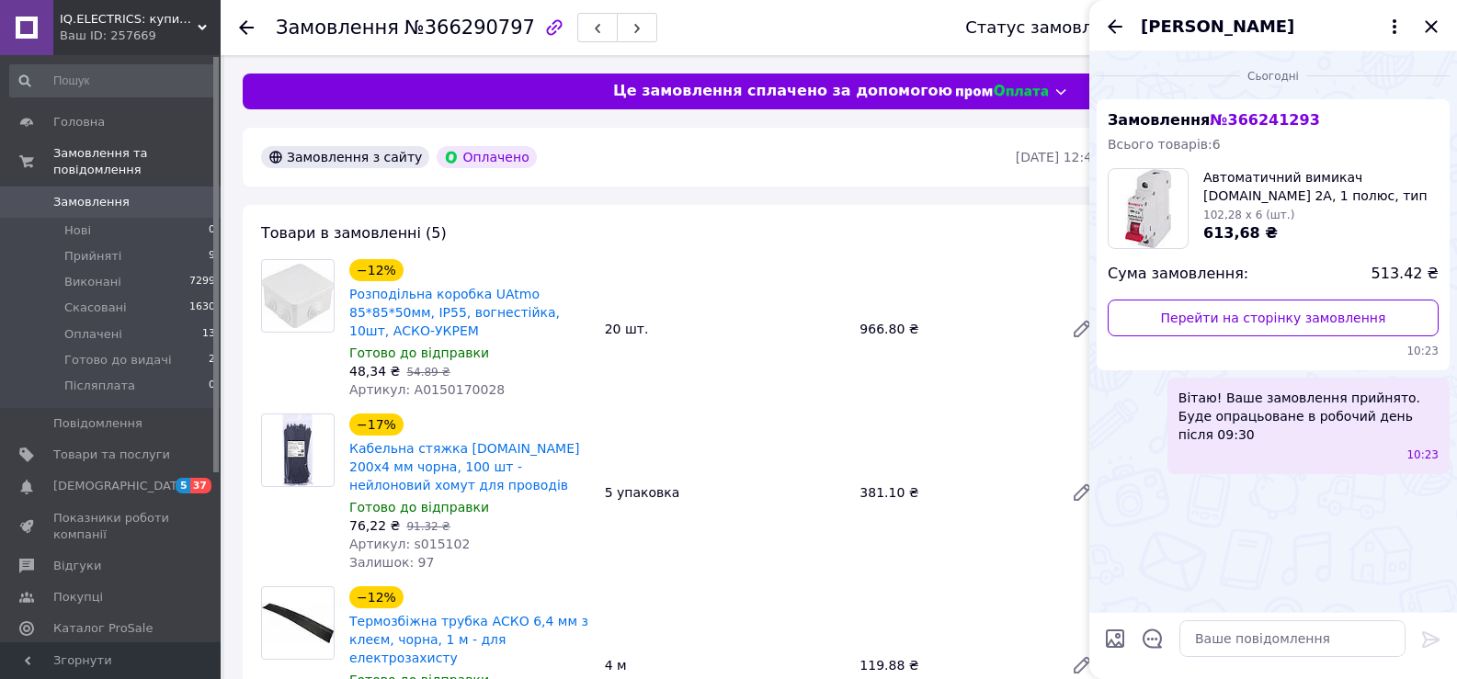
click at [1318, 391] on span "Вітаю! Ваше замовлення прийнято. Буде опрацьоване в робочий день після 09:30" at bounding box center [1308, 416] width 260 height 55
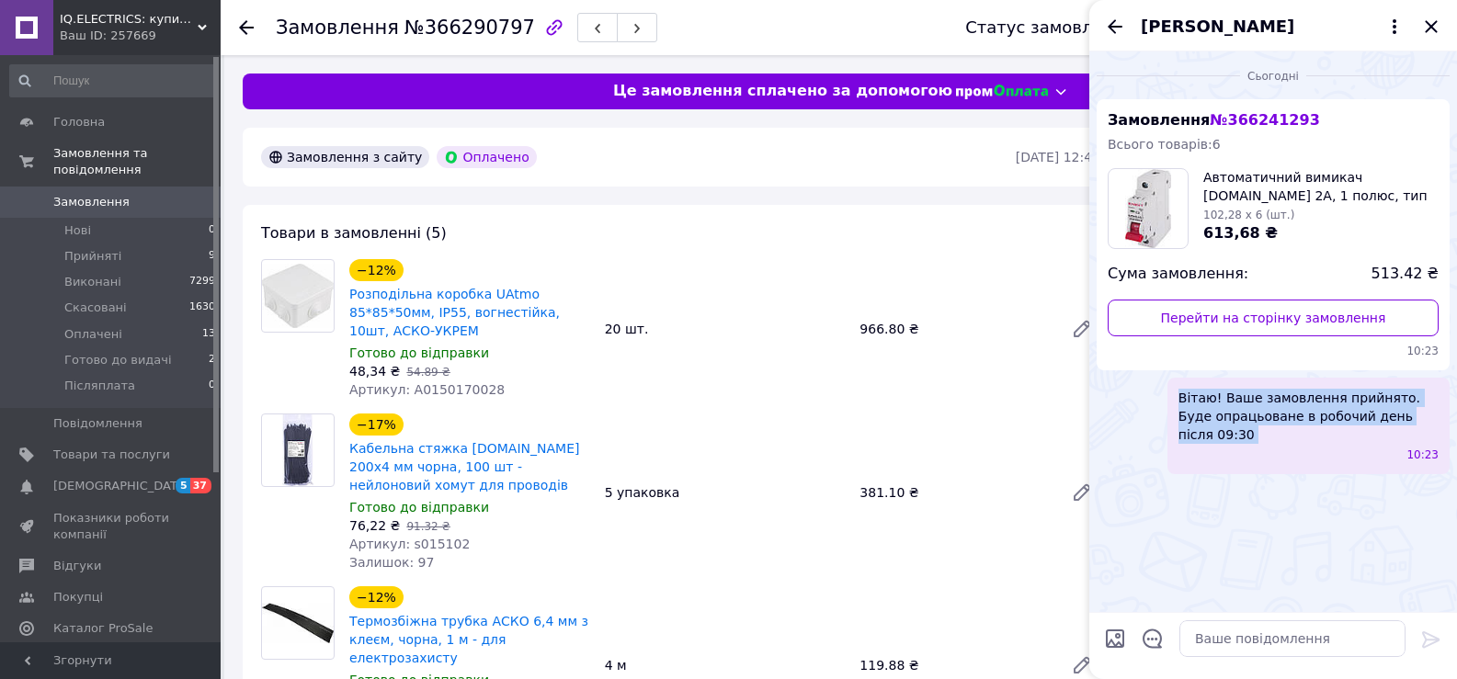
click at [1318, 391] on span "Вітаю! Ваше замовлення прийнято. Буде опрацьоване в робочий день після 09:30" at bounding box center [1308, 416] width 260 height 55
copy span "Вітаю! Ваше замовлення прийнято. Буде опрацьоване в робочий день після 09:30"
click at [1435, 16] on icon "Закрити" at bounding box center [1431, 27] width 22 height 22
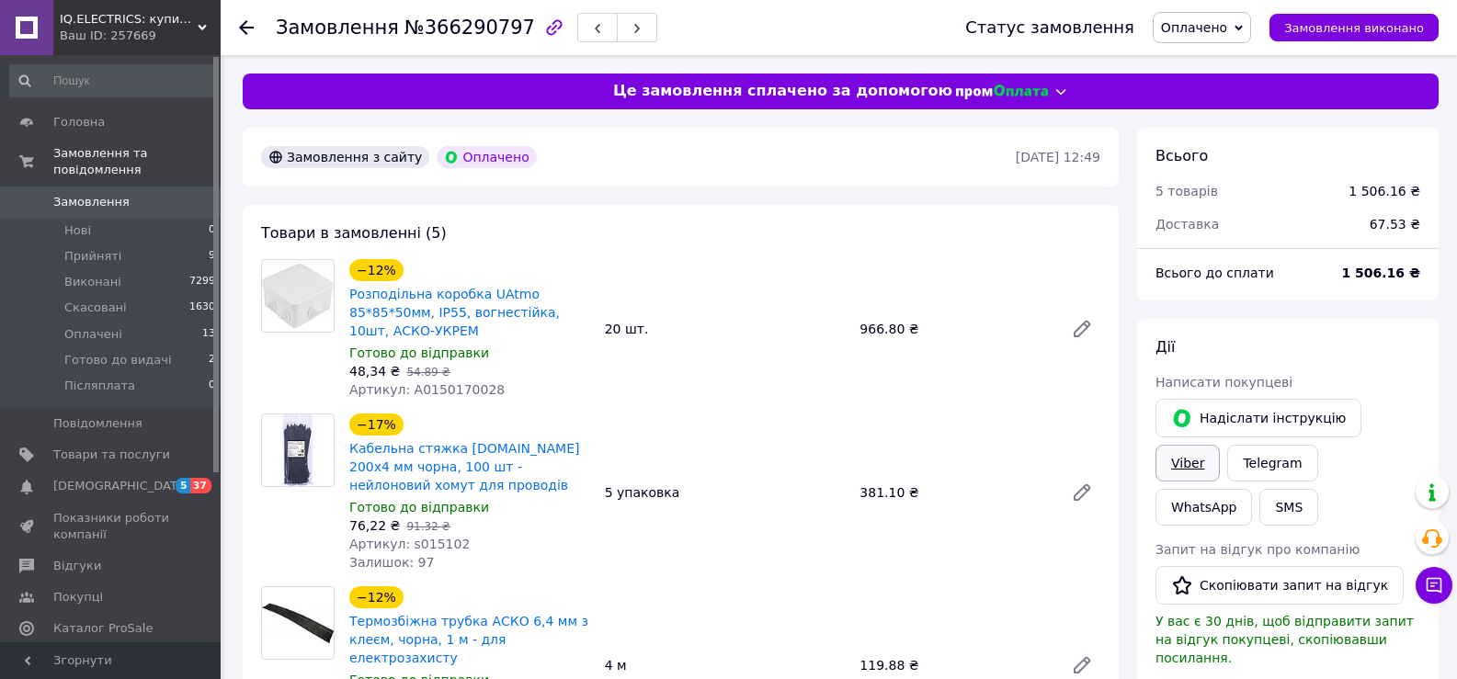
click at [1220, 445] on link "Viber" at bounding box center [1187, 463] width 64 height 37
click at [387, 30] on h1 "Замовлення №366290797" at bounding box center [405, 28] width 259 height 22
drag, startPoint x: 391, startPoint y: 29, endPoint x: 501, endPoint y: 34, distance: 110.4
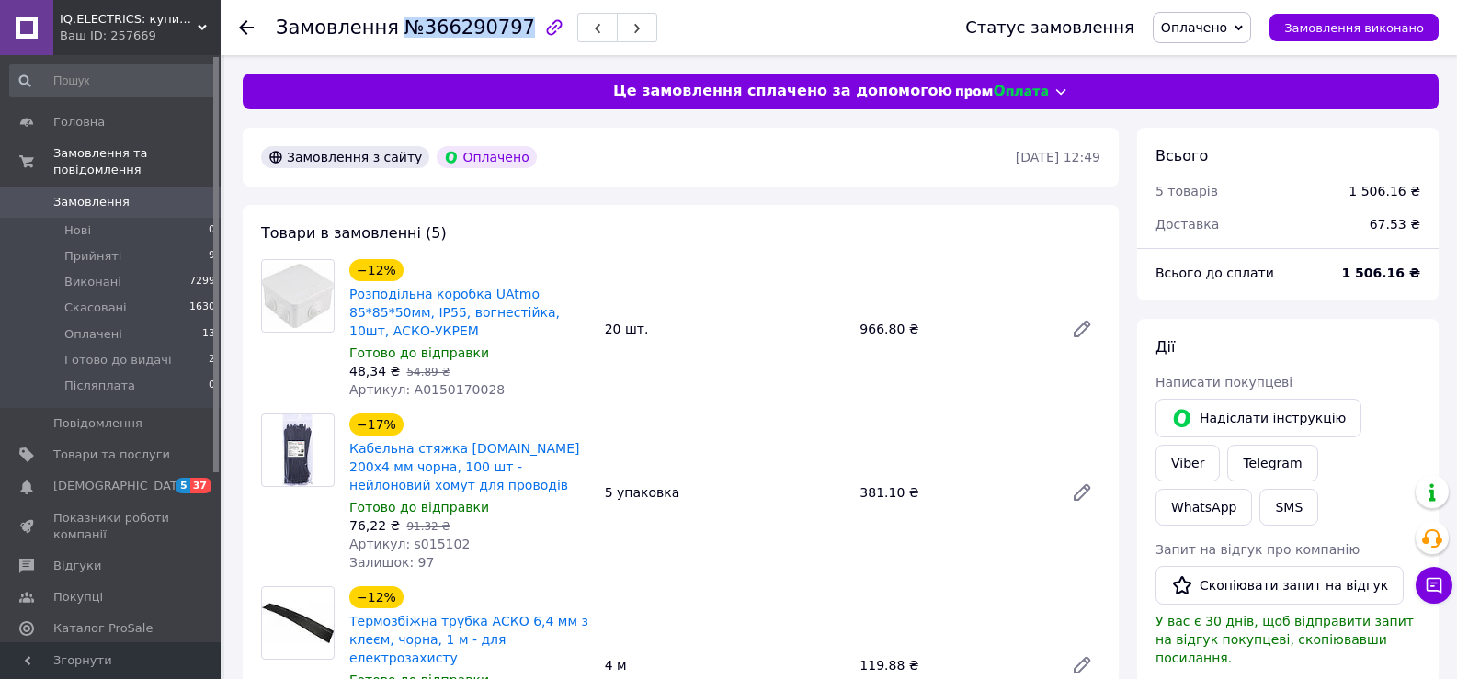
click at [501, 34] on span "№366290797" at bounding box center [469, 28] width 131 height 22
copy span "№366290797"
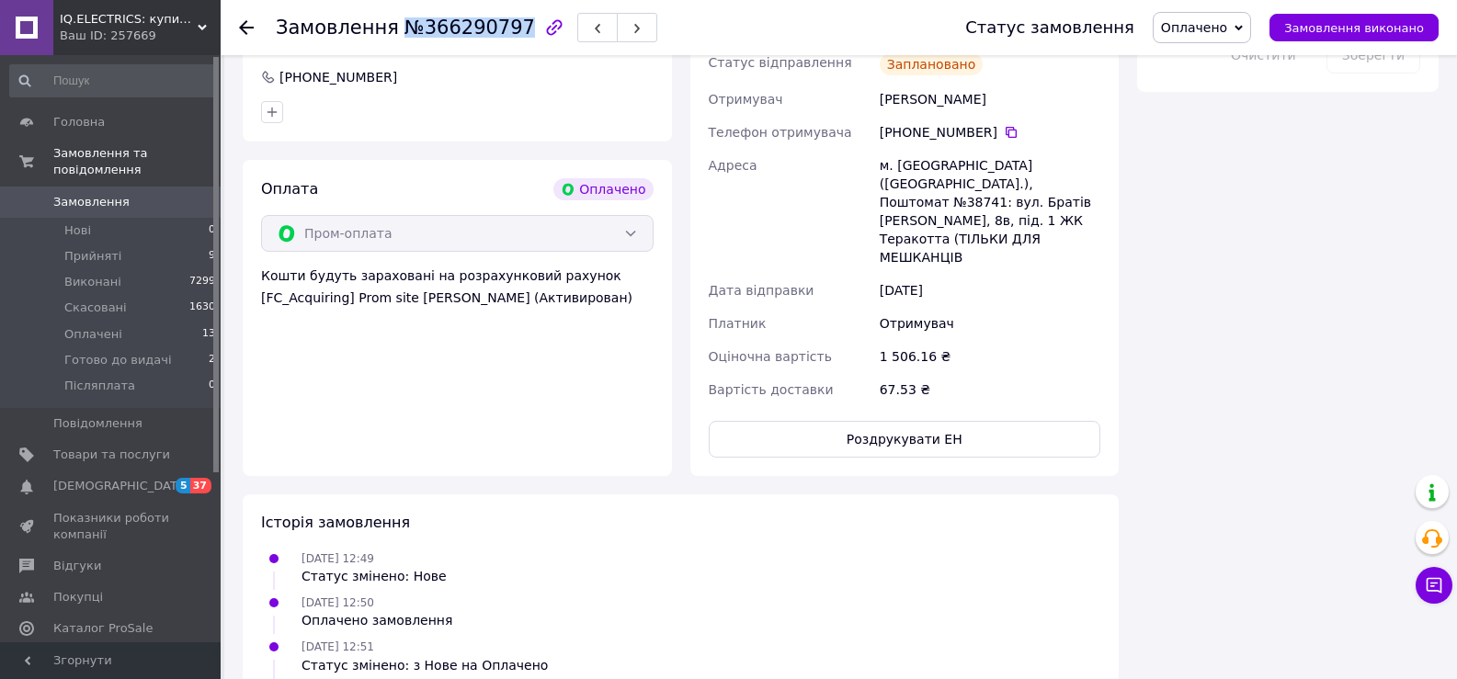
scroll to position [1245, 0]
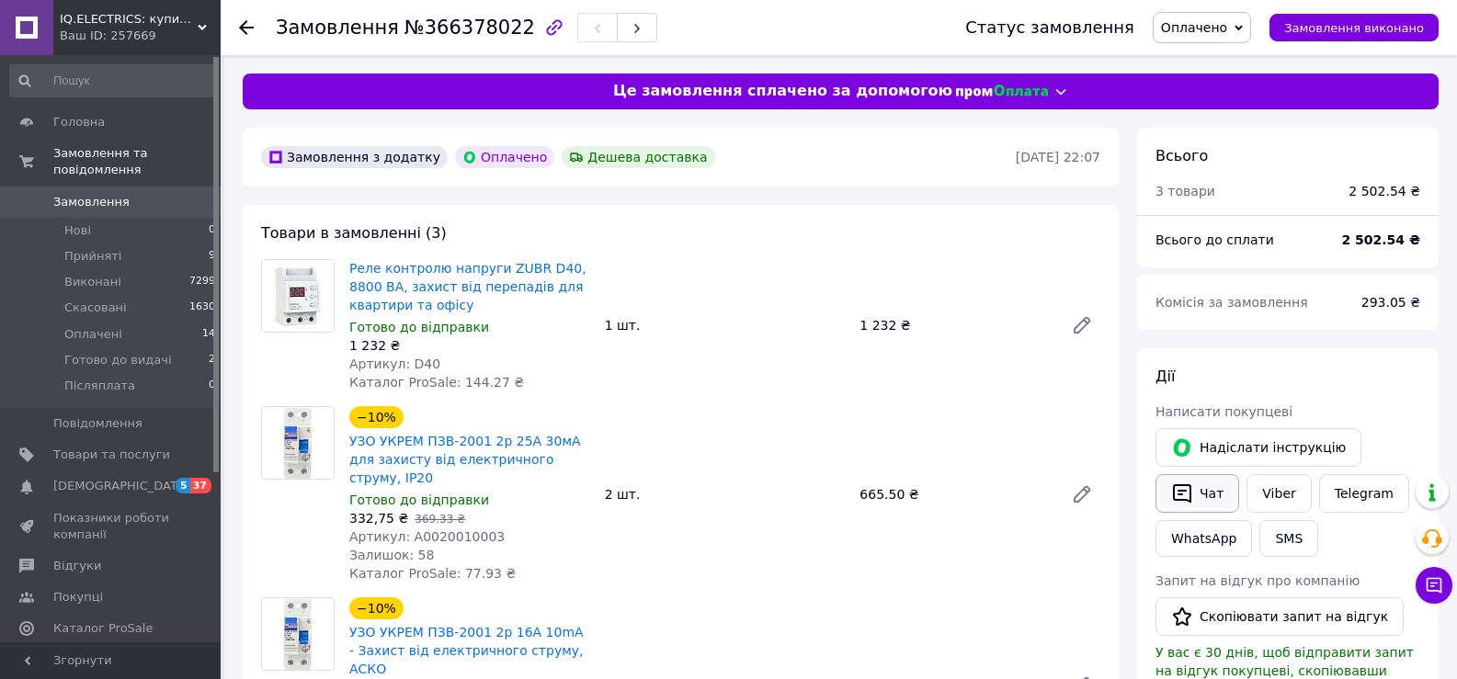
click at [1198, 507] on button "Чат" at bounding box center [1197, 493] width 84 height 39
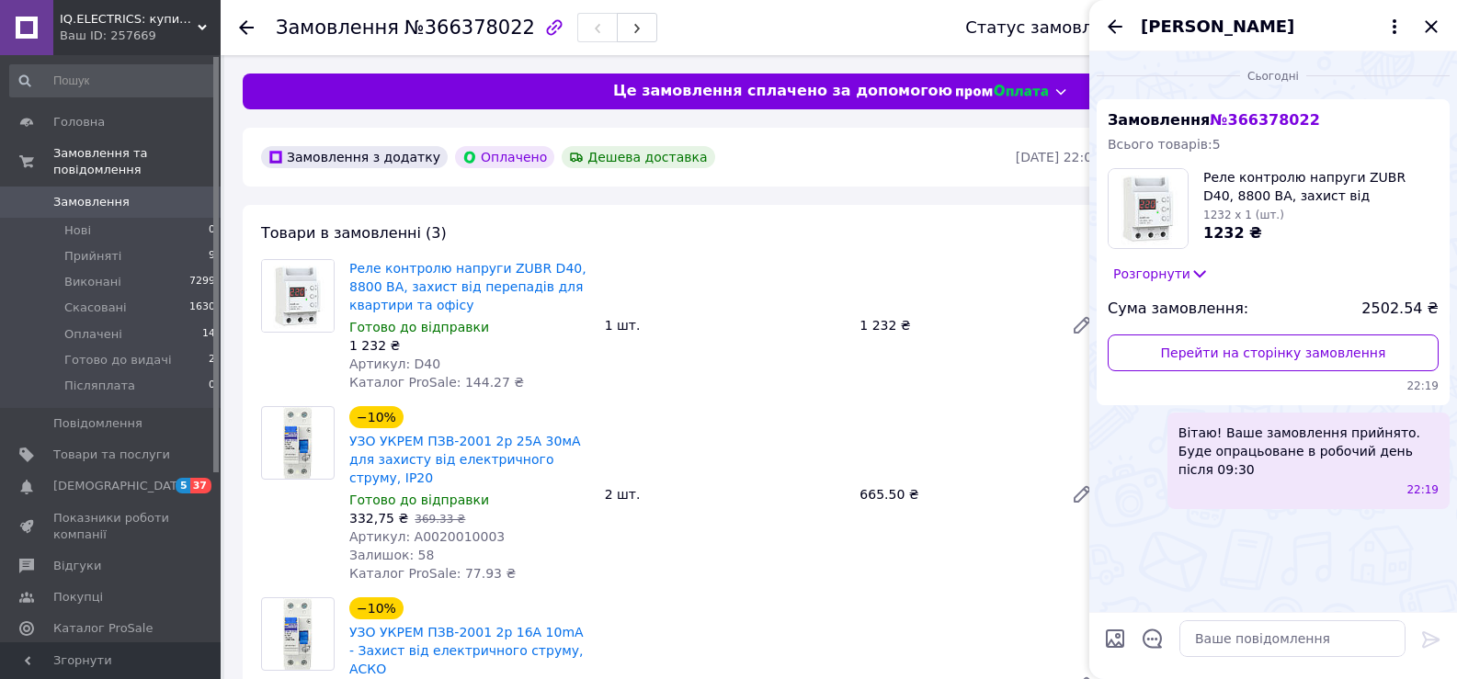
click at [1287, 457] on span "Вітаю! Ваше замовлення прийнято. Буде опрацьоване в робочий день після 09:30" at bounding box center [1308, 451] width 260 height 55
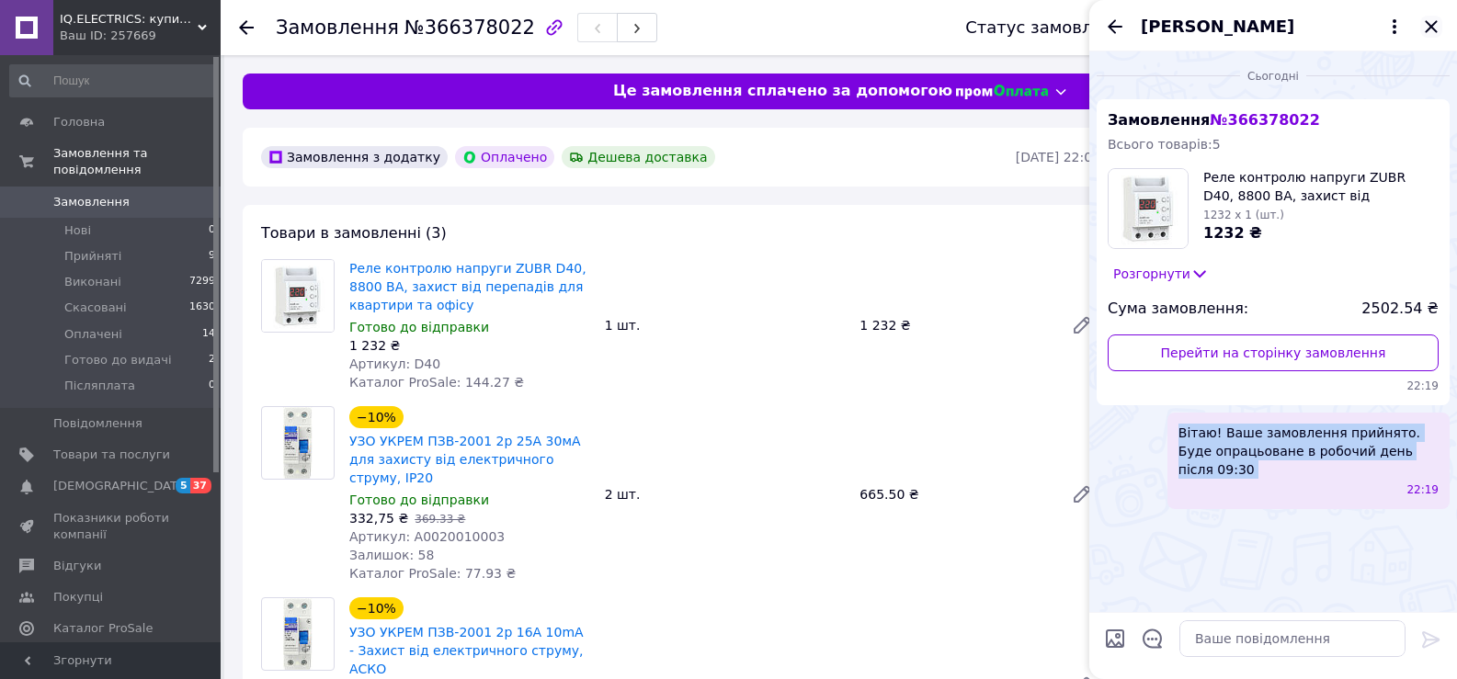
click at [1430, 27] on icon "Закрити" at bounding box center [1431, 26] width 12 height 12
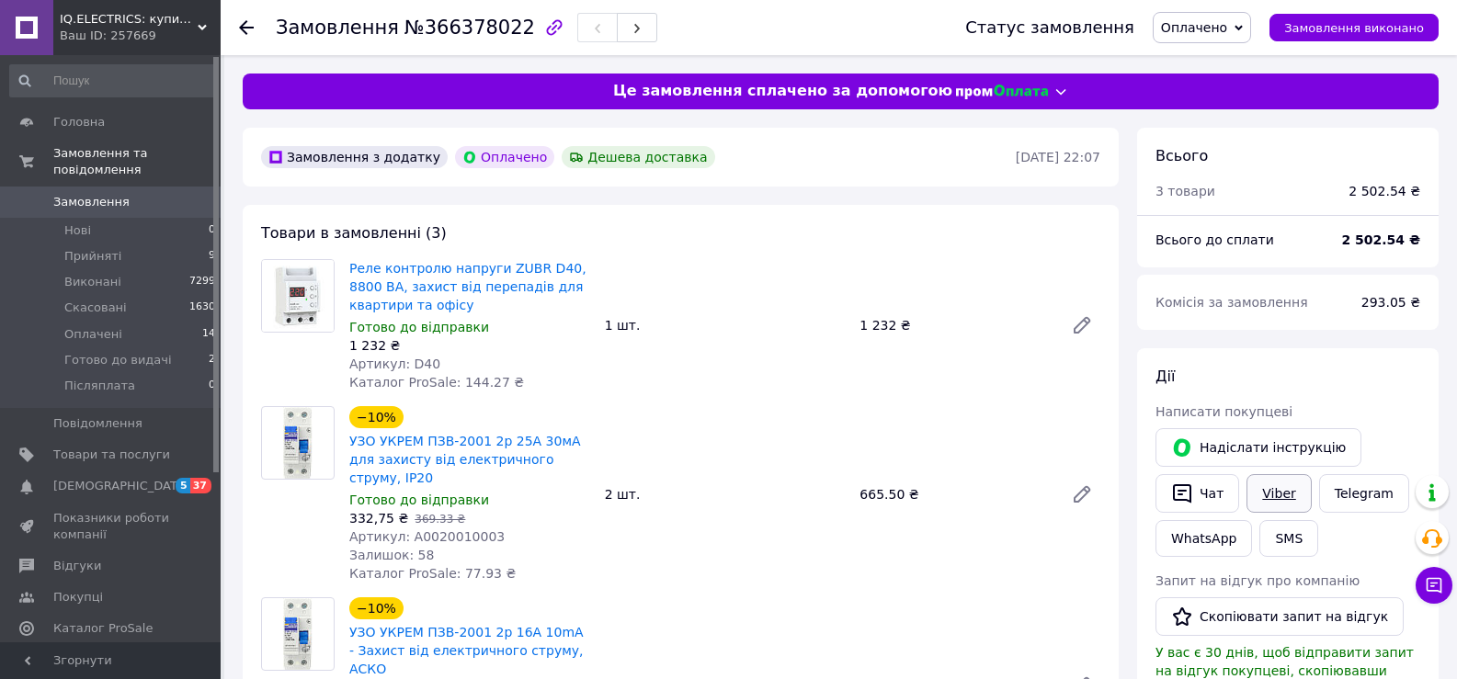
click at [1269, 501] on link "Viber" at bounding box center [1278, 493] width 64 height 39
drag, startPoint x: 391, startPoint y: 28, endPoint x: 504, endPoint y: 30, distance: 113.1
click at [504, 30] on span "№366378022" at bounding box center [469, 28] width 131 height 22
copy span "№366378022"
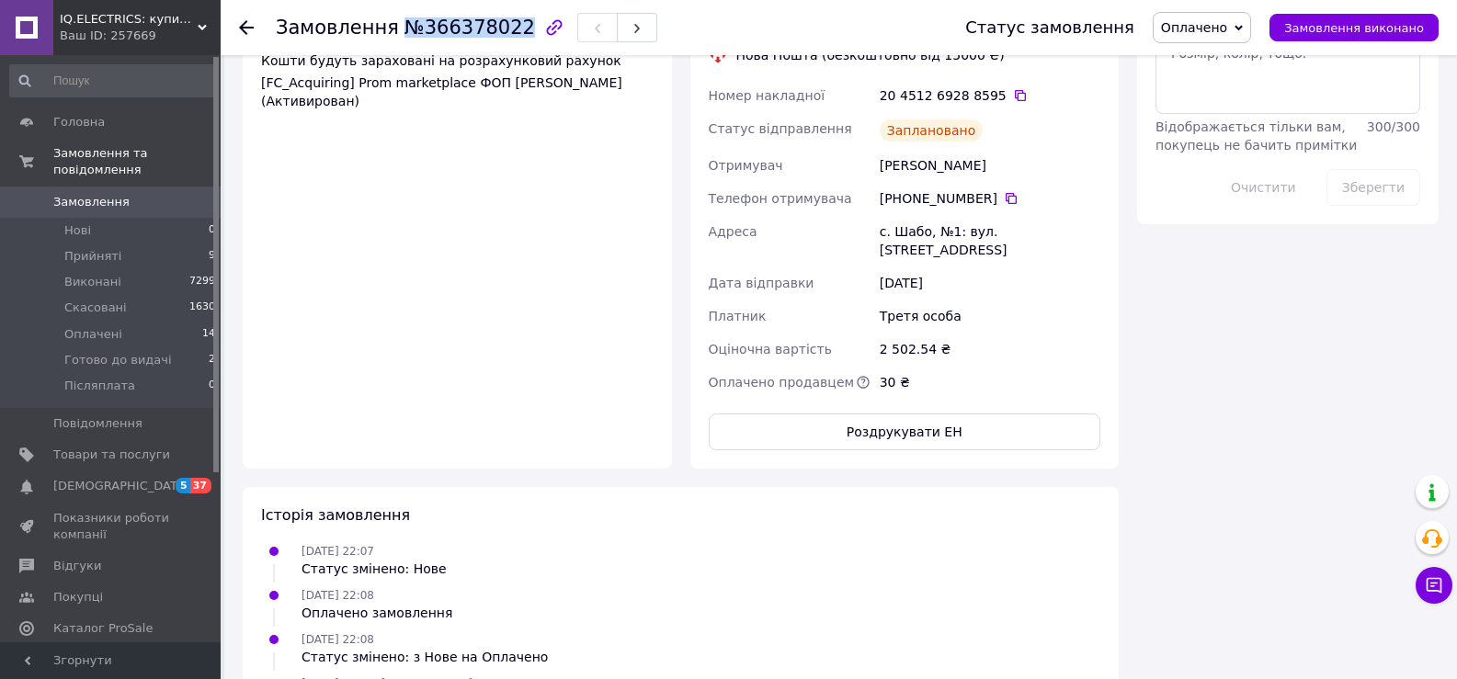
scroll to position [1162, 0]
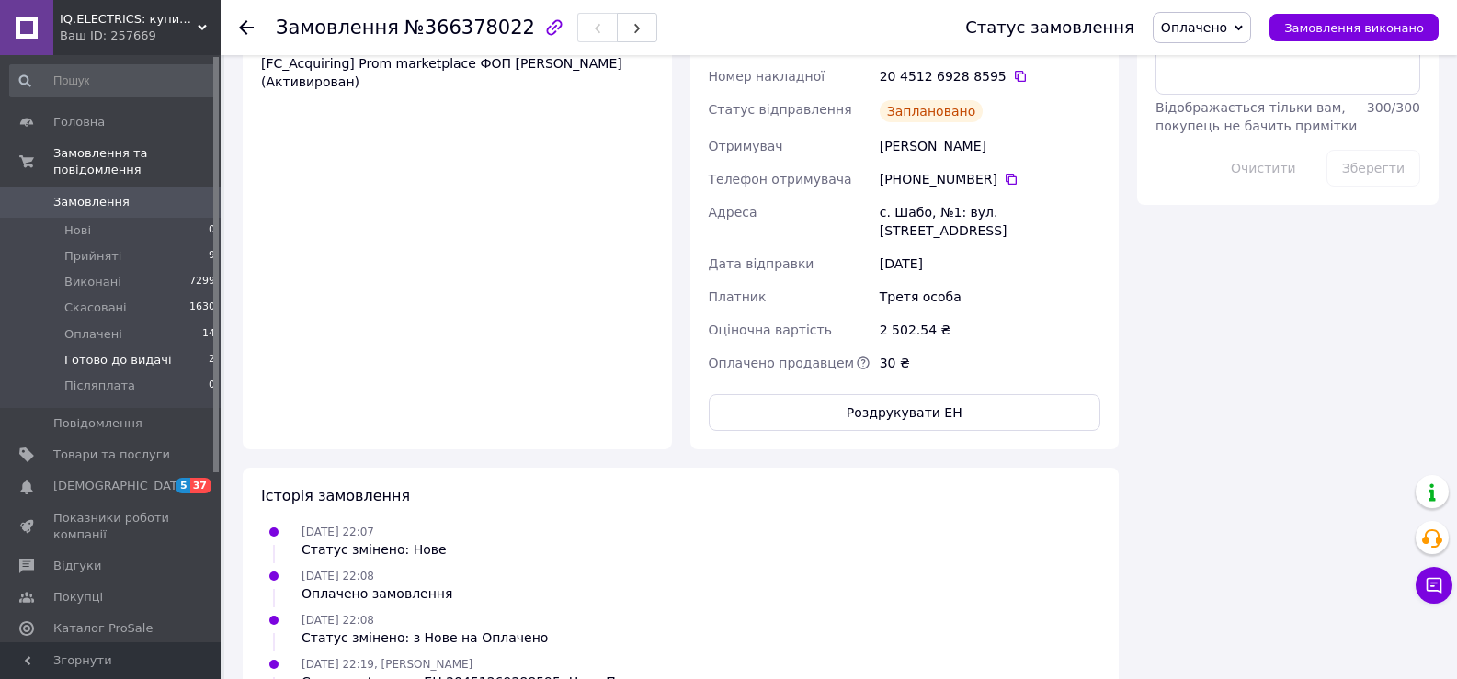
click at [142, 352] on span "Готово до видачі" at bounding box center [118, 360] width 108 height 17
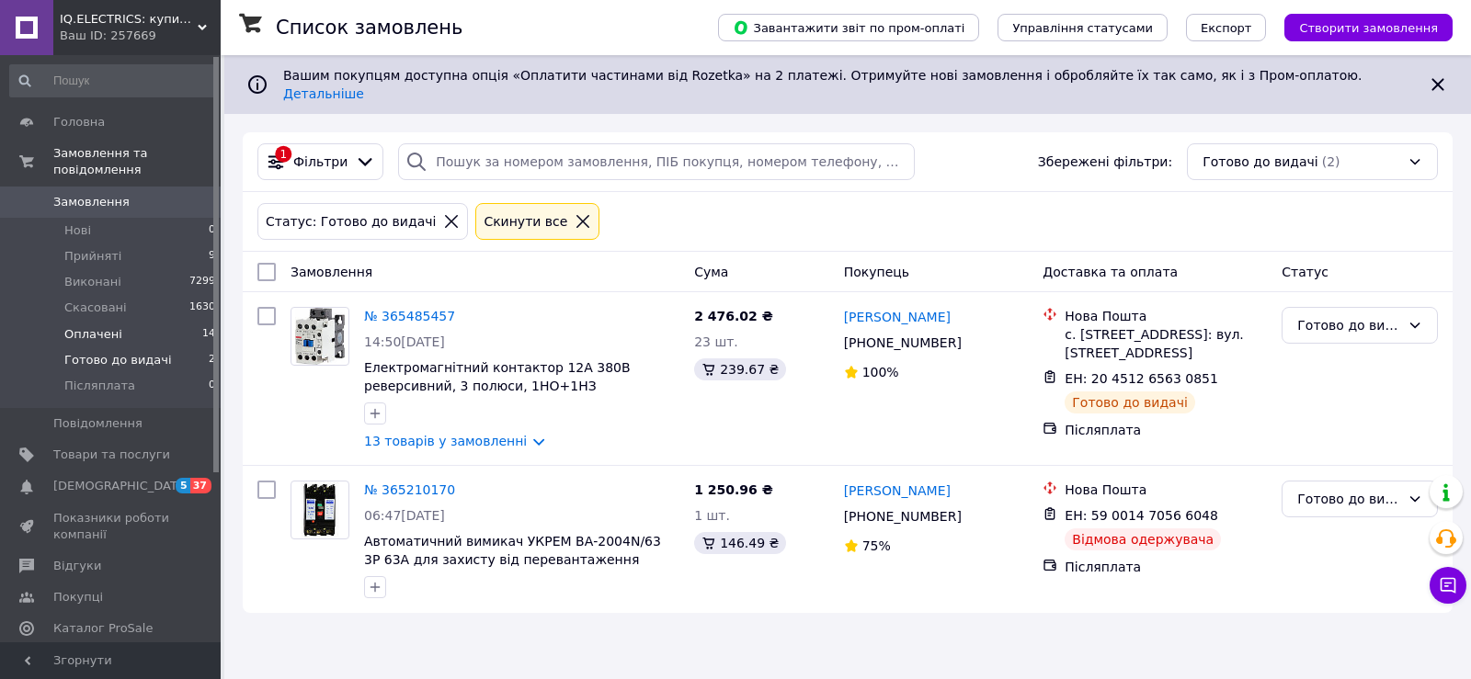
click at [182, 322] on li "Оплачені 14" at bounding box center [113, 335] width 226 height 26
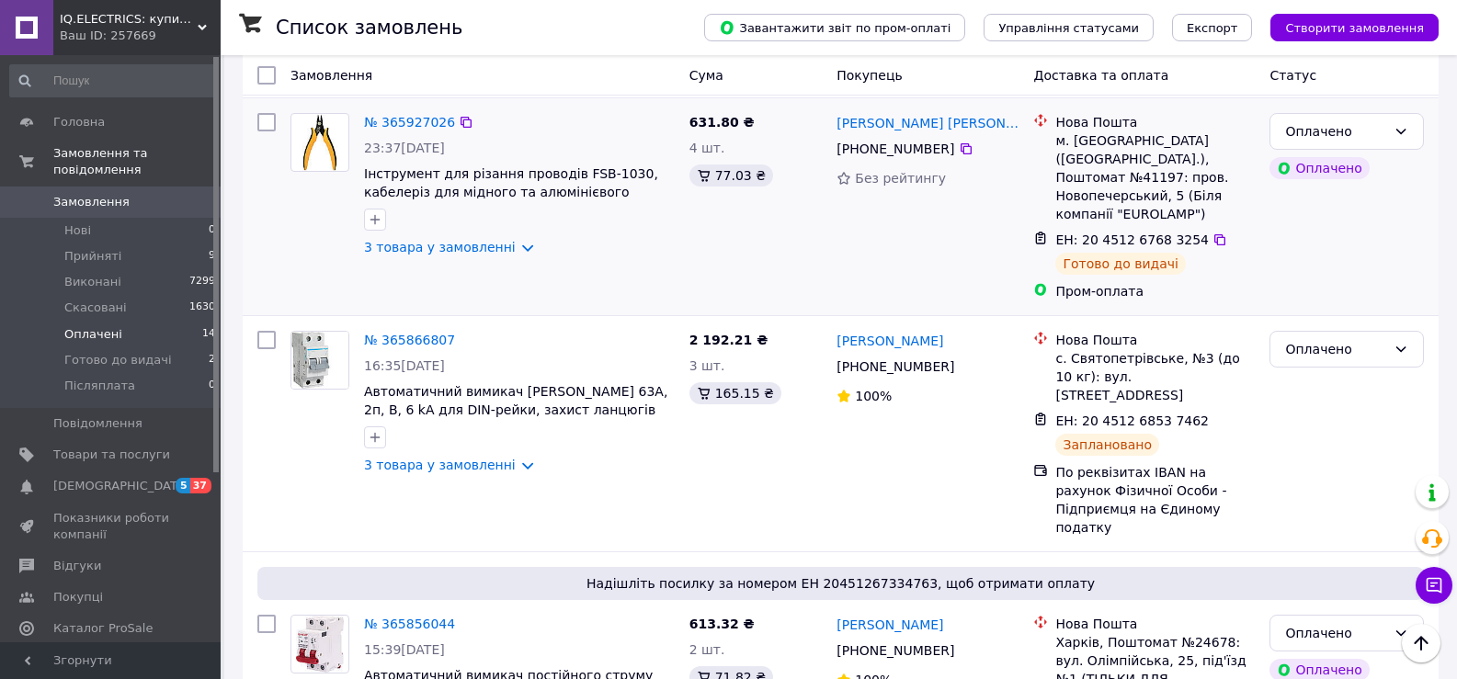
scroll to position [2683, 0]
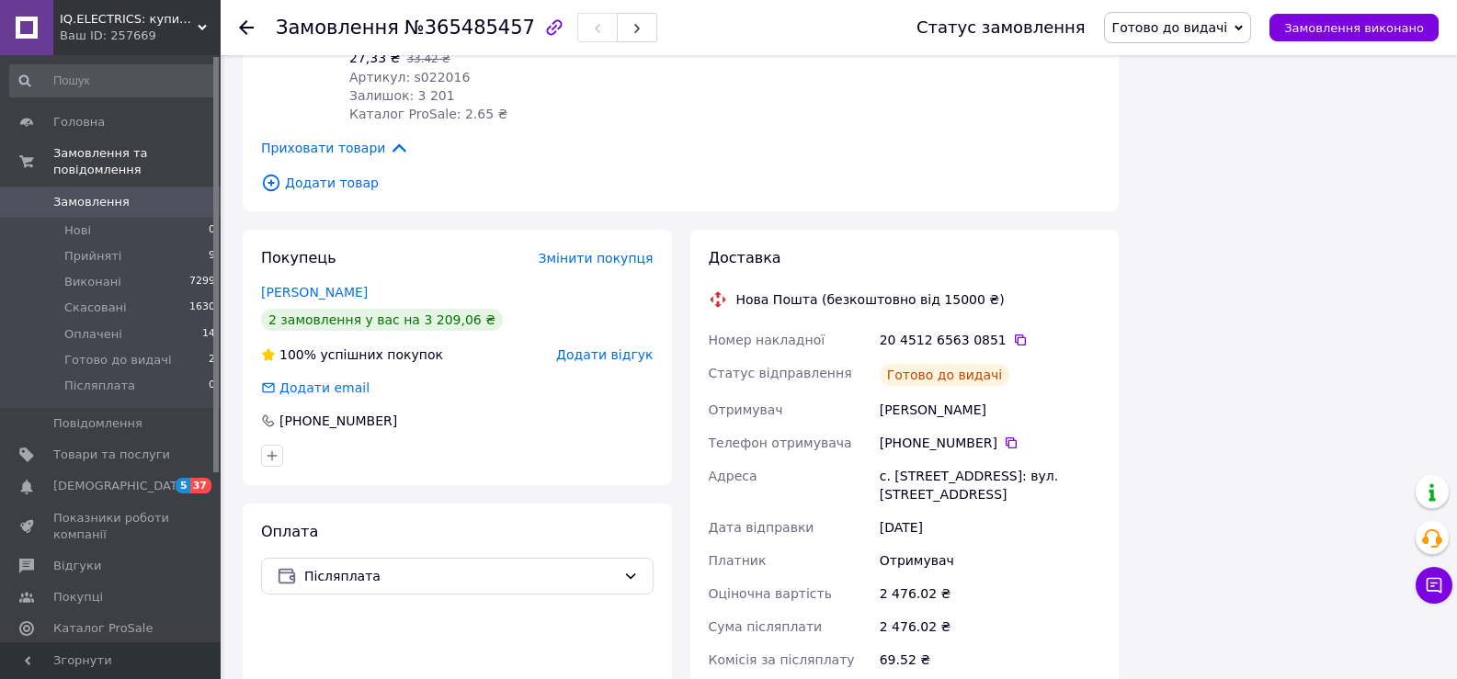
scroll to position [2568, 0]
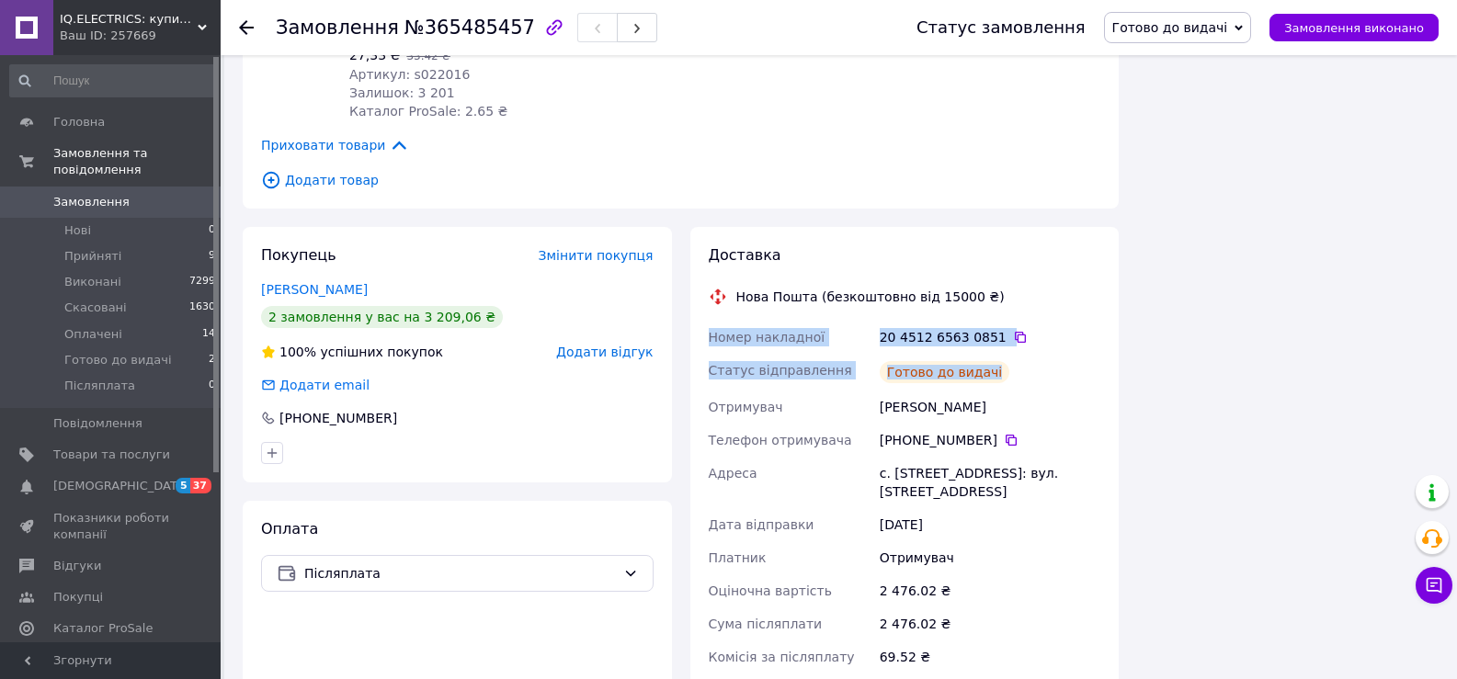
drag, startPoint x: 708, startPoint y: 207, endPoint x: 1055, endPoint y: 250, distance: 350.2
click at [1055, 321] on div "Номер накладної 20 4512 6563 0851   Статус відправлення Готово до видачі Отриму…" at bounding box center [905, 540] width 400 height 438
copy div "Номер накладної 20 4512 6563 0851   Статус відправлення Готово до видачі"
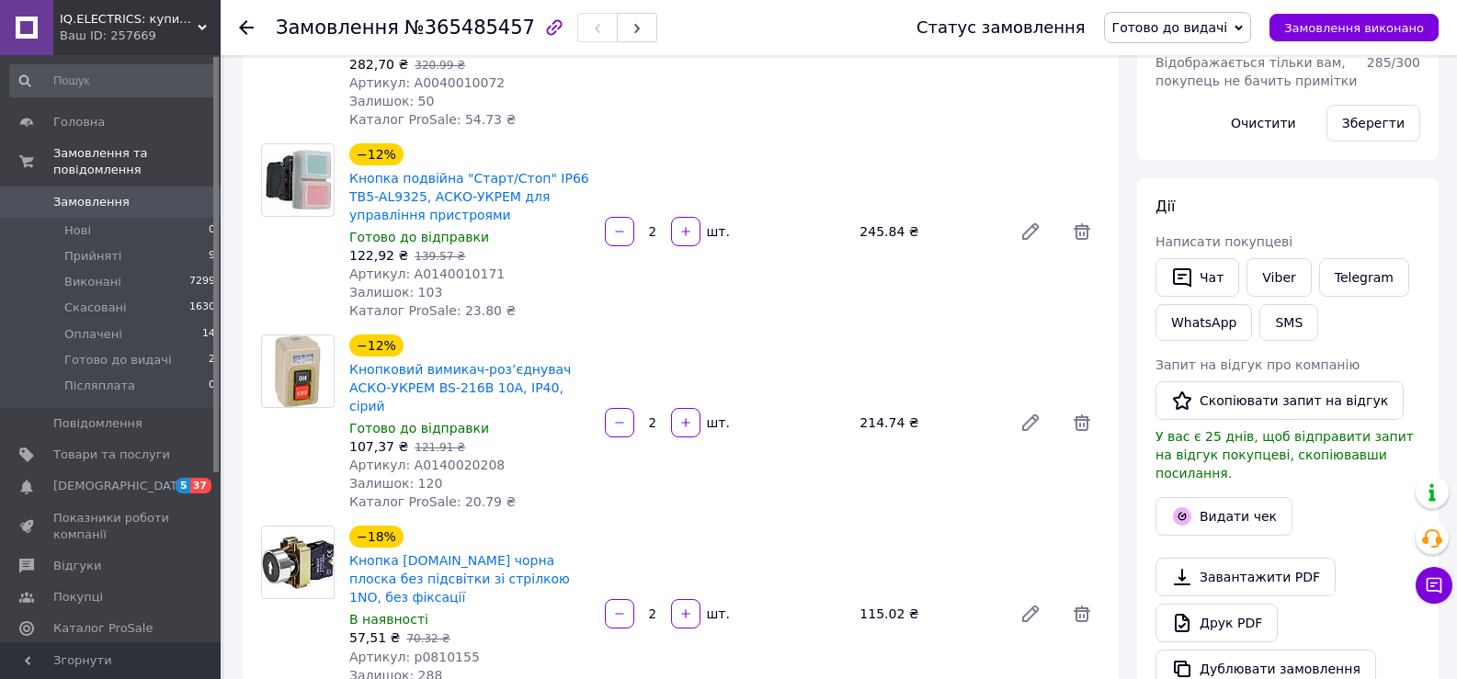
scroll to position [443, 0]
click at [1193, 273] on button "Чат" at bounding box center [1197, 278] width 84 height 39
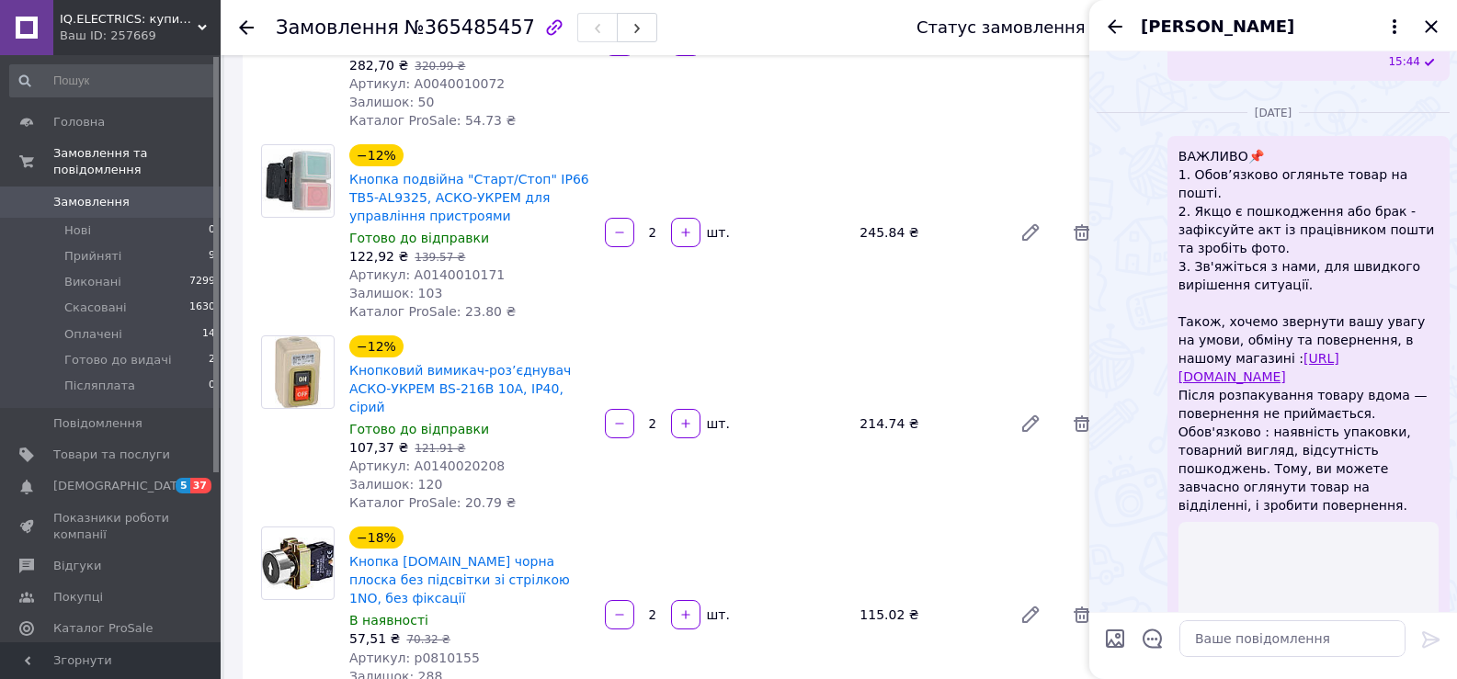
scroll to position [2179, 0]
click at [1221, 648] on textarea at bounding box center [1292, 638] width 226 height 37
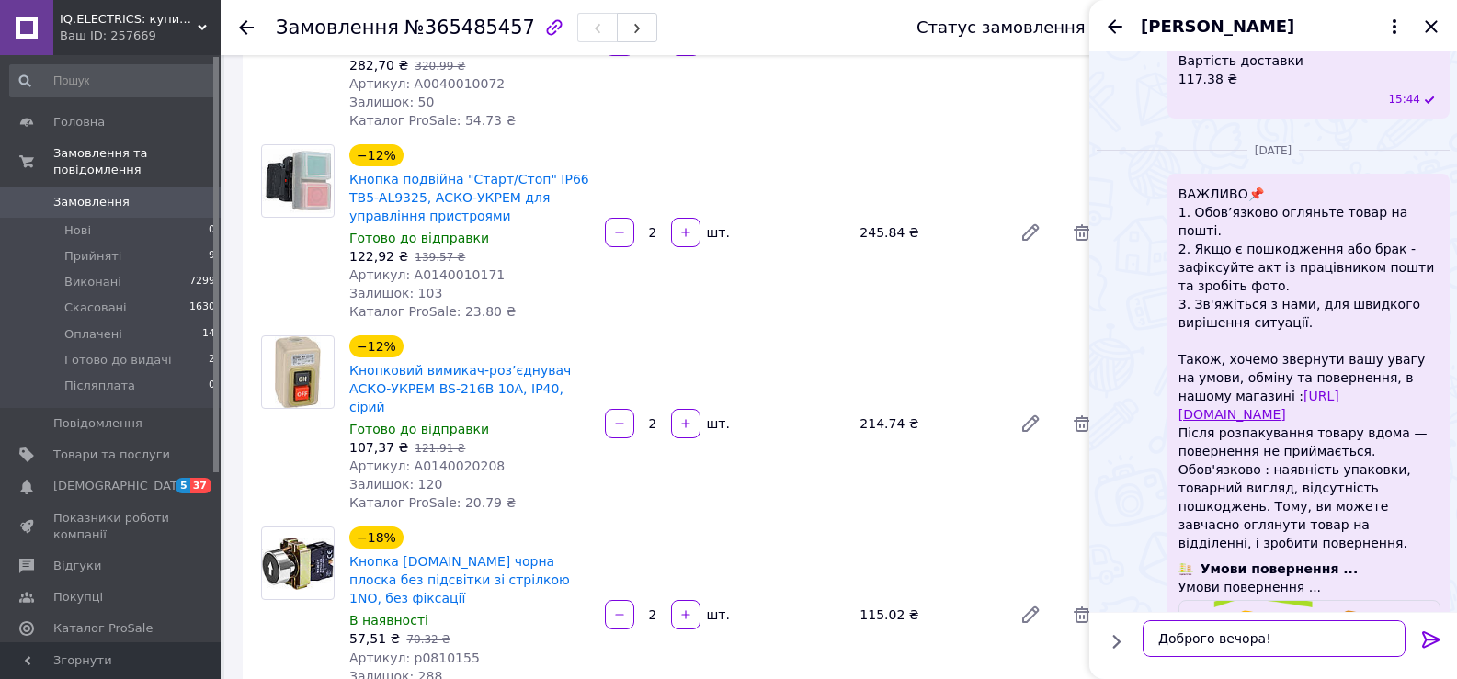
paste textarea "Номер накладної 20 4512 6563 0851 Статус відправлення Готово до видачі"
type textarea "Доброго вечора! Номер накладної 20 4512 6563 0851 Статус відправлення Готово до…"
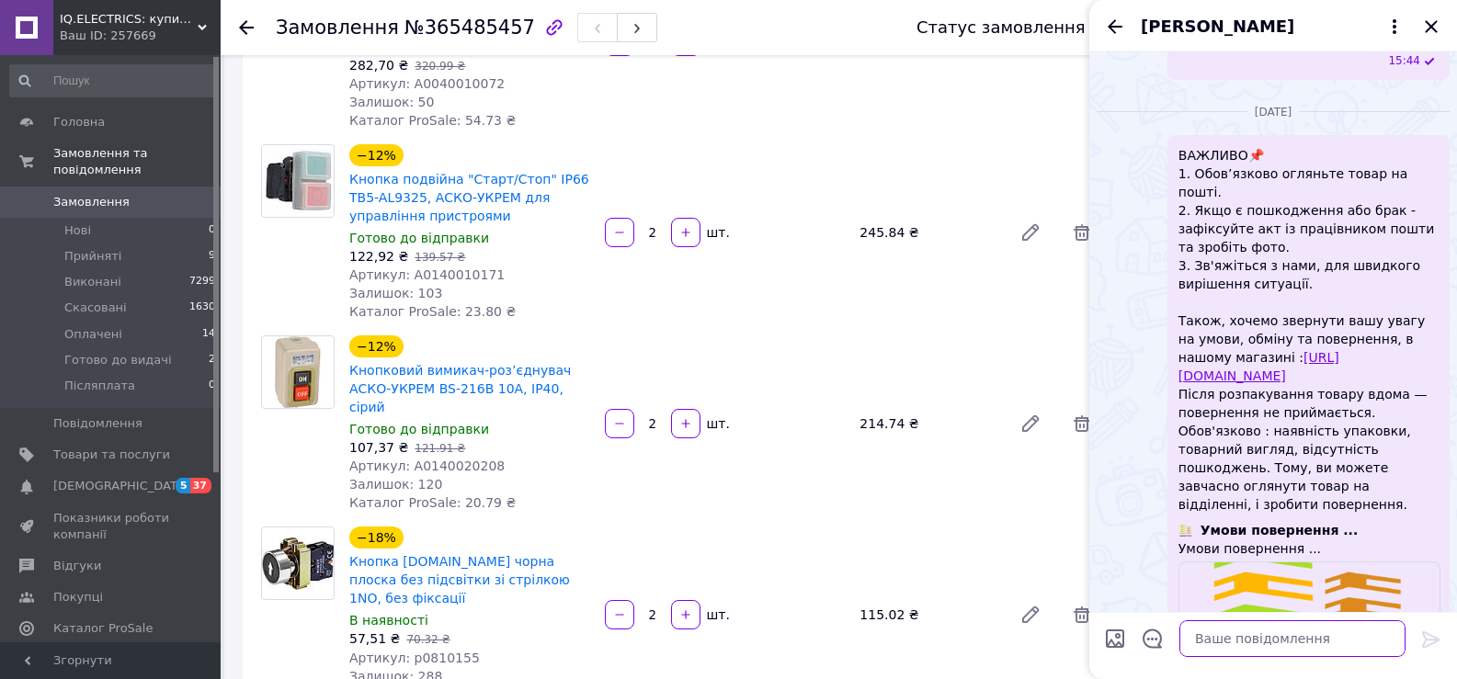
scroll to position [2289, 0]
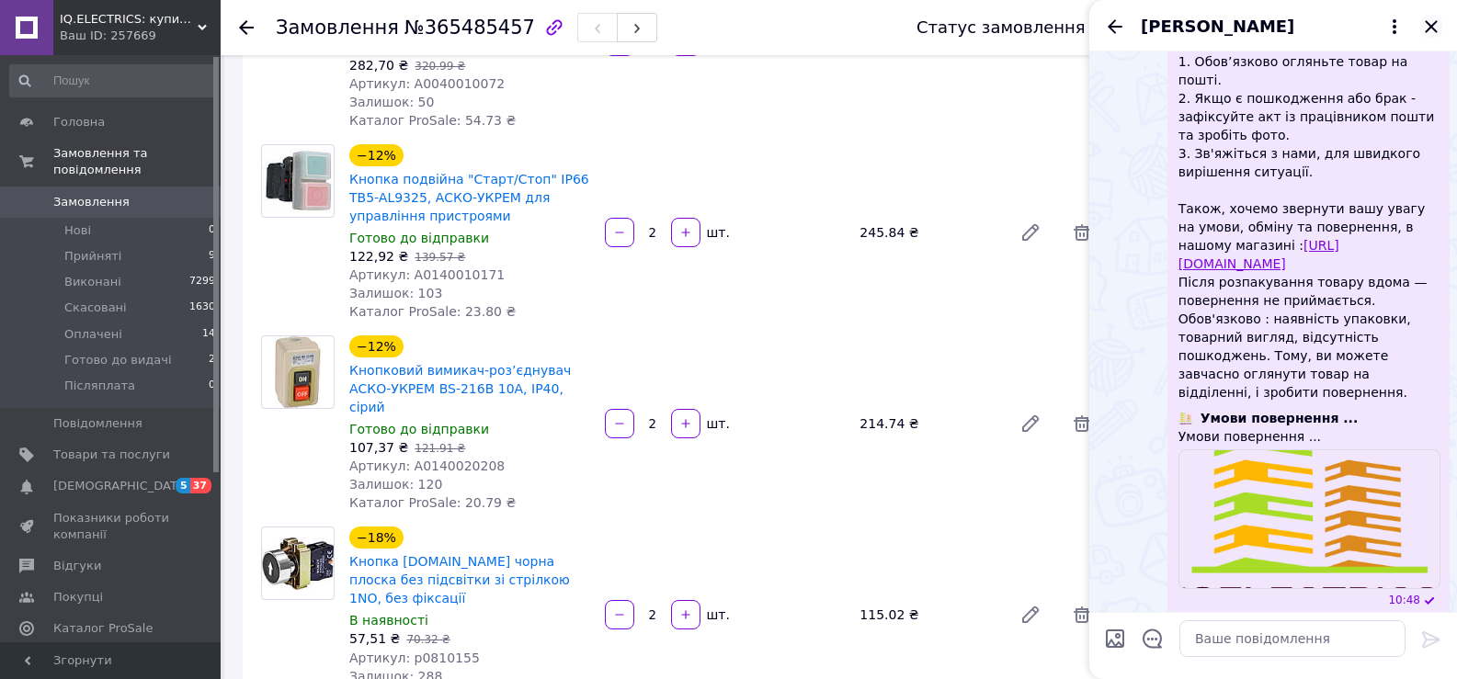
click at [1438, 23] on icon "Закрити" at bounding box center [1431, 27] width 22 height 22
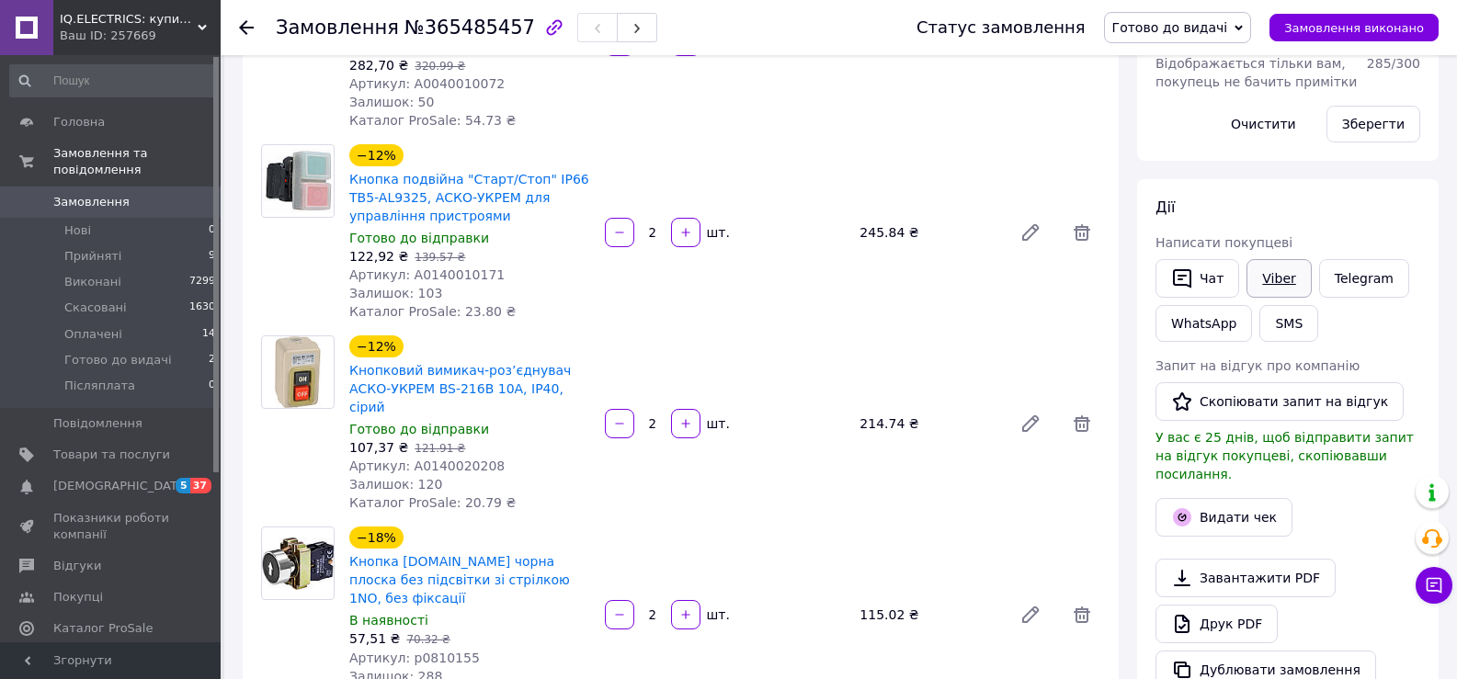
click at [1299, 272] on link "Viber" at bounding box center [1278, 278] width 64 height 39
click at [1372, 283] on link "Telegram" at bounding box center [1364, 278] width 90 height 39
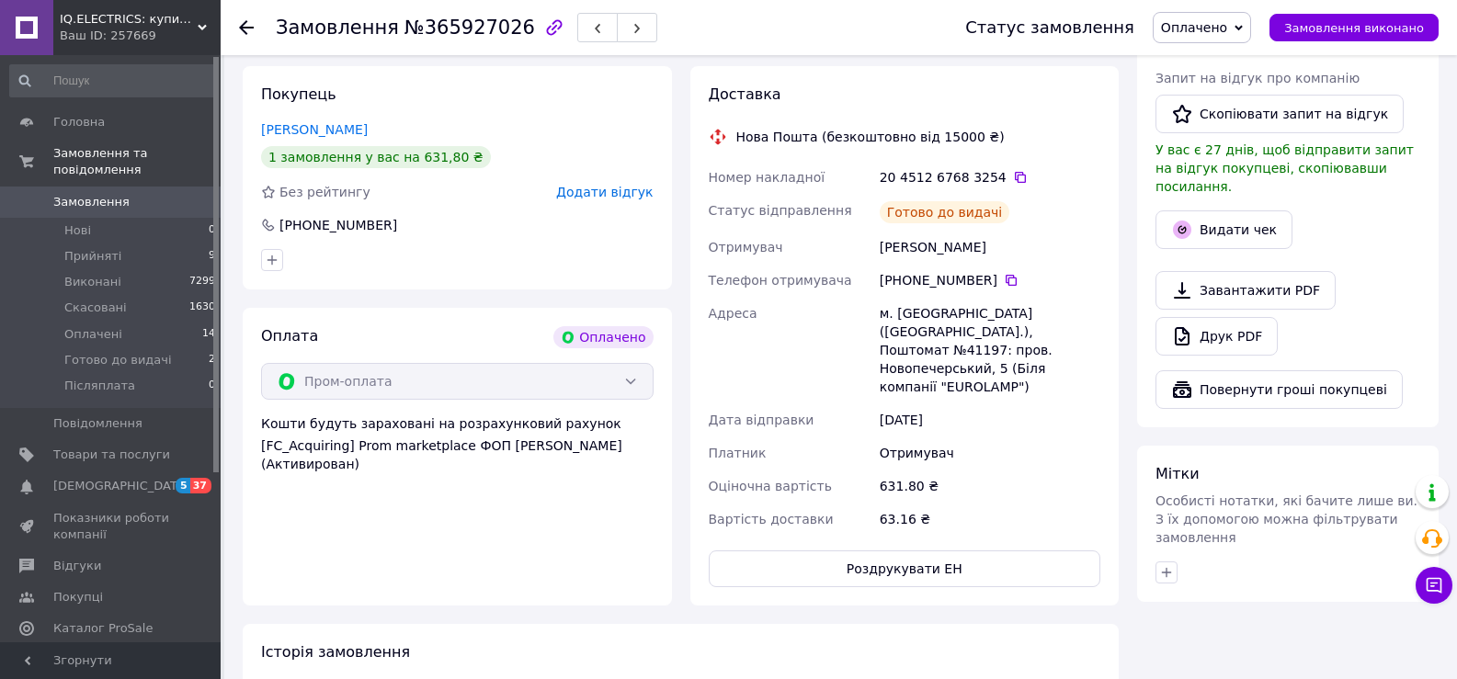
scroll to position [784, 0]
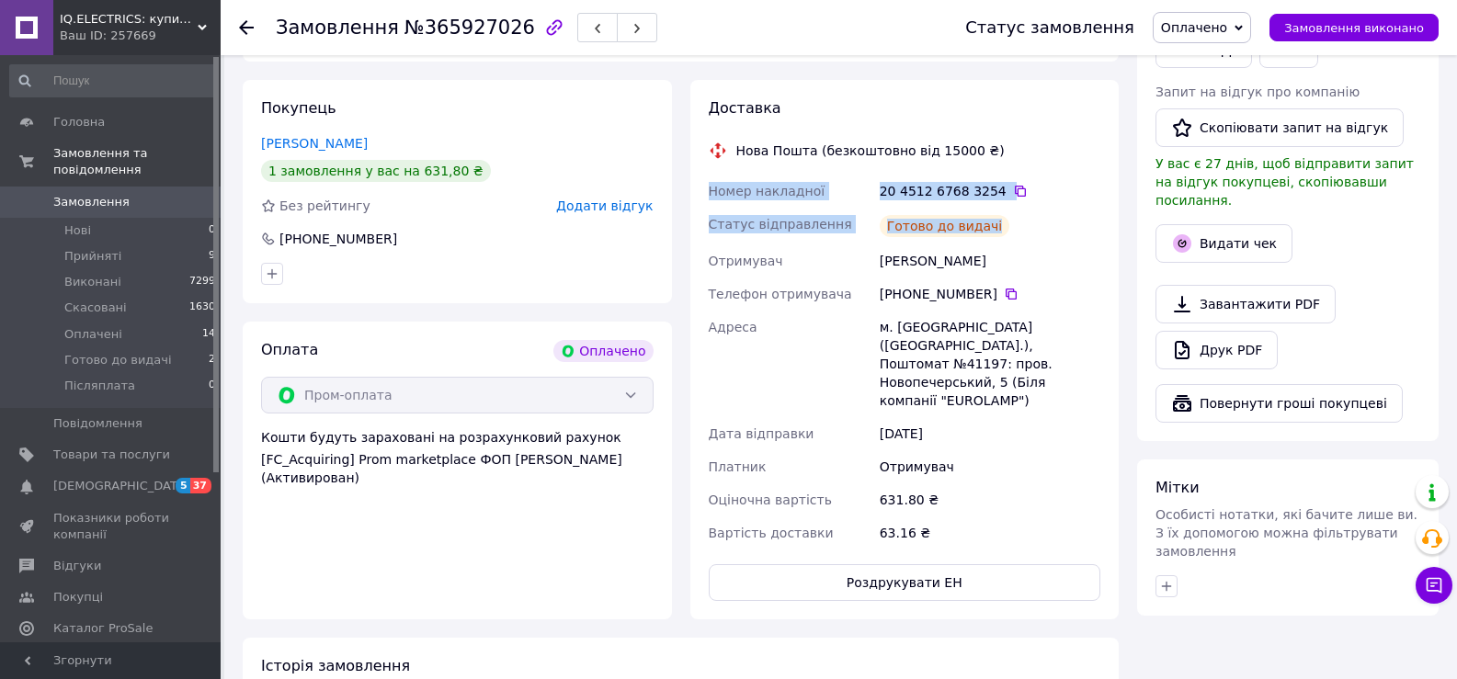
drag, startPoint x: 707, startPoint y: 173, endPoint x: 991, endPoint y: 211, distance: 286.7
click at [991, 211] on div "Номер накладної 20 4512 6768 3254   Статус відправлення Готово до видачі Отриму…" at bounding box center [905, 362] width 400 height 375
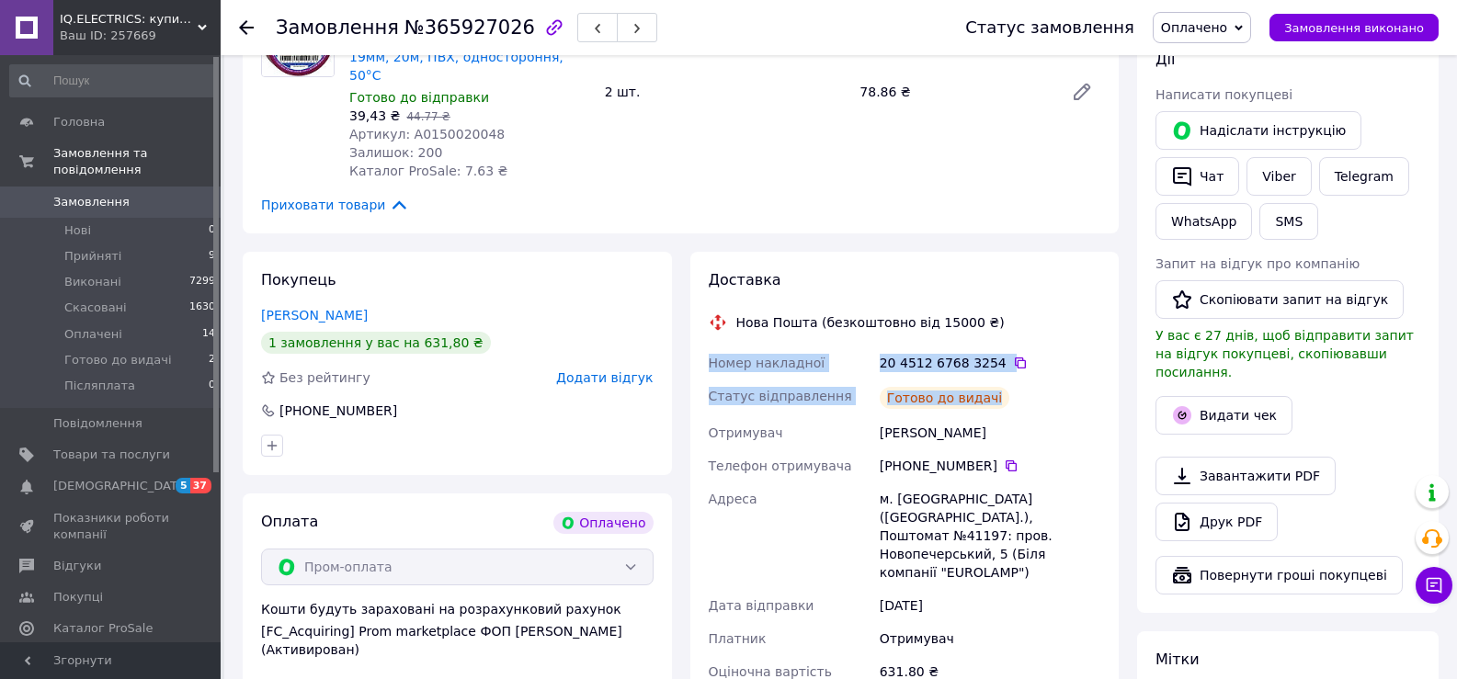
scroll to position [611, 0]
click at [1193, 182] on button "Чат" at bounding box center [1197, 177] width 84 height 39
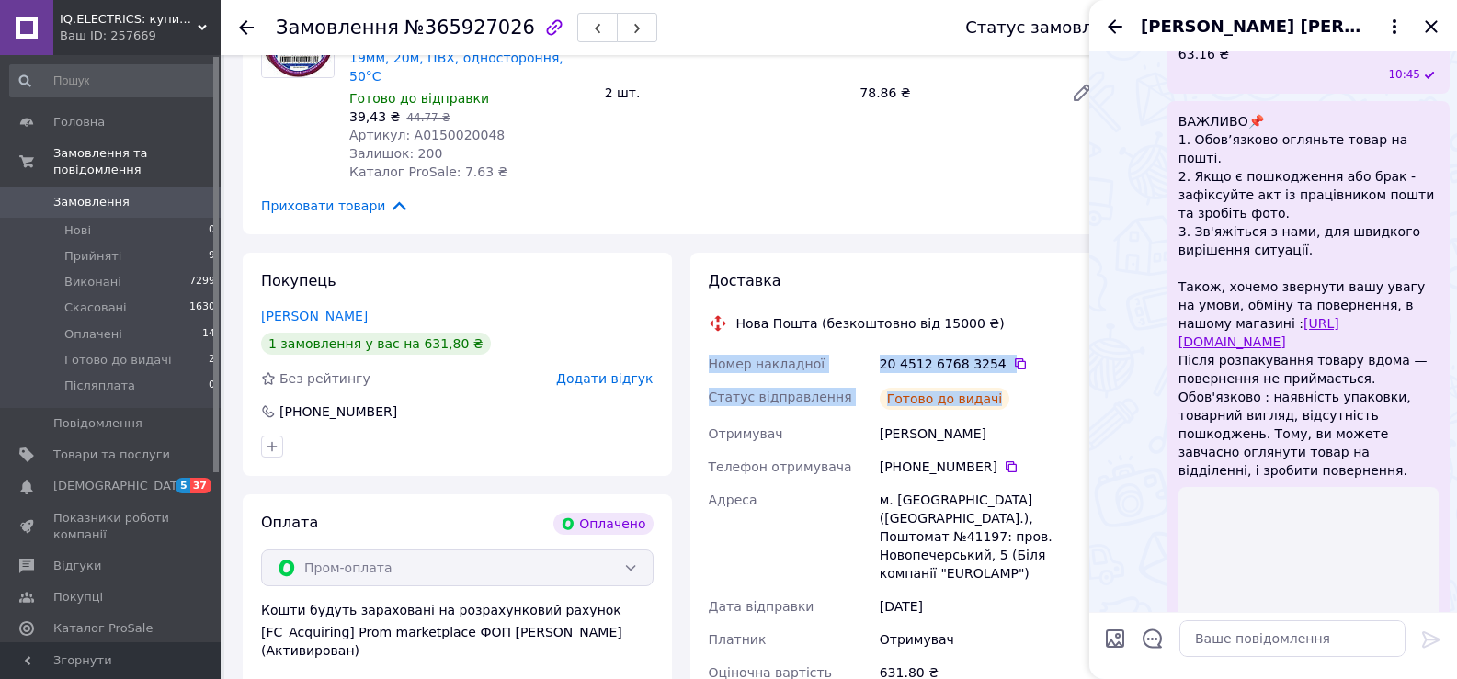
scroll to position [1825, 0]
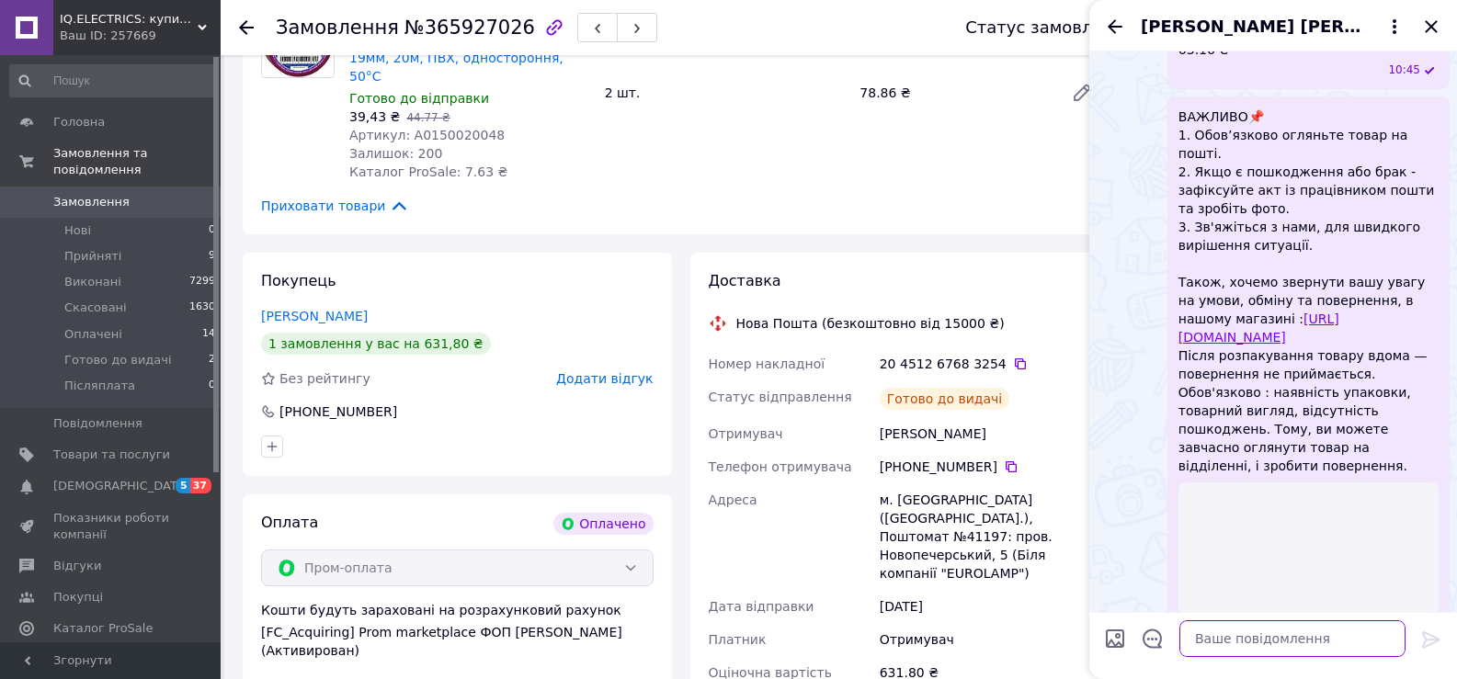
click at [1257, 637] on textarea at bounding box center [1292, 638] width 226 height 37
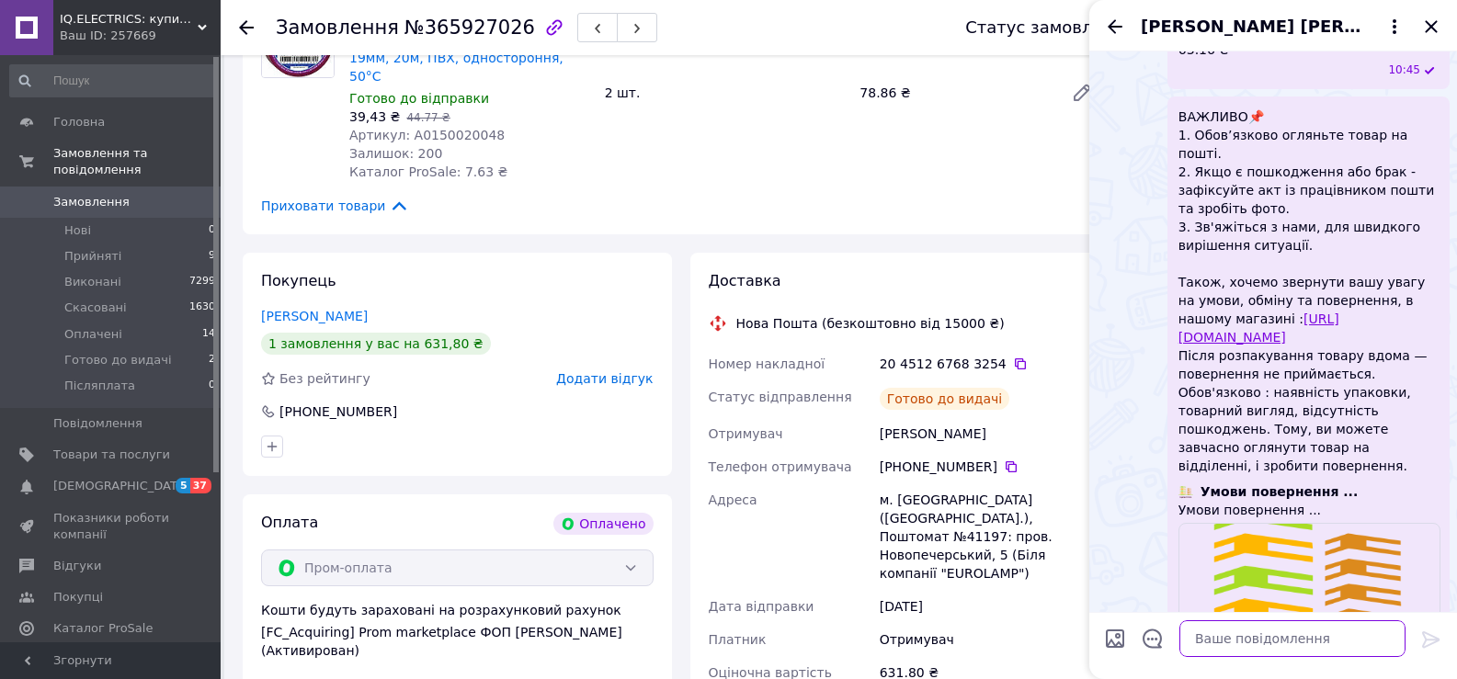
scroll to position [1784, 0]
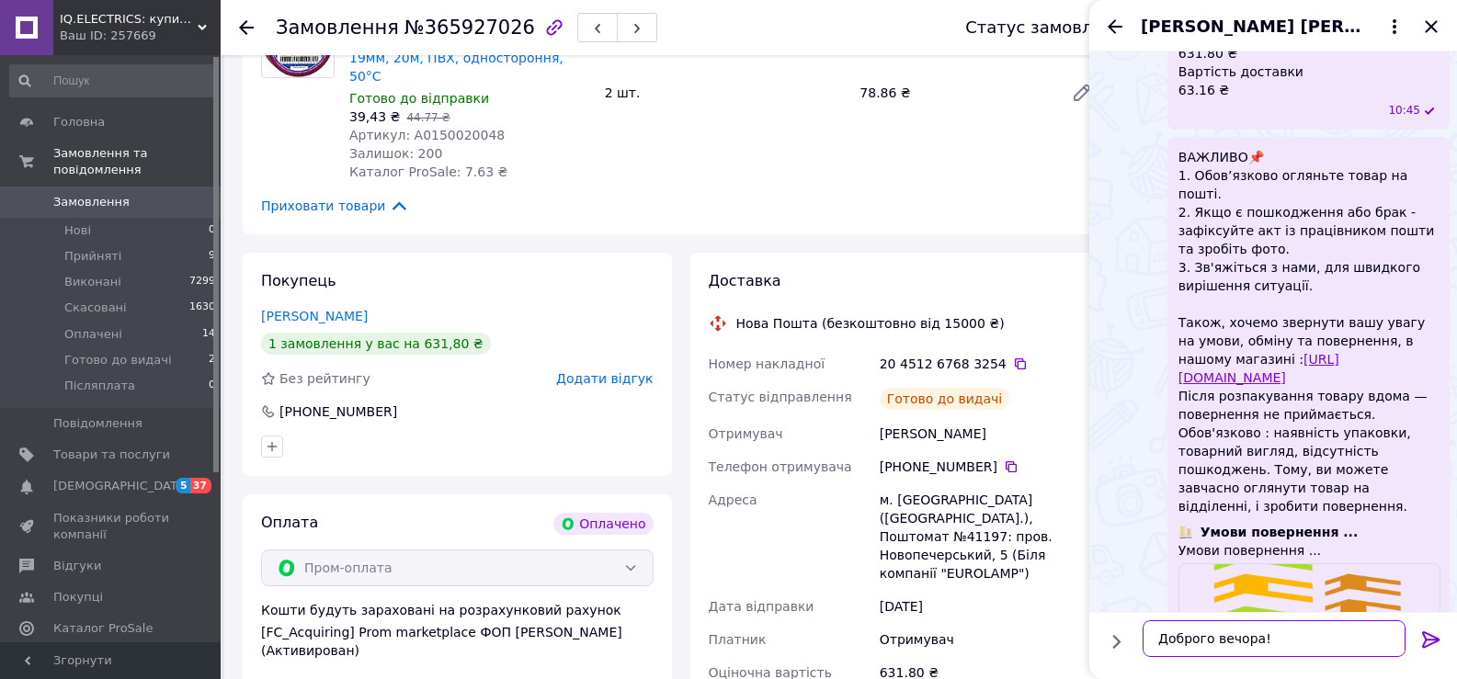
paste textarea "Номер накладної 20 4512 6563 0851 Статус відправлення Готово до видачі"
type textarea "Доброго вечора! Номер накладної 20 4512 6563 0851 Статус відправлення Готово до…"
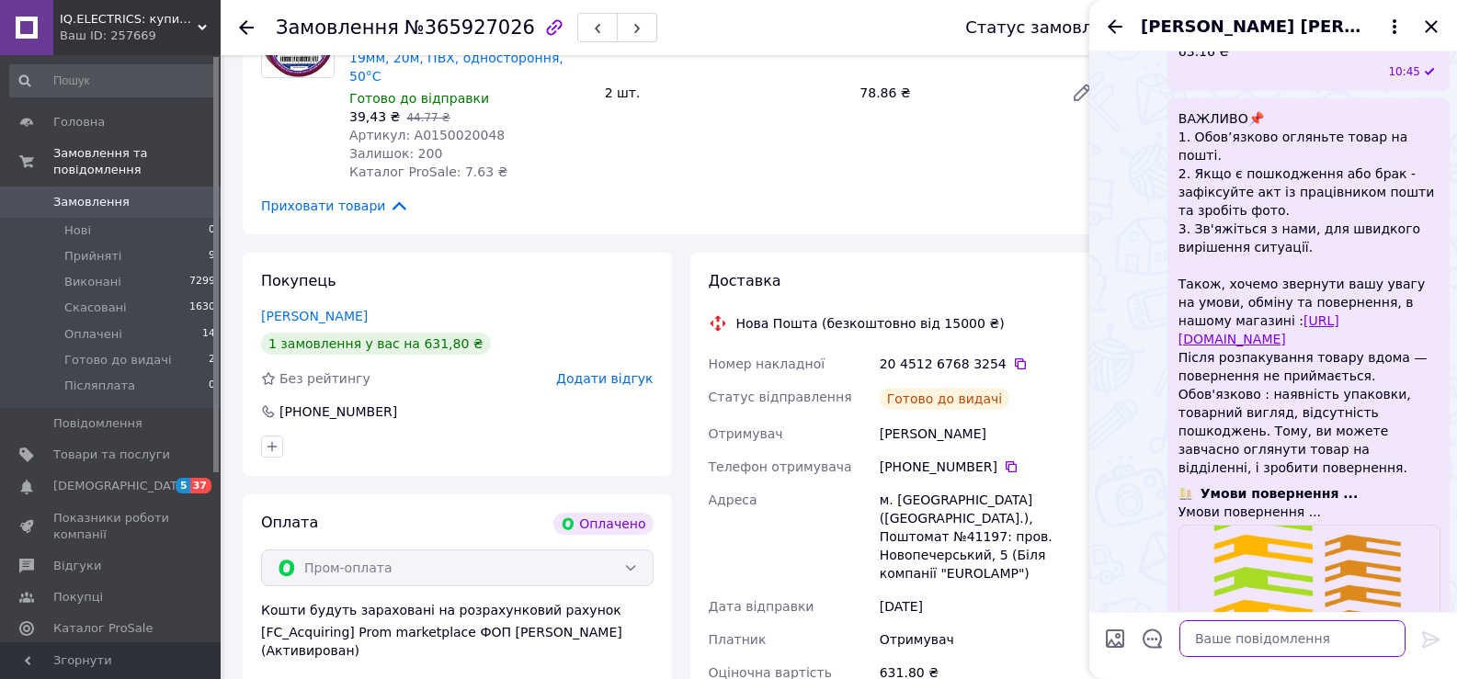
scroll to position [1902, 0]
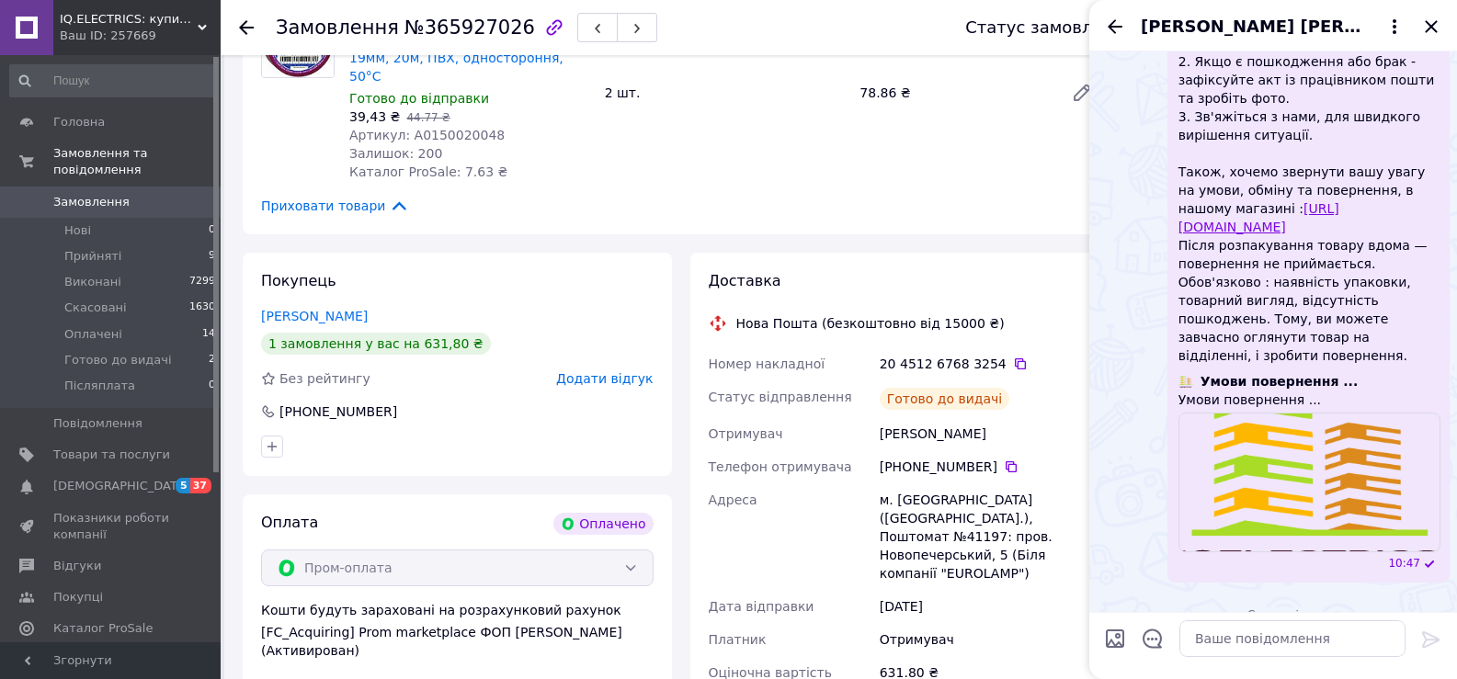
click at [1417, 23] on div "Шершиков Егор" at bounding box center [1273, 25] width 368 height 51
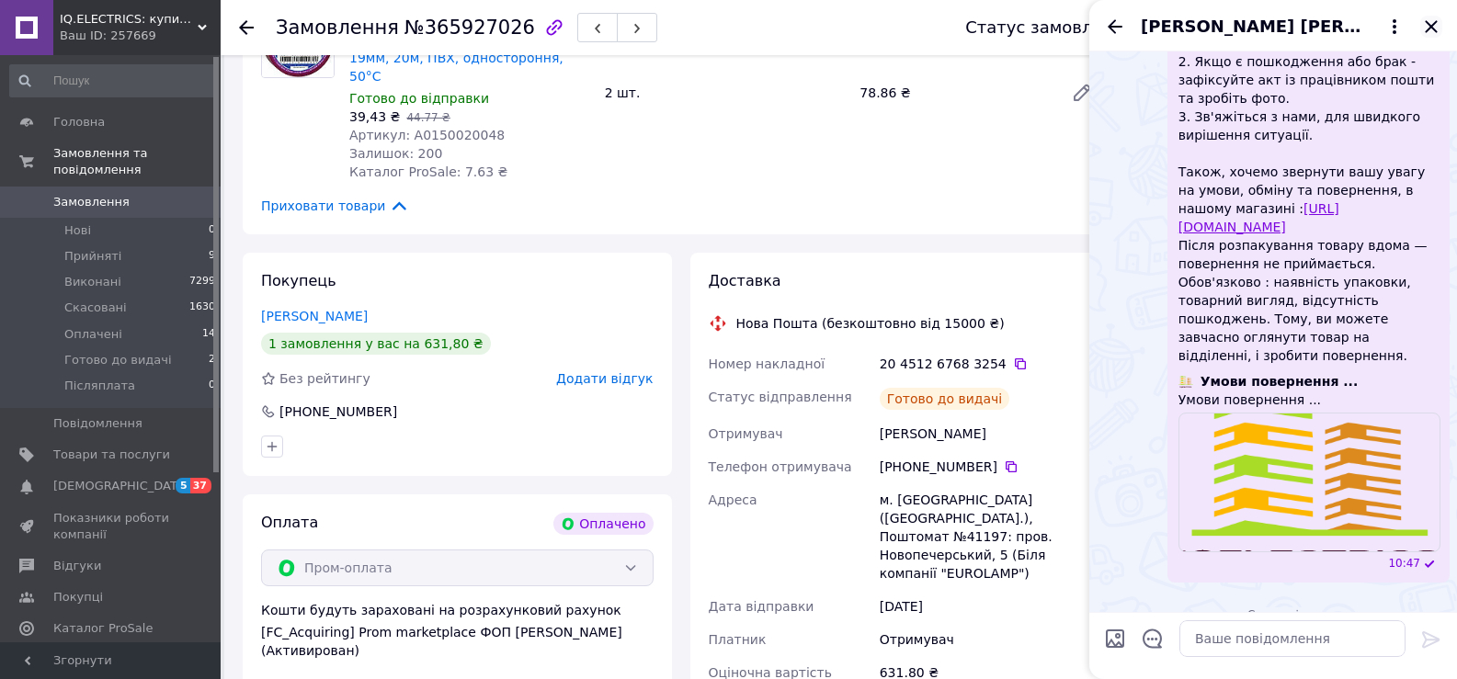
click at [1425, 23] on icon "Закрити" at bounding box center [1431, 27] width 22 height 22
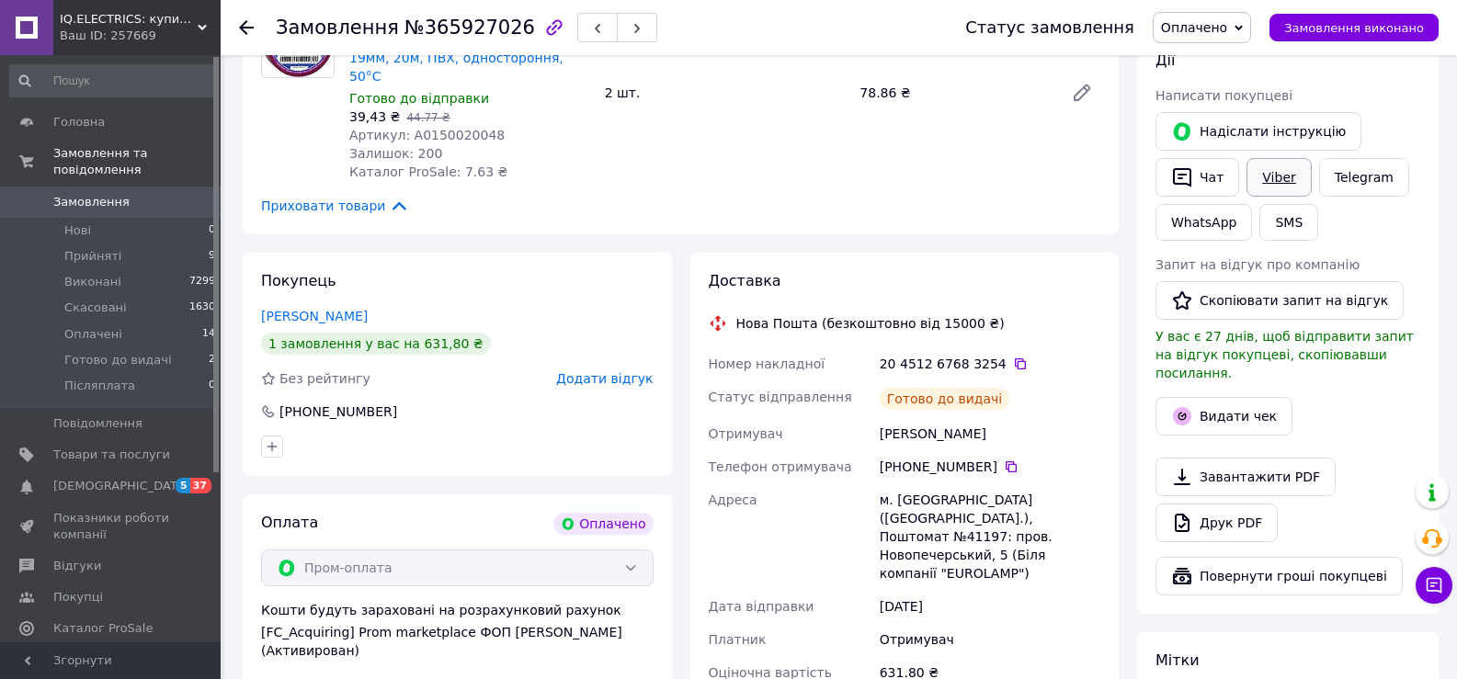
click at [1272, 181] on link "Viber" at bounding box center [1278, 177] width 64 height 39
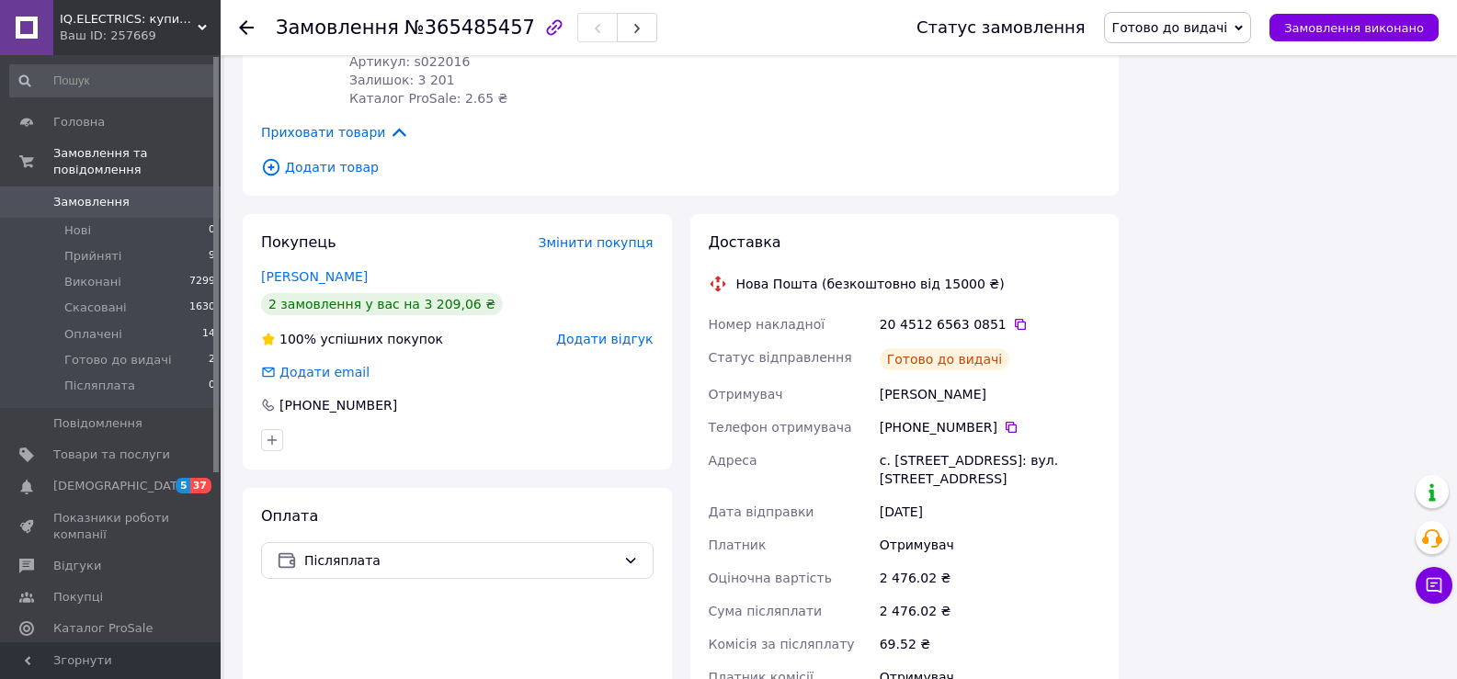
scroll to position [2578, 0]
